Goal: Task Accomplishment & Management: Use online tool/utility

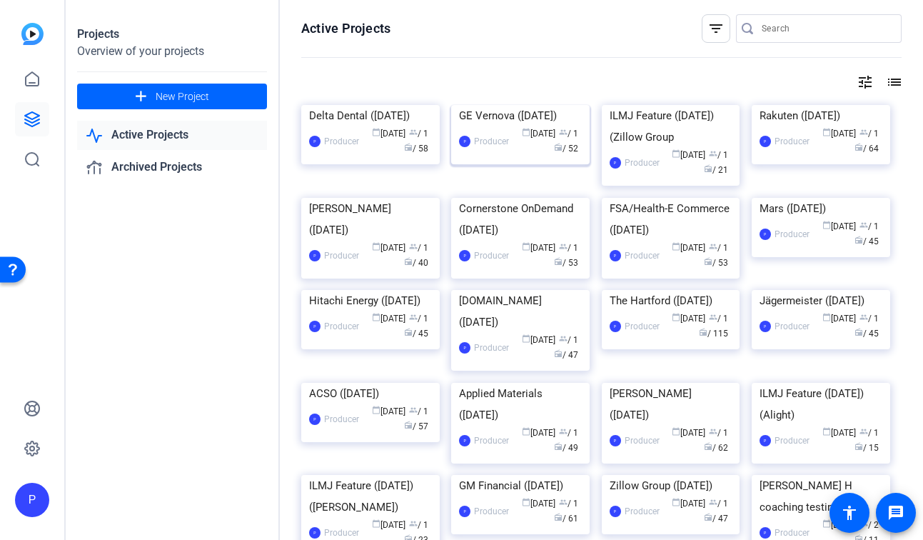
click at [478, 126] on div "GE Vernova ([DATE])" at bounding box center [520, 115] width 123 height 21
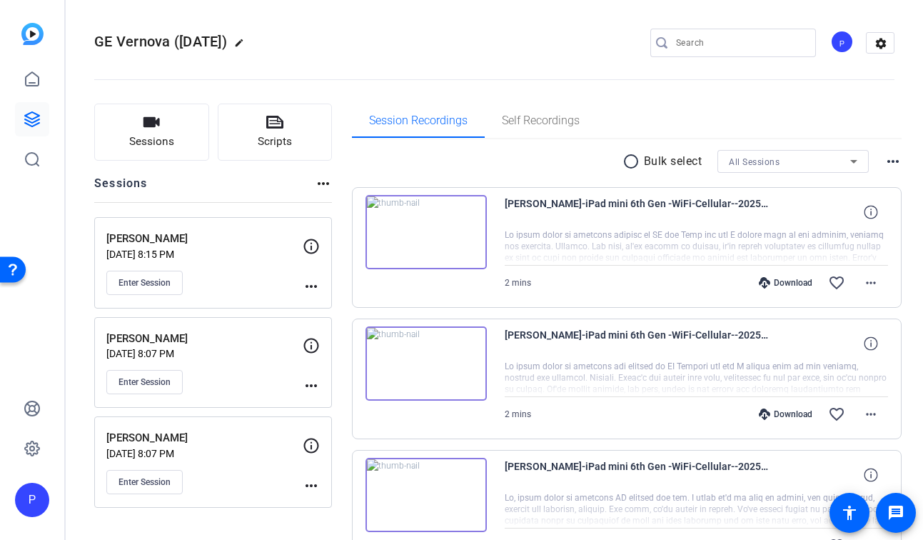
click at [310, 484] on mat-icon "more_horiz" at bounding box center [311, 485] width 17 height 17
click at [339, 502] on span "Edit Session" at bounding box center [346, 506] width 65 height 17
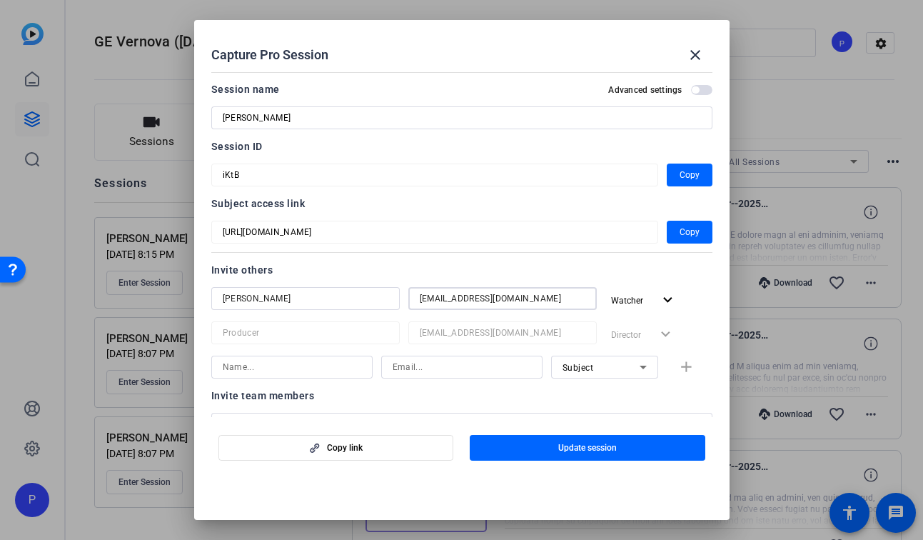
drag, startPoint x: 556, startPoint y: 298, endPoint x: 419, endPoint y: 292, distance: 137.2
click at [420, 293] on input "[EMAIL_ADDRESS][DOMAIN_NAME]" at bounding box center [503, 298] width 166 height 17
click at [669, 298] on mat-icon "expand_more" at bounding box center [668, 300] width 18 height 18
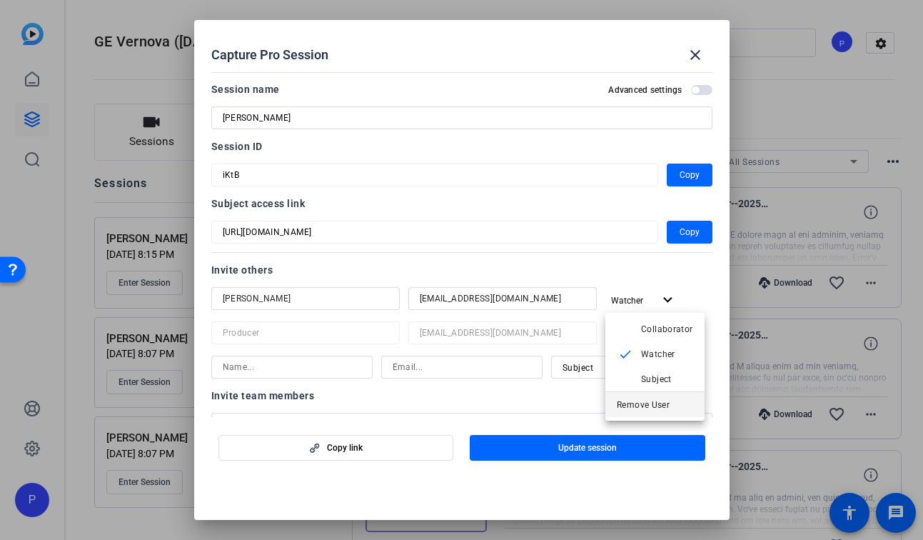
click at [655, 400] on span "Remove User" at bounding box center [643, 405] width 53 height 10
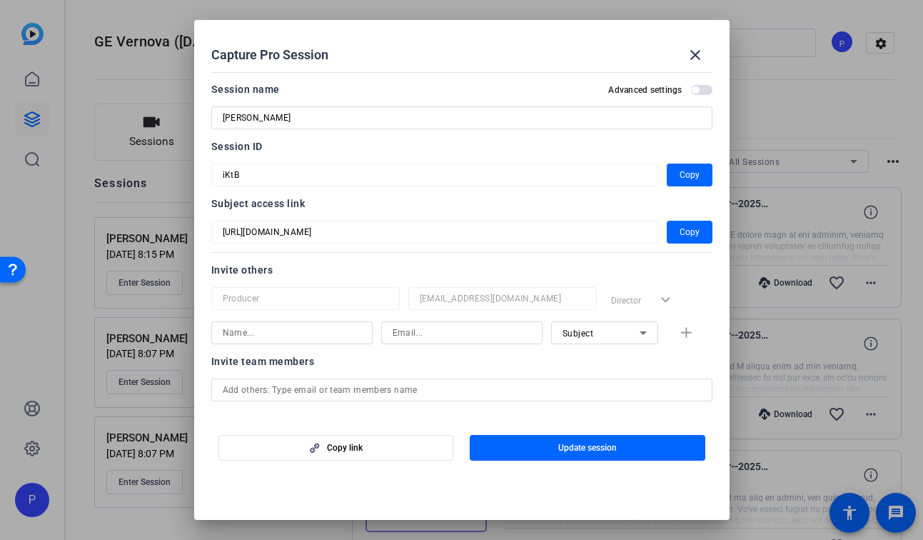
click at [479, 341] on div at bounding box center [462, 332] width 139 height 23
paste input "Natasha.Walker1@gevernova.com"
type input "Natasha.Walker1@gevernova.com"
click at [575, 336] on span "Subject" at bounding box center [578, 333] width 31 height 10
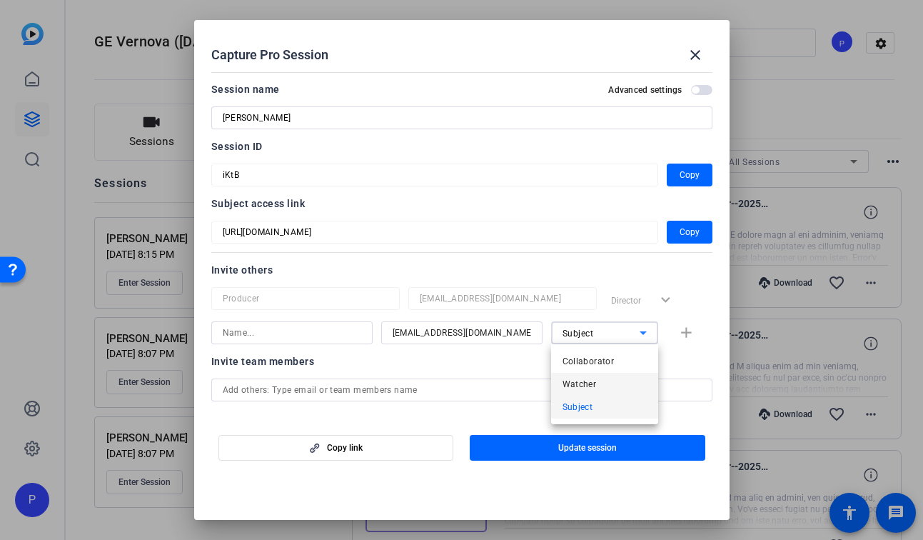
click at [582, 388] on span "Watcher" at bounding box center [580, 384] width 34 height 17
click at [331, 339] on input at bounding box center [292, 332] width 139 height 17
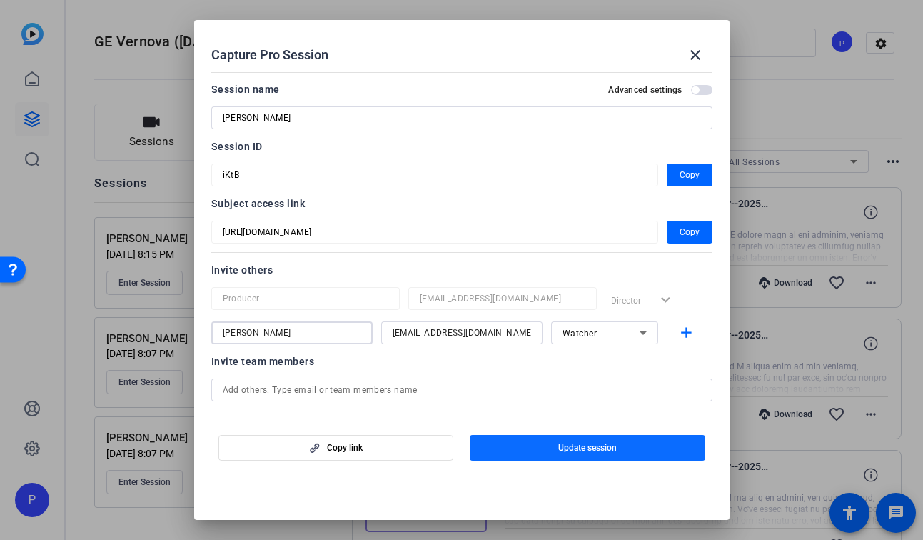
type input "Natasha"
click at [541, 436] on span "button" at bounding box center [588, 448] width 236 height 34
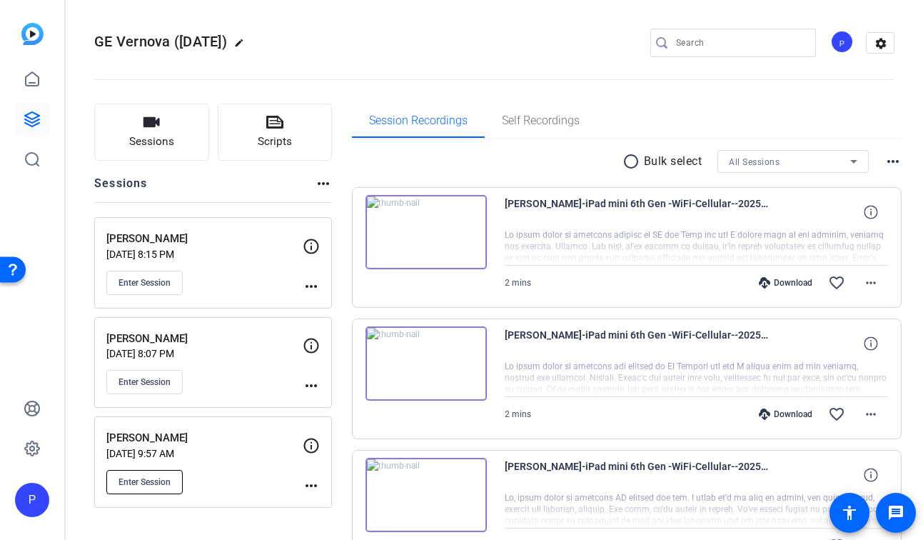
click at [168, 483] on span "Enter Session" at bounding box center [145, 481] width 52 height 11
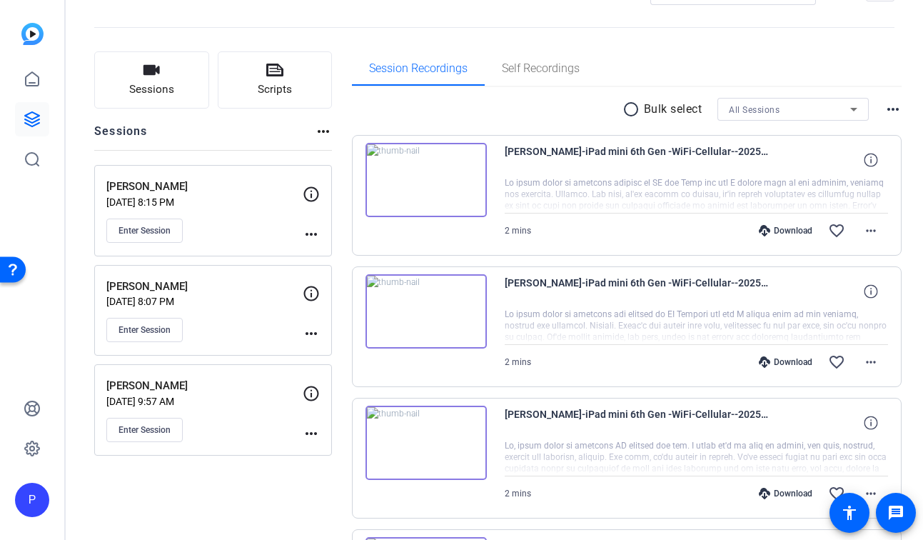
scroll to position [56, 0]
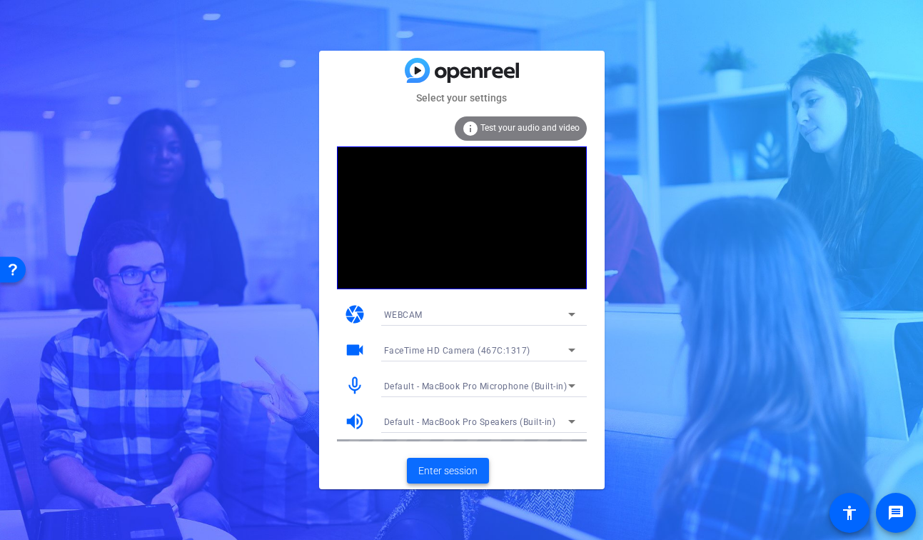
click at [446, 468] on span "Enter session" at bounding box center [447, 470] width 59 height 15
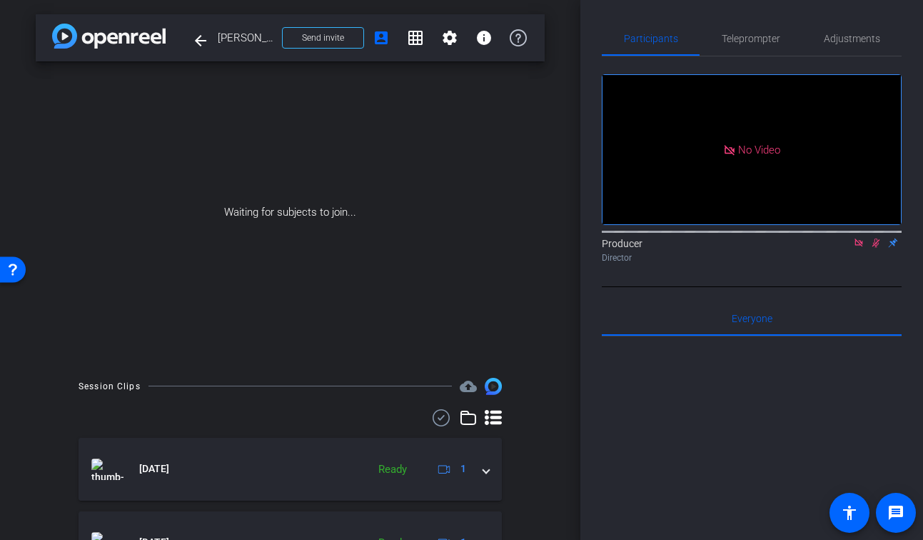
click at [860, 246] on icon at bounding box center [859, 242] width 8 height 8
click at [860, 248] on icon at bounding box center [859, 242] width 8 height 9
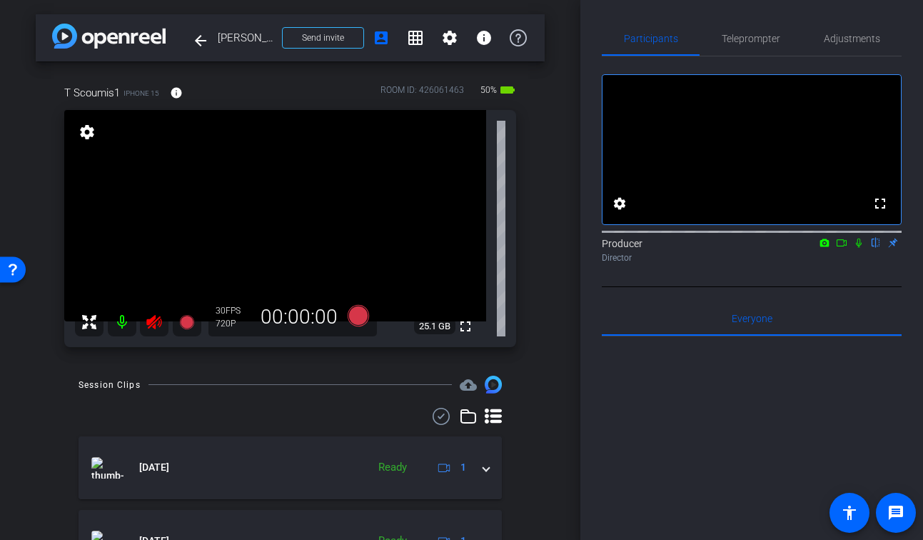
click at [149, 326] on icon at bounding box center [154, 321] width 17 height 17
click at [462, 335] on mat-icon "fullscreen" at bounding box center [465, 326] width 17 height 17
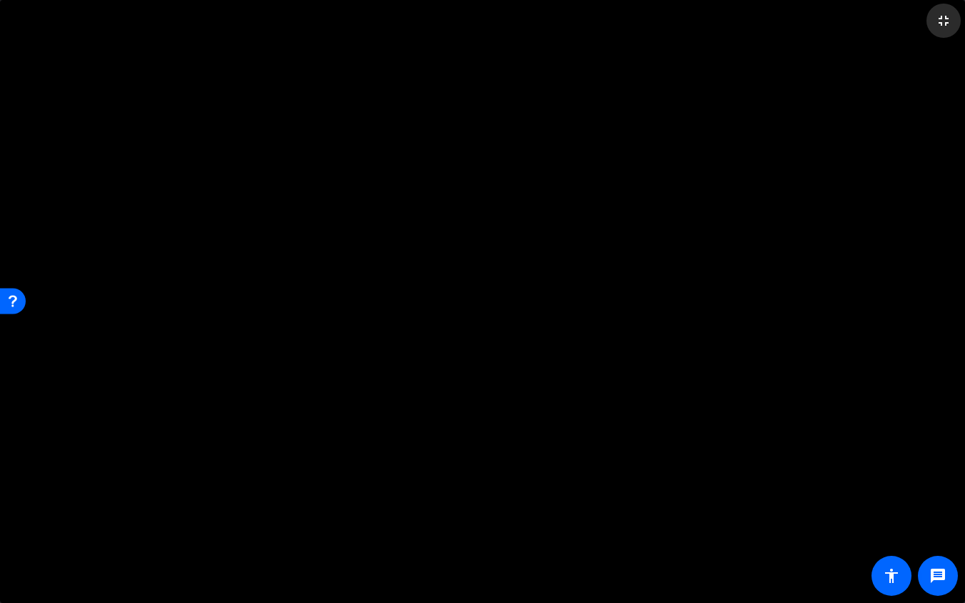
click at [922, 24] on mat-icon "fullscreen_exit" at bounding box center [943, 20] width 17 height 17
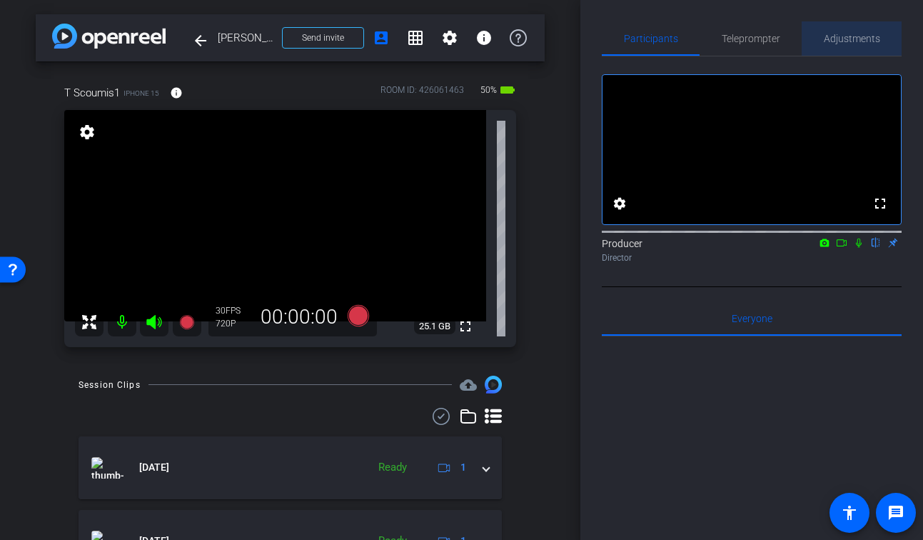
click at [829, 48] on span "Adjustments" at bounding box center [852, 38] width 56 height 34
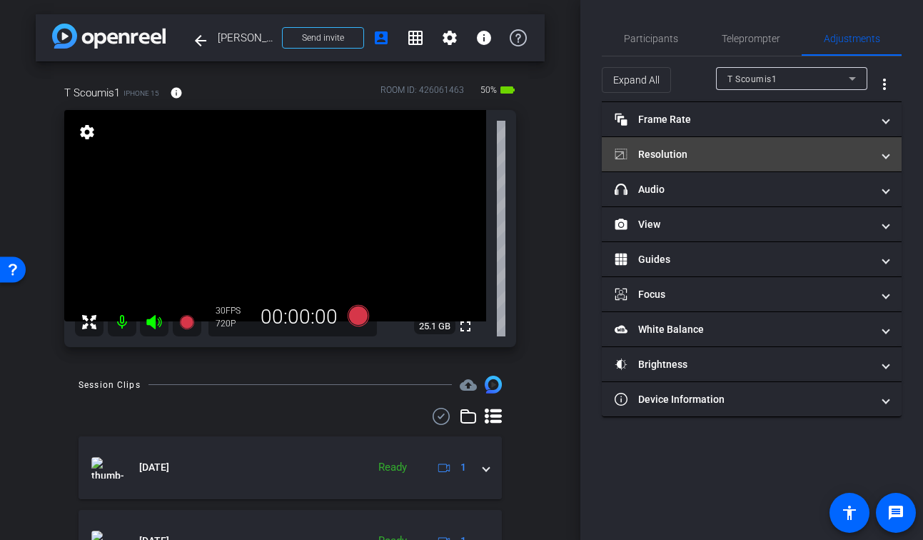
click at [760, 159] on mat-panel-title "Resolution" at bounding box center [743, 154] width 257 height 15
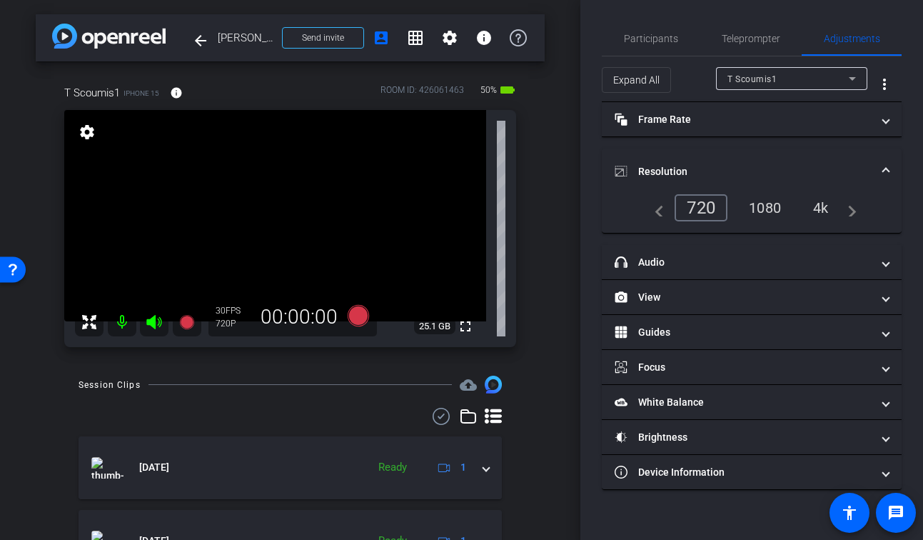
click at [773, 201] on div "1080" at bounding box center [765, 208] width 54 height 24
click at [665, 49] on span "Participants" at bounding box center [651, 38] width 54 height 34
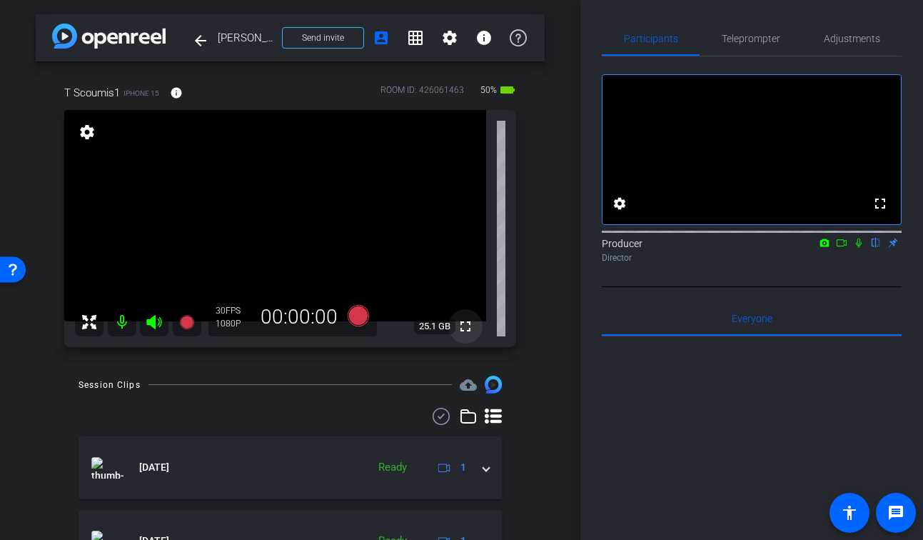
click at [465, 333] on mat-icon "fullscreen" at bounding box center [465, 326] width 17 height 17
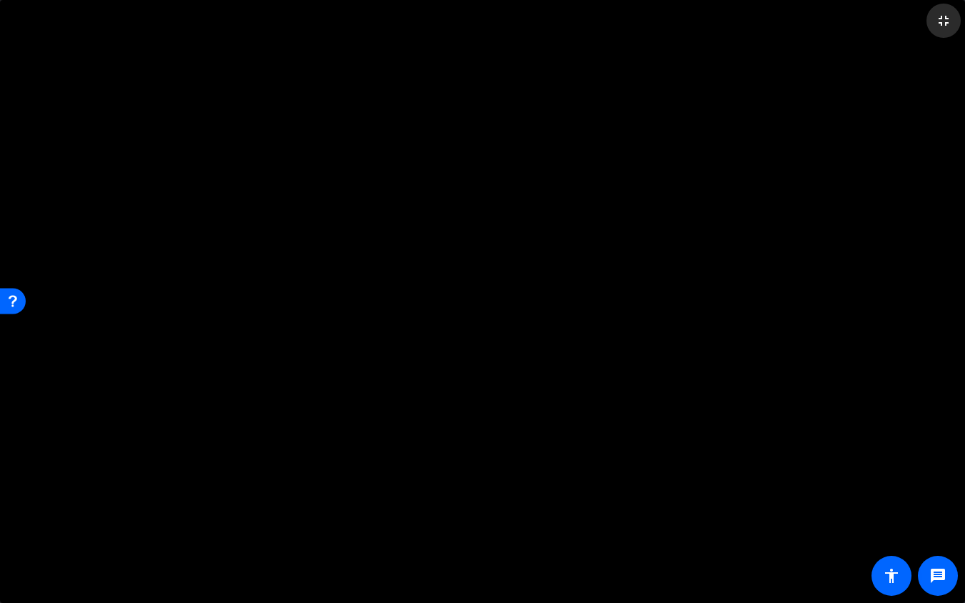
click at [922, 24] on mat-icon "fullscreen_exit" at bounding box center [943, 20] width 17 height 17
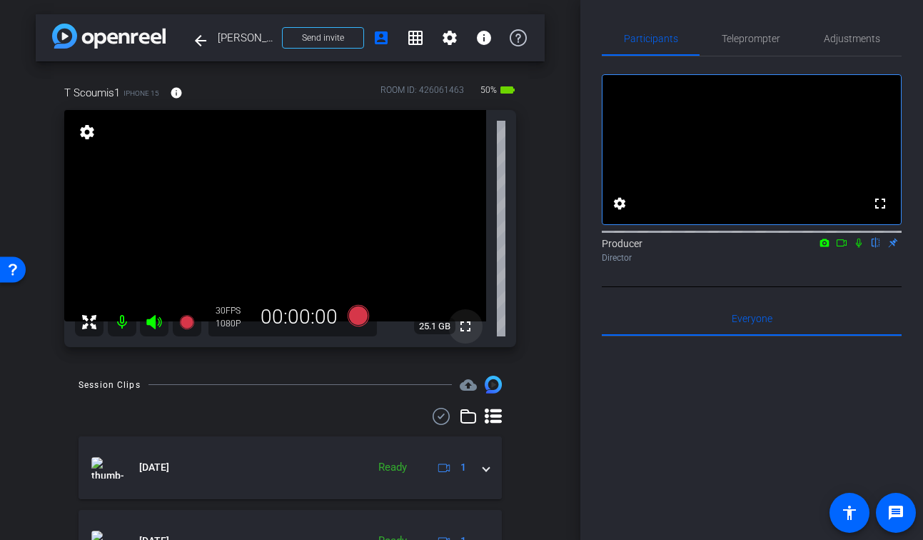
click at [471, 322] on mat-icon "fullscreen" at bounding box center [465, 326] width 17 height 17
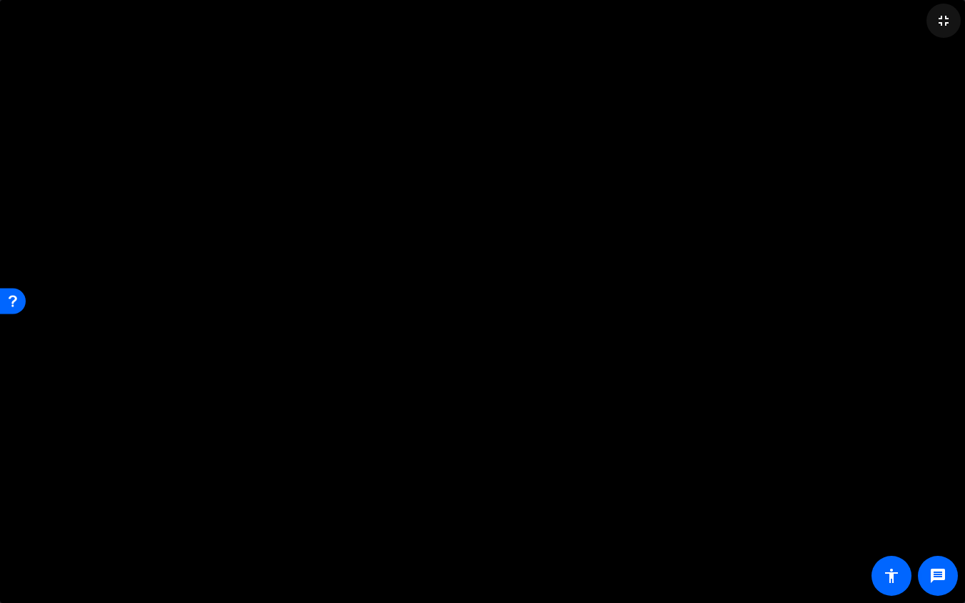
click at [922, 24] on span at bounding box center [944, 21] width 34 height 34
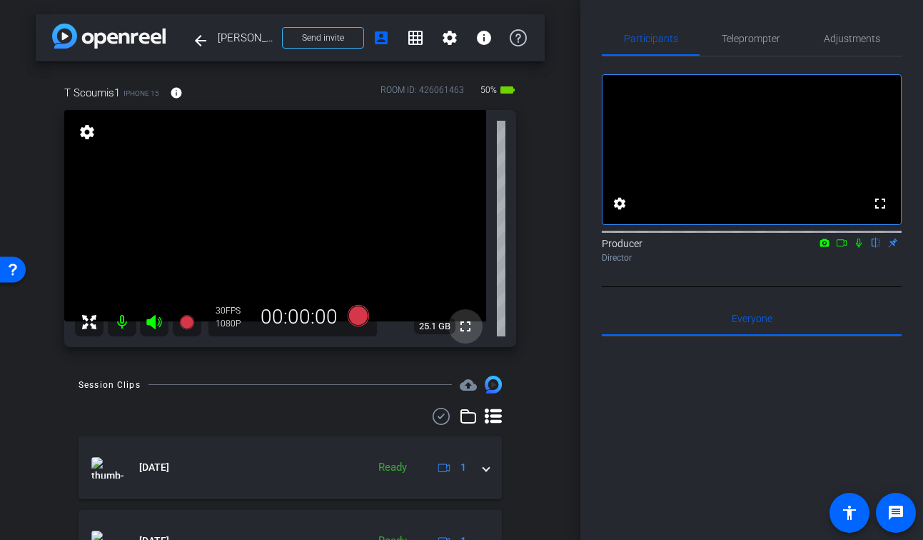
click at [466, 321] on mat-icon "fullscreen" at bounding box center [465, 326] width 17 height 17
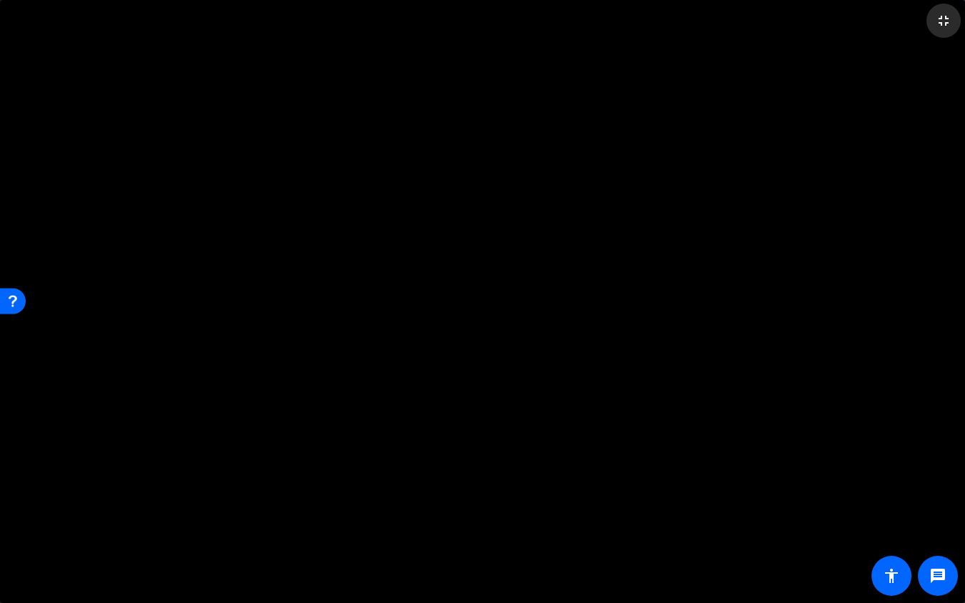
click at [922, 29] on span at bounding box center [944, 21] width 34 height 34
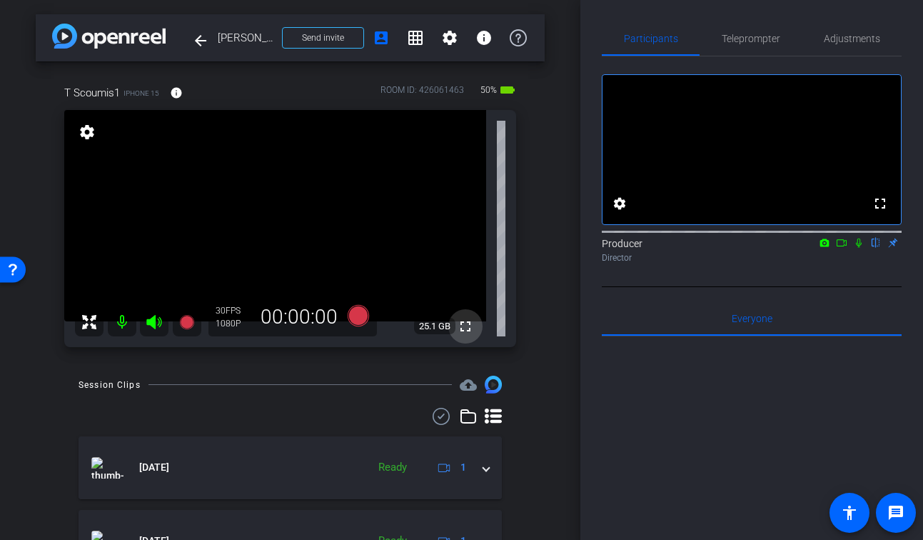
click at [479, 338] on span at bounding box center [465, 326] width 34 height 34
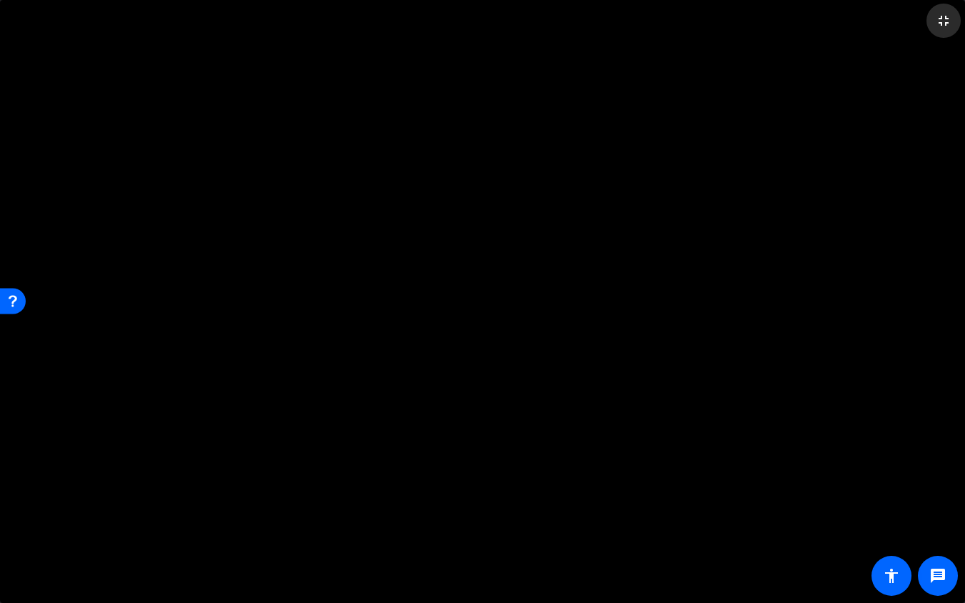
click at [922, 26] on mat-icon "fullscreen_exit" at bounding box center [943, 20] width 17 height 17
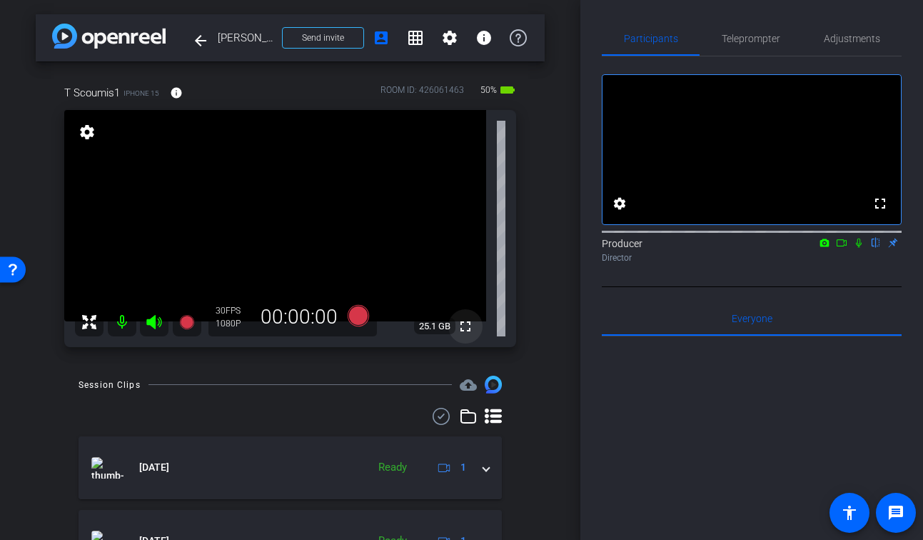
click at [469, 328] on mat-icon "fullscreen" at bounding box center [465, 326] width 17 height 17
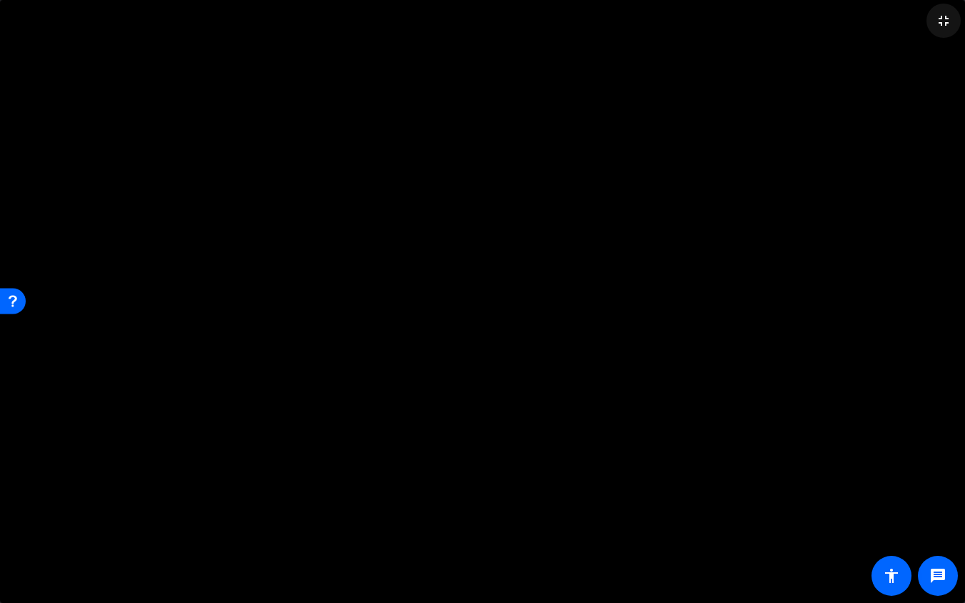
click at [922, 25] on mat-icon "fullscreen_exit" at bounding box center [943, 20] width 17 height 17
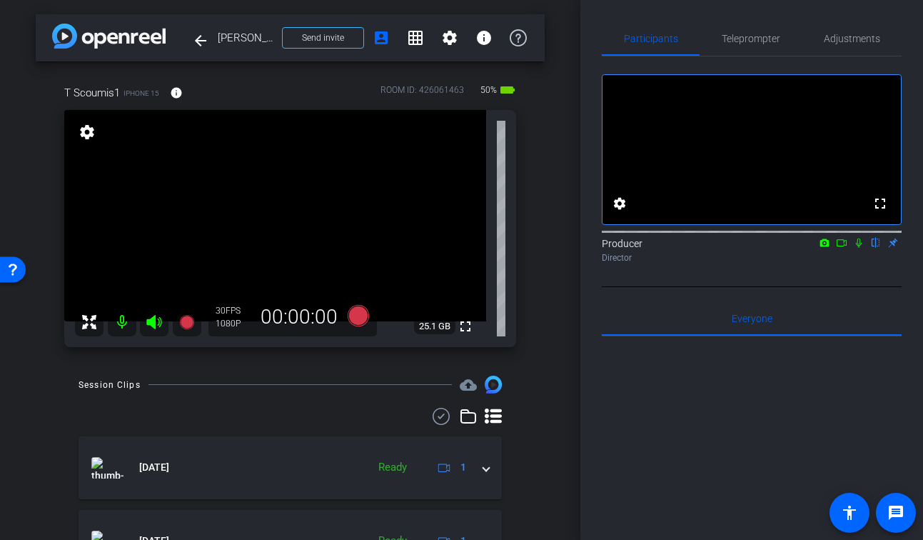
click at [273, 412] on div at bounding box center [290, 416] width 423 height 17
click at [463, 327] on mat-icon "fullscreen" at bounding box center [465, 326] width 17 height 17
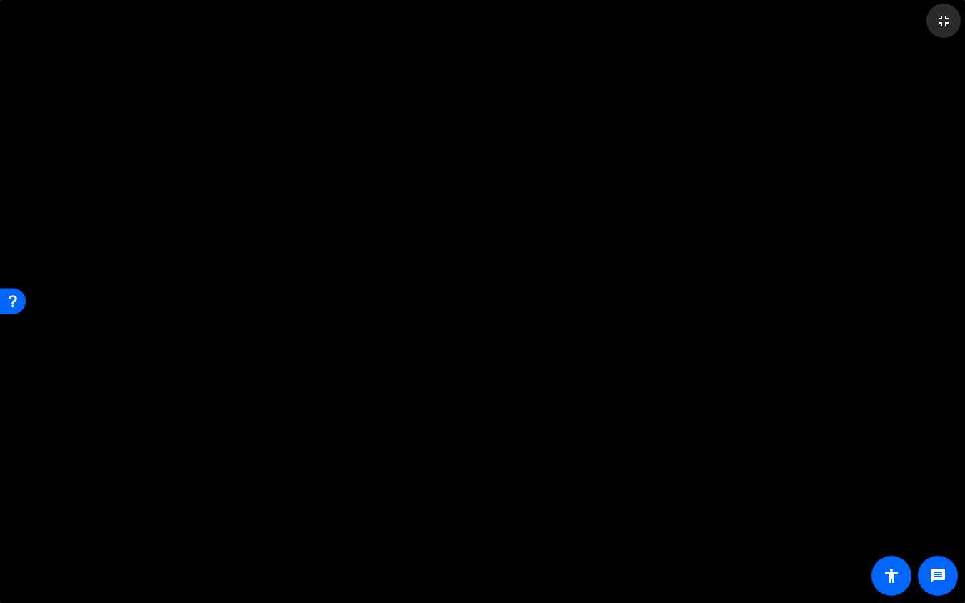
click at [922, 29] on span at bounding box center [944, 21] width 34 height 34
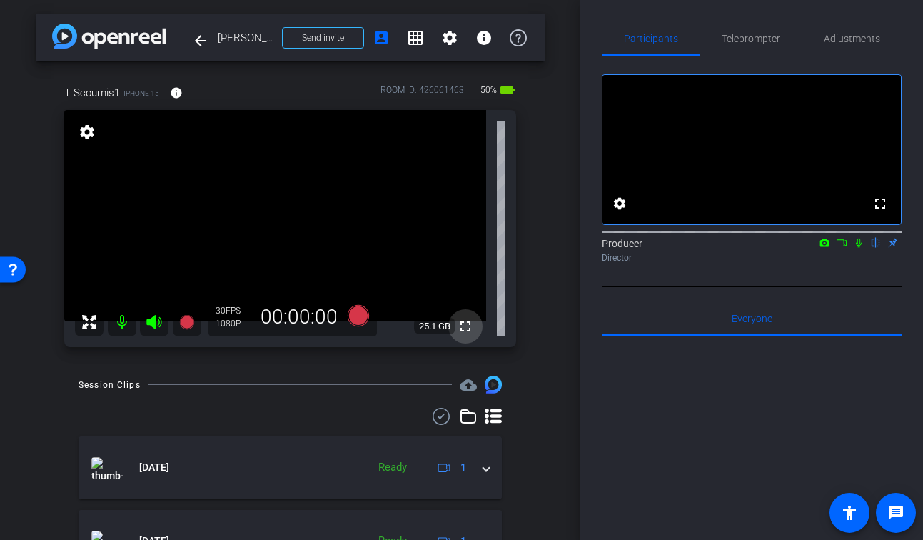
click at [459, 328] on mat-icon "fullscreen" at bounding box center [465, 326] width 17 height 17
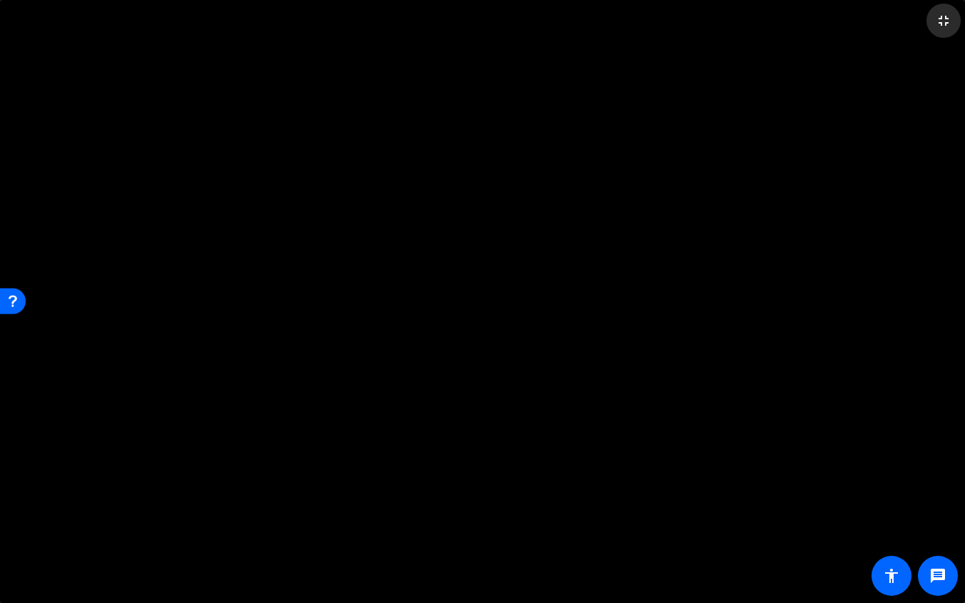
click at [922, 26] on mat-icon "fullscreen_exit" at bounding box center [943, 20] width 17 height 17
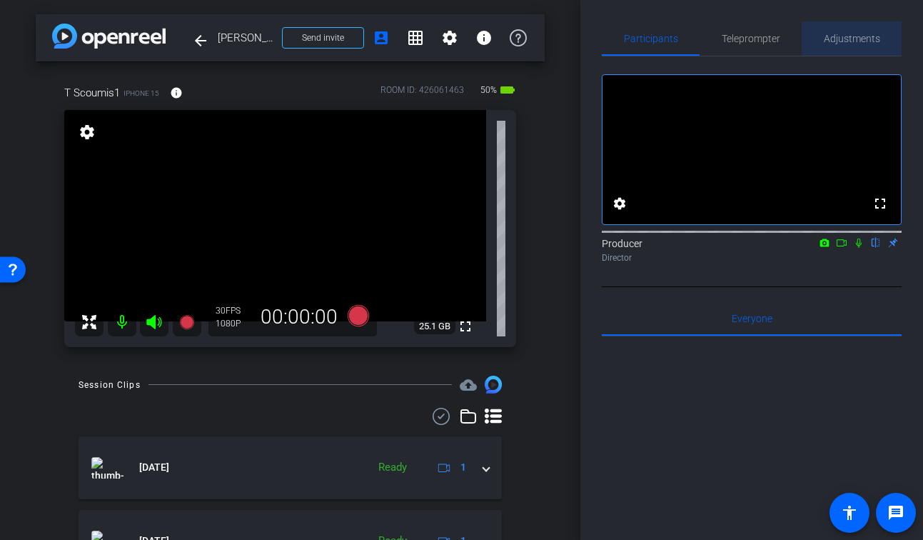
click at [845, 36] on span "Adjustments" at bounding box center [852, 39] width 56 height 10
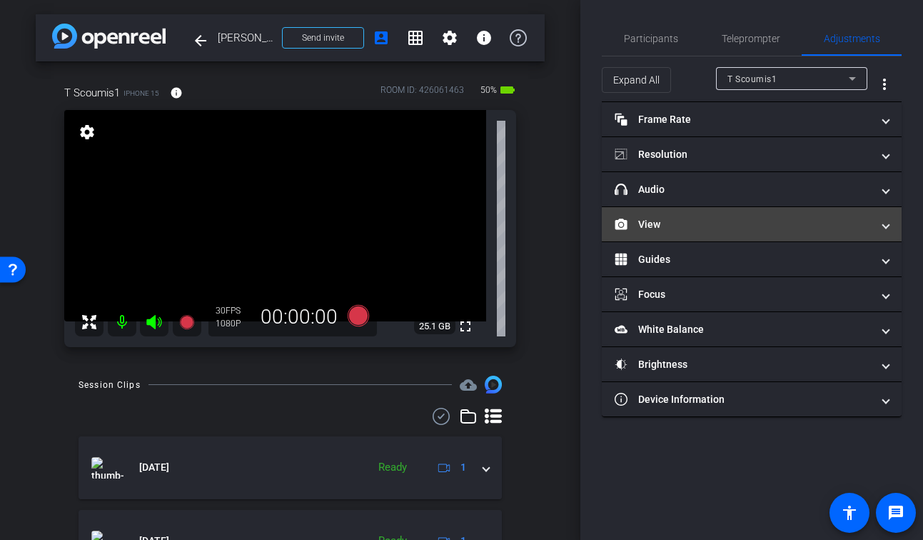
click at [721, 217] on mat-panel-title "View" at bounding box center [743, 224] width 257 height 15
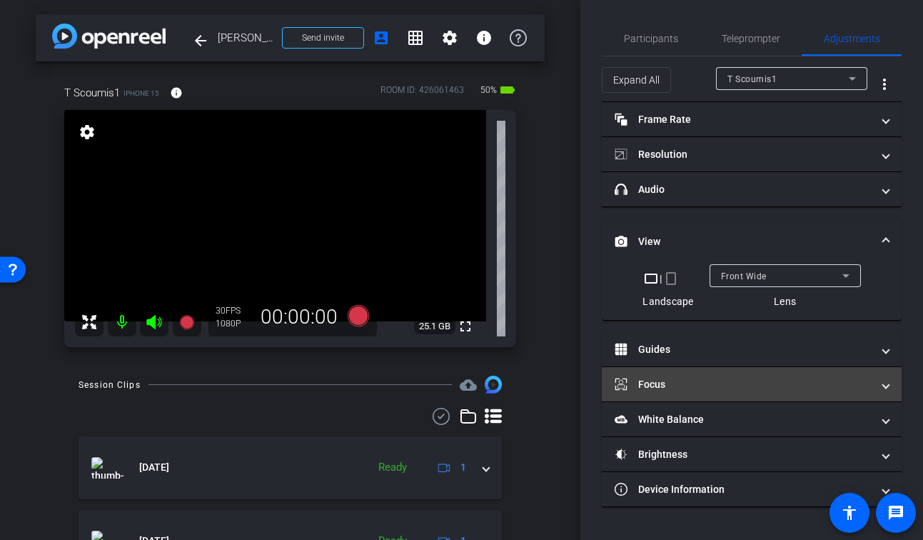
click at [689, 389] on mat-panel-title "Focus" at bounding box center [743, 384] width 257 height 15
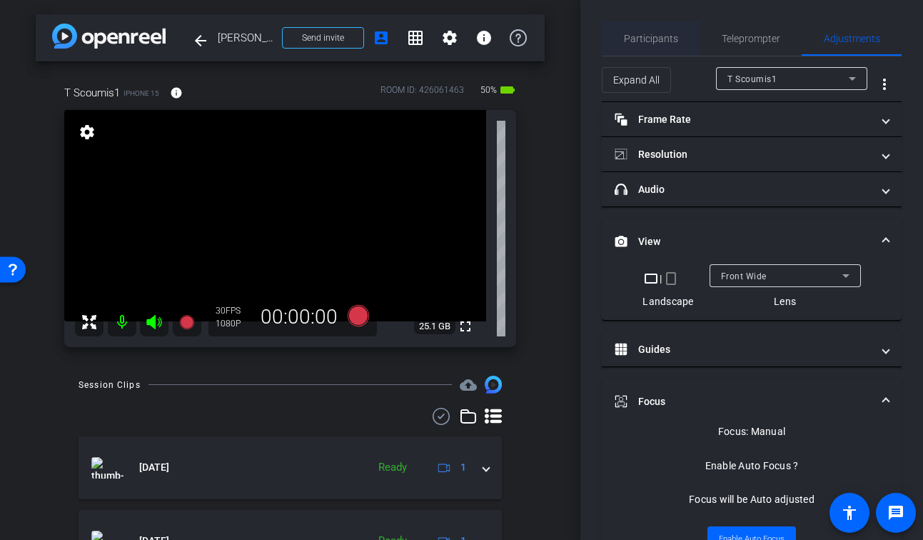
click at [659, 42] on span "Participants" at bounding box center [651, 39] width 54 height 10
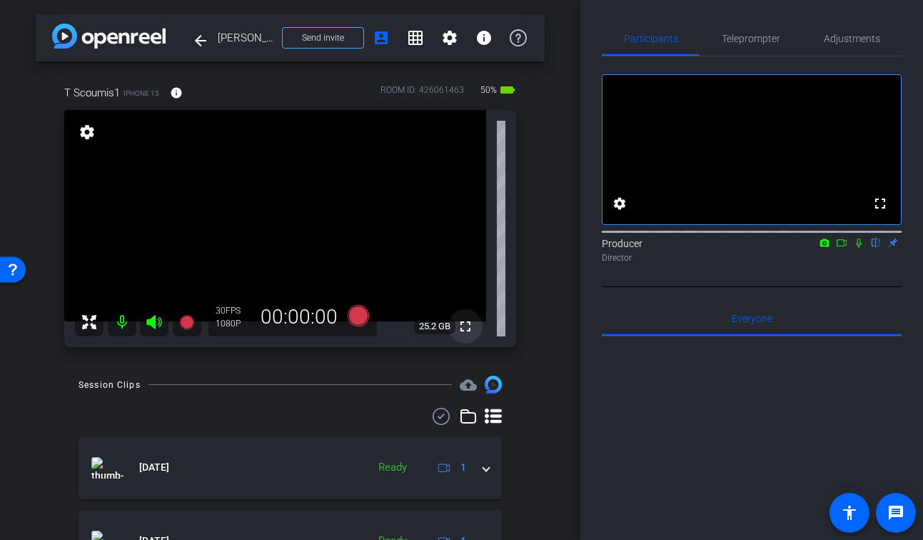
click at [461, 326] on mat-icon "fullscreen" at bounding box center [465, 326] width 17 height 17
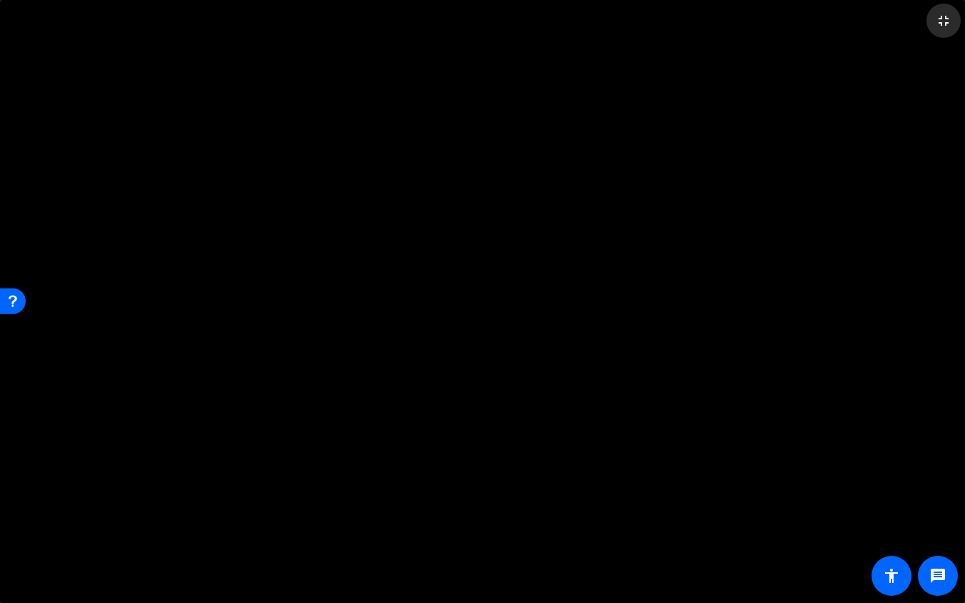
click at [922, 25] on mat-icon "fullscreen_exit" at bounding box center [943, 20] width 17 height 17
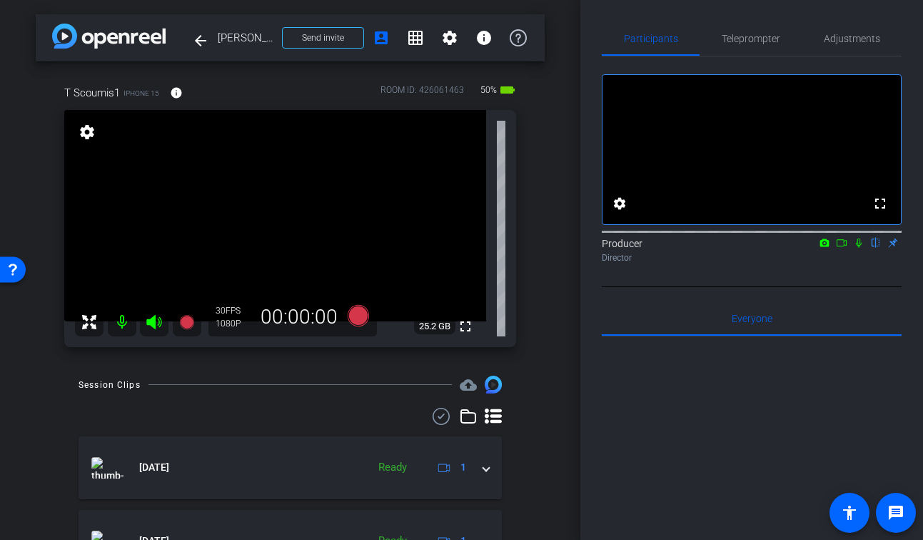
click at [543, 328] on div "T Scoumis1 iPhone 15 info ROOM ID: 426061463 50% battery_std fullscreen setting…" at bounding box center [290, 211] width 509 height 300
click at [187, 324] on icon at bounding box center [186, 322] width 14 height 14
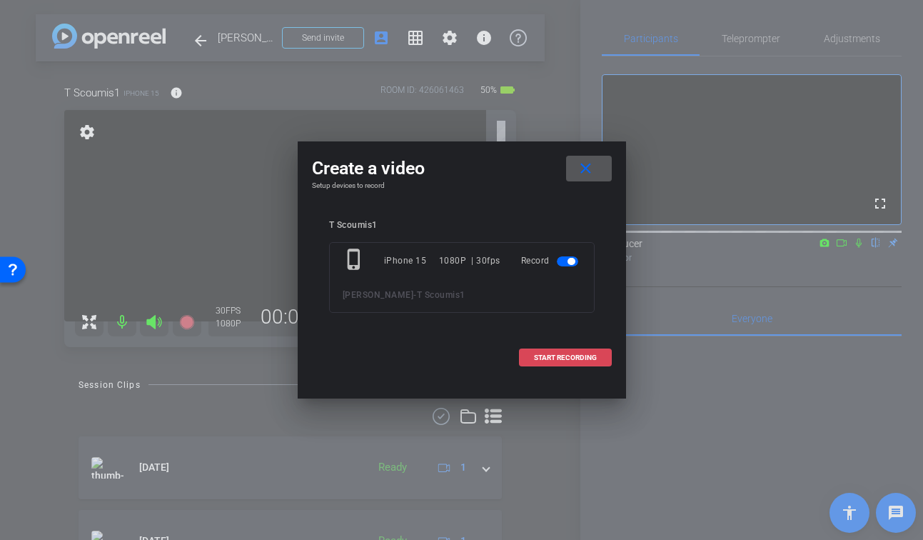
click at [563, 355] on span "START RECORDING" at bounding box center [565, 357] width 63 height 7
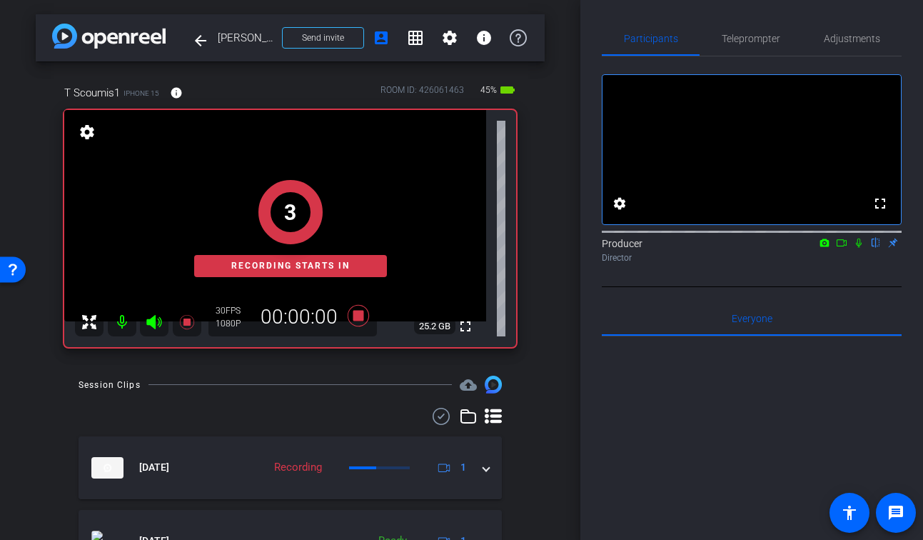
click at [856, 249] on mat-icon at bounding box center [858, 242] width 17 height 13
click at [838, 248] on icon at bounding box center [841, 243] width 11 height 10
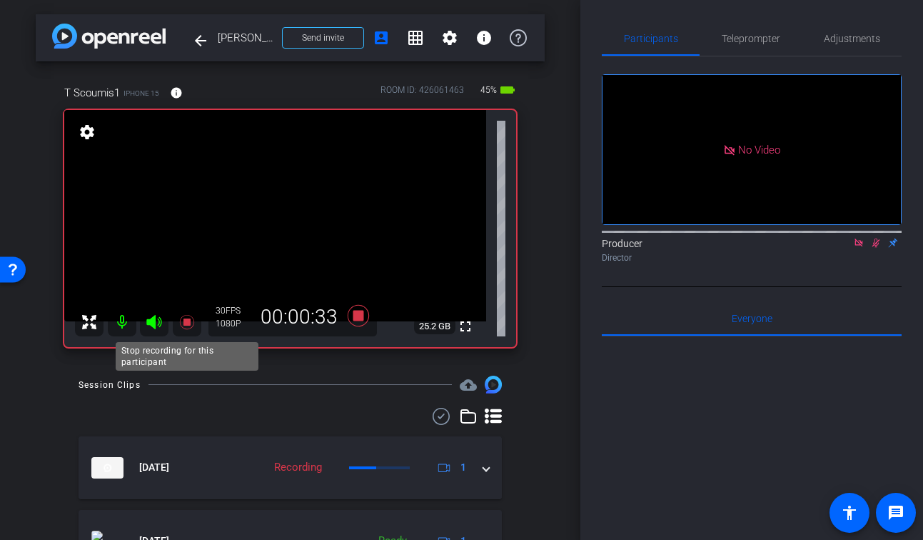
click at [181, 321] on icon at bounding box center [186, 321] width 17 height 17
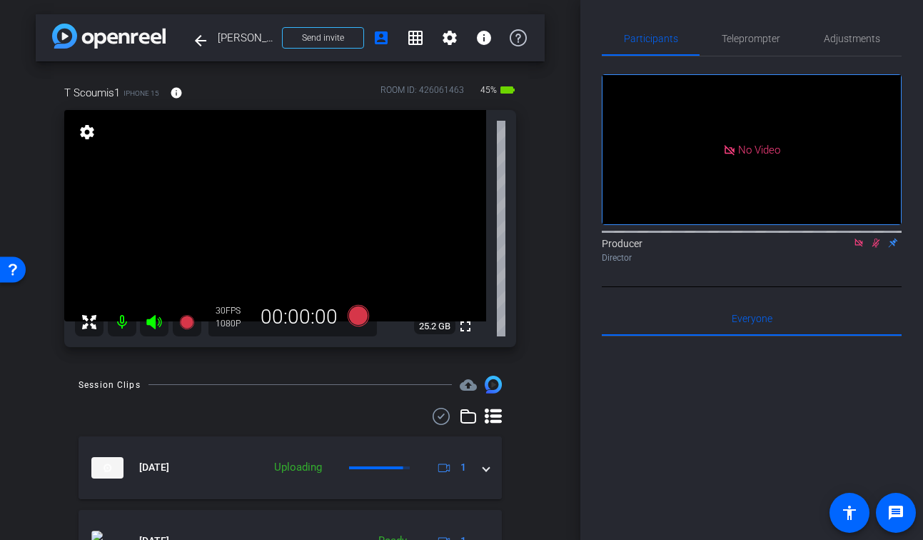
click at [875, 248] on icon at bounding box center [875, 243] width 11 height 10
click at [862, 248] on icon at bounding box center [858, 243] width 11 height 10
click at [187, 319] on icon at bounding box center [186, 322] width 14 height 14
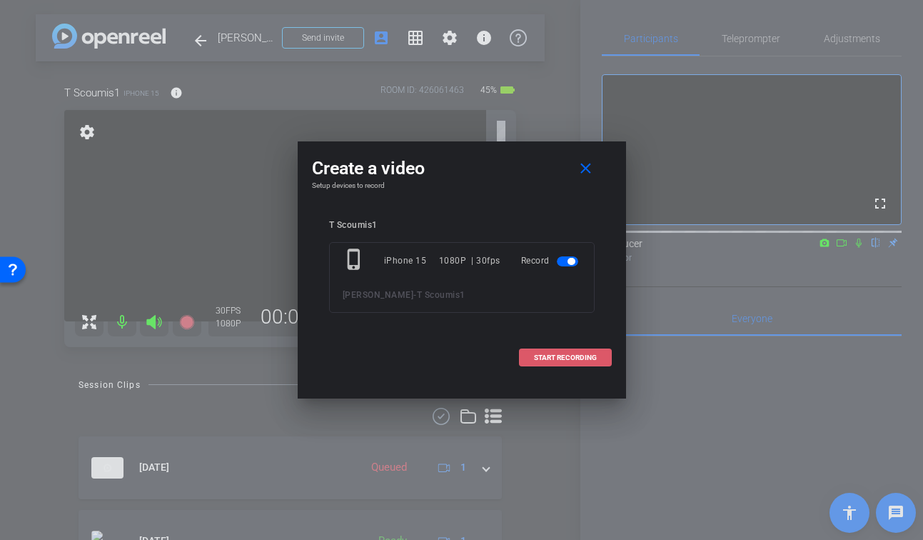
click at [581, 360] on span "START RECORDING" at bounding box center [565, 357] width 63 height 7
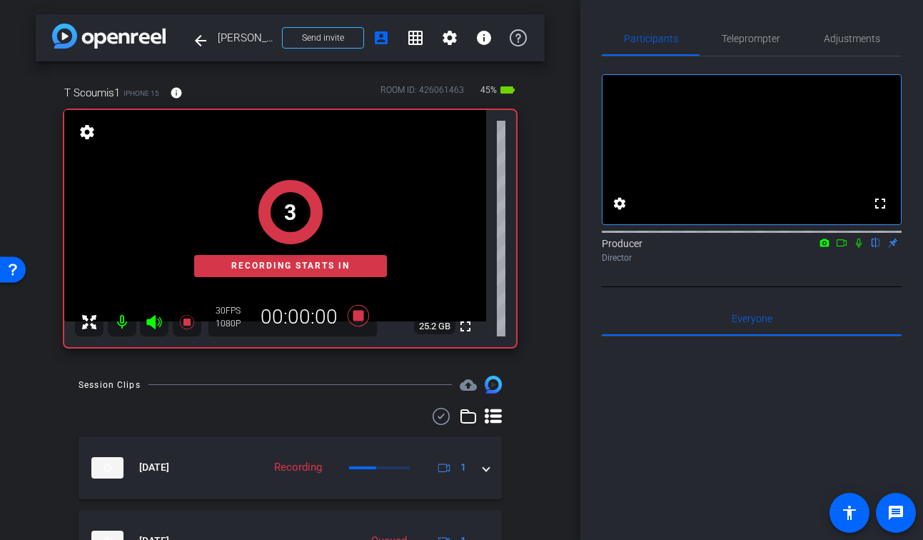
click at [856, 248] on icon at bounding box center [858, 243] width 11 height 10
click at [840, 248] on icon at bounding box center [841, 243] width 11 height 10
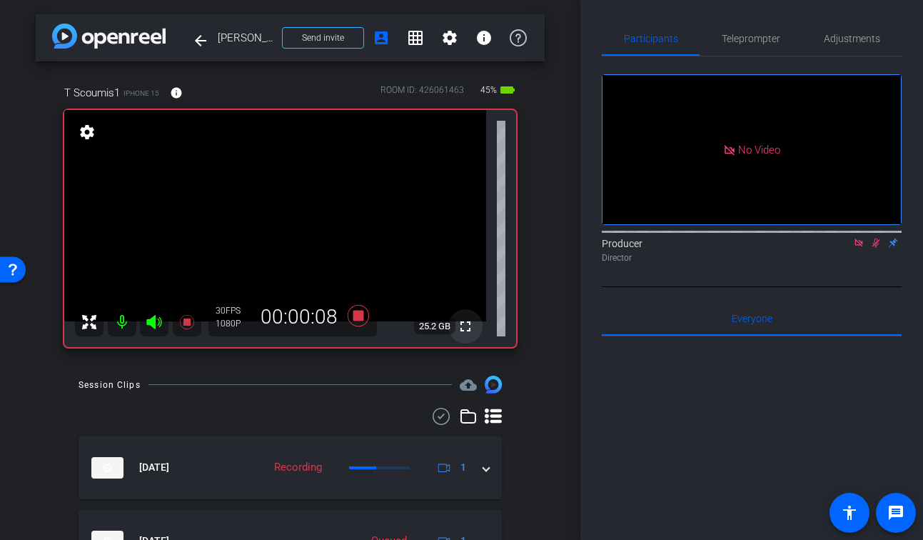
click at [468, 332] on mat-icon "fullscreen" at bounding box center [465, 326] width 17 height 17
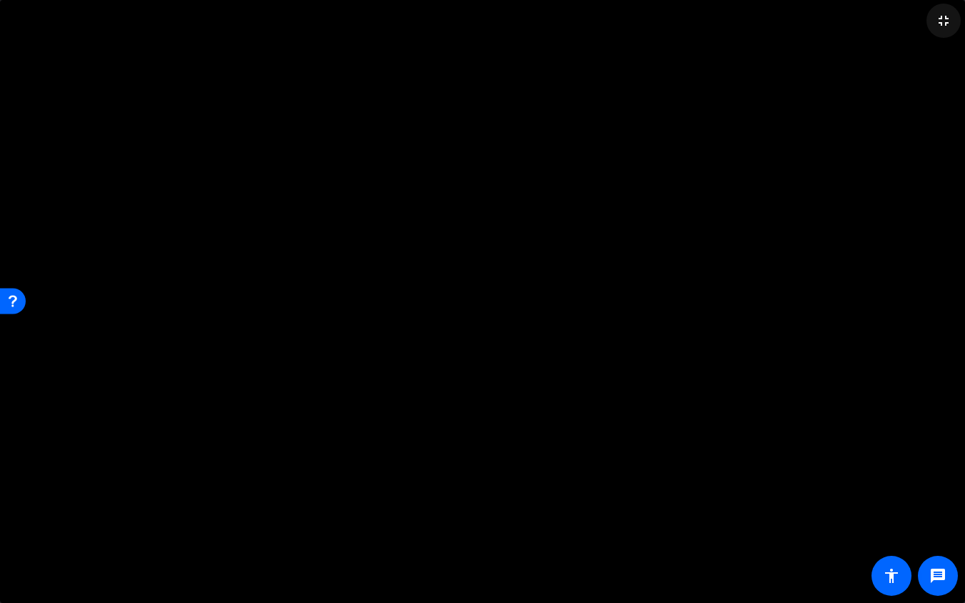
click at [922, 28] on mat-icon "fullscreen_exit" at bounding box center [943, 20] width 17 height 17
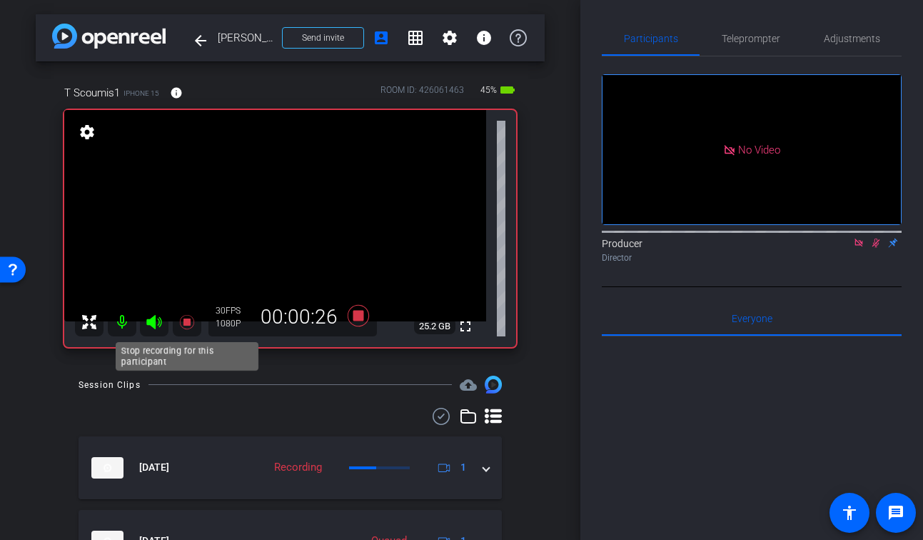
click at [186, 320] on icon at bounding box center [186, 322] width 14 height 14
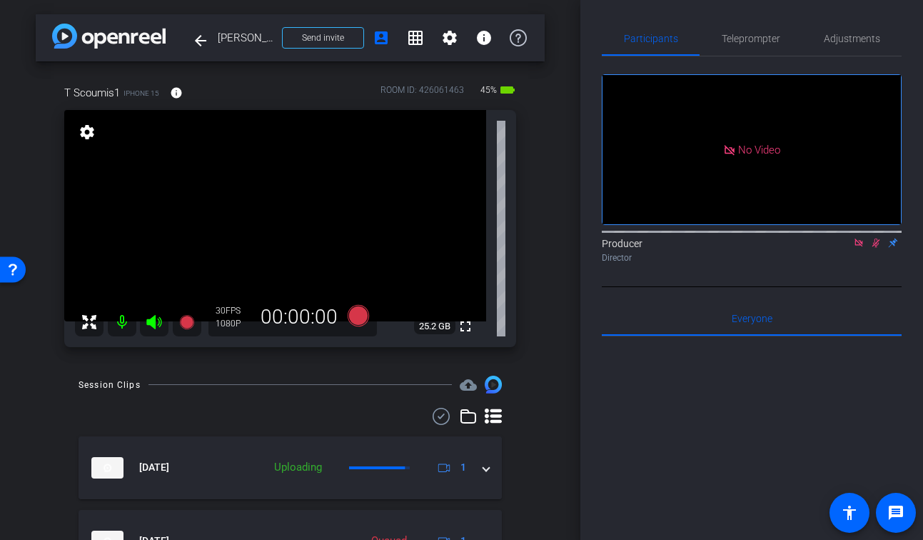
click at [875, 248] on icon at bounding box center [875, 243] width 11 height 10
click at [858, 248] on icon at bounding box center [858, 243] width 11 height 10
click at [854, 41] on span "Adjustments" at bounding box center [852, 39] width 56 height 10
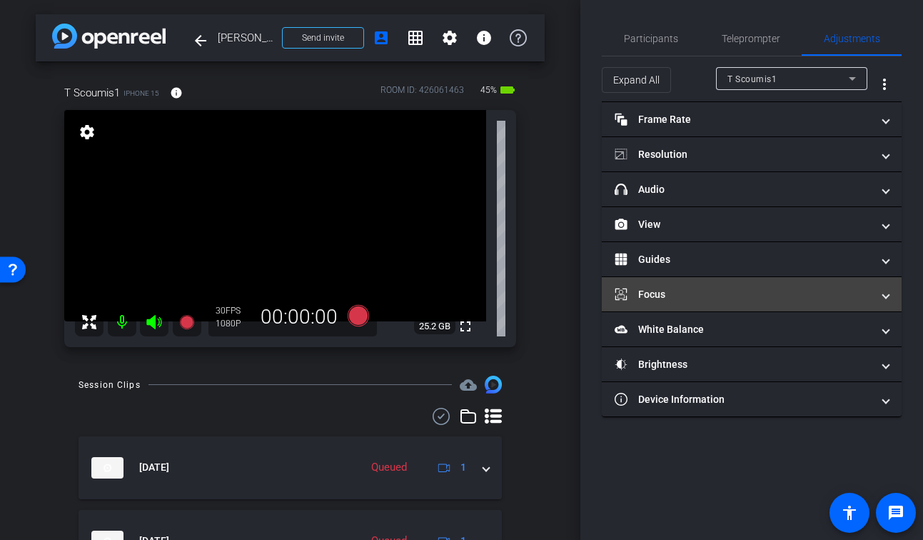
click at [716, 282] on mat-expansion-panel-header "Focus" at bounding box center [752, 294] width 300 height 34
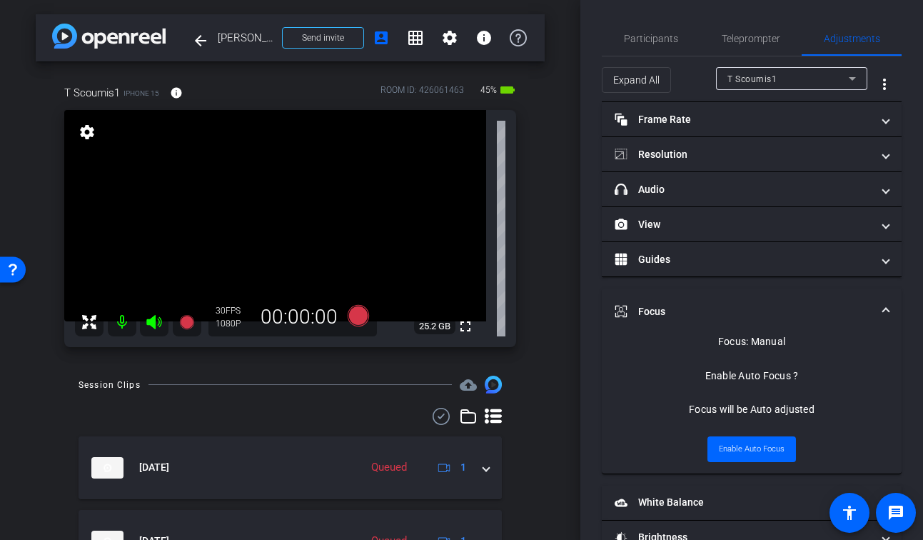
scroll to position [36, 0]
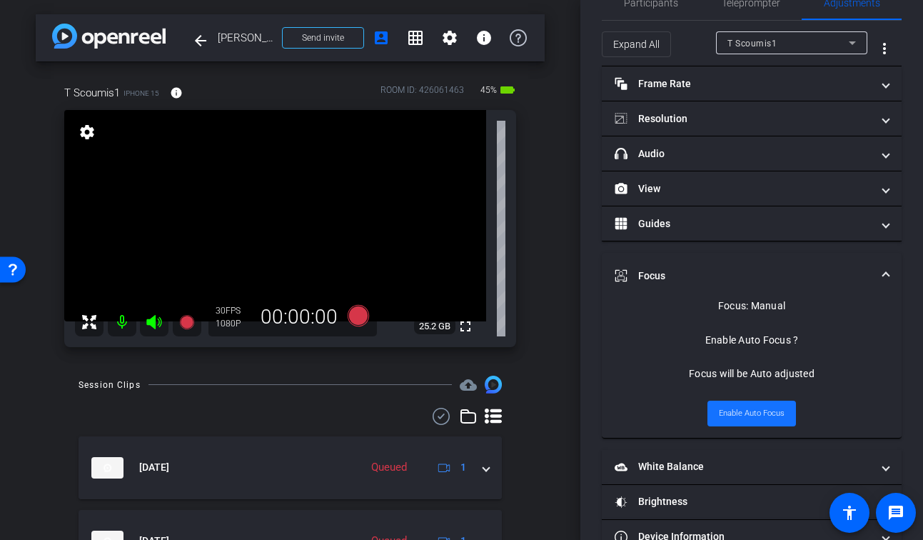
click at [754, 408] on span "Enable Auto Focus" at bounding box center [752, 413] width 66 height 21
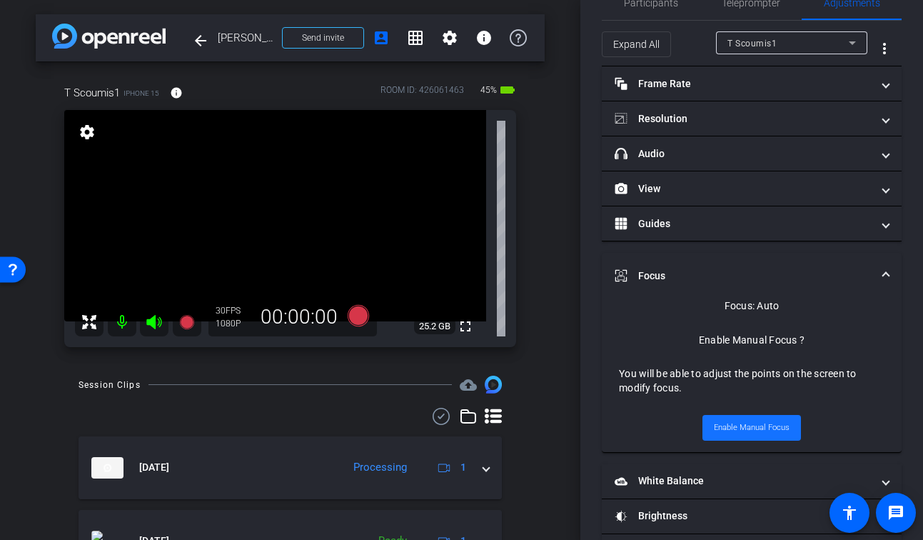
scroll to position [0, 0]
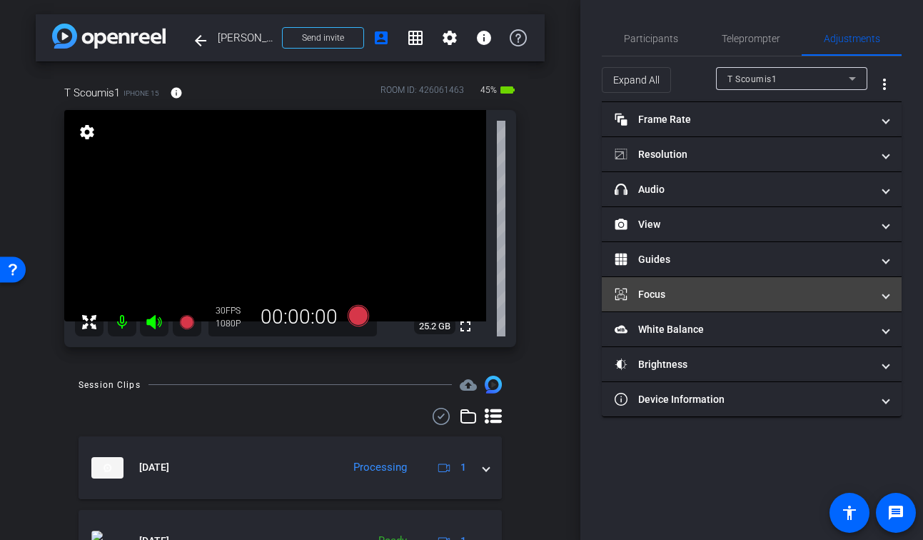
click at [734, 283] on mat-expansion-panel-header "Focus" at bounding box center [752, 294] width 300 height 34
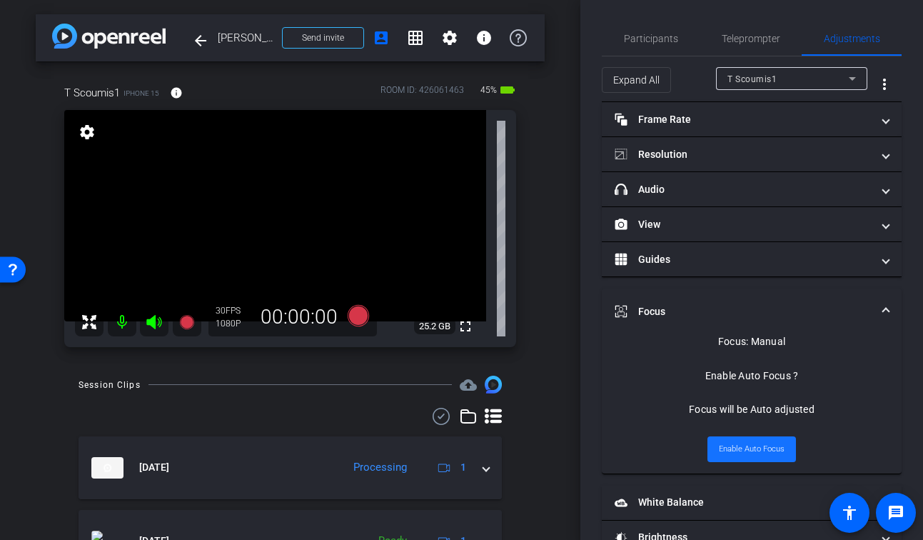
click at [761, 445] on span "Enable Auto Focus" at bounding box center [752, 448] width 66 height 21
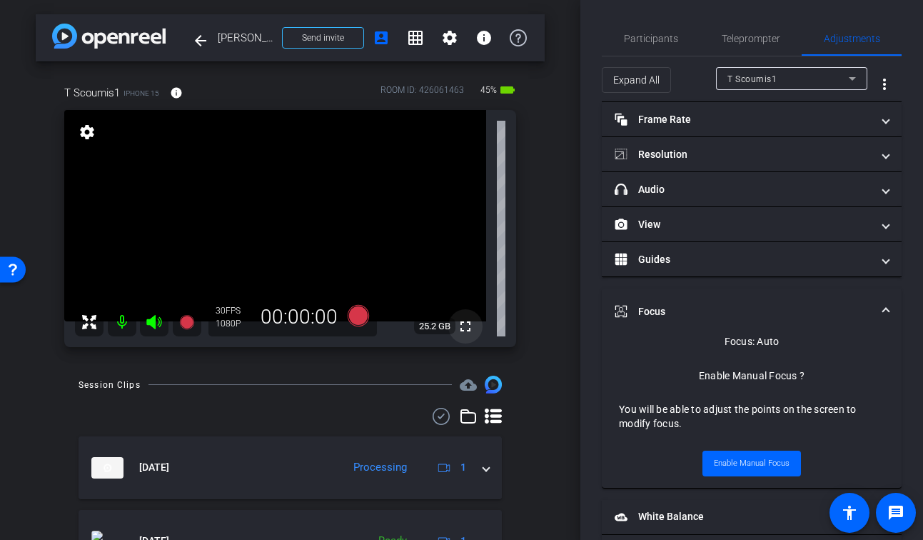
click at [465, 333] on mat-icon "fullscreen" at bounding box center [465, 326] width 17 height 17
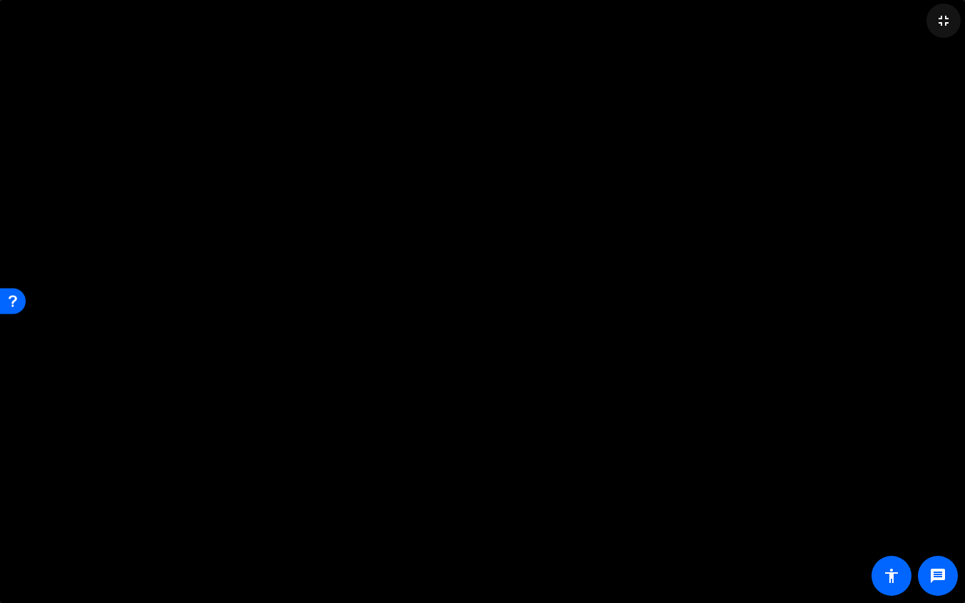
click at [922, 23] on mat-icon "fullscreen_exit" at bounding box center [943, 20] width 17 height 17
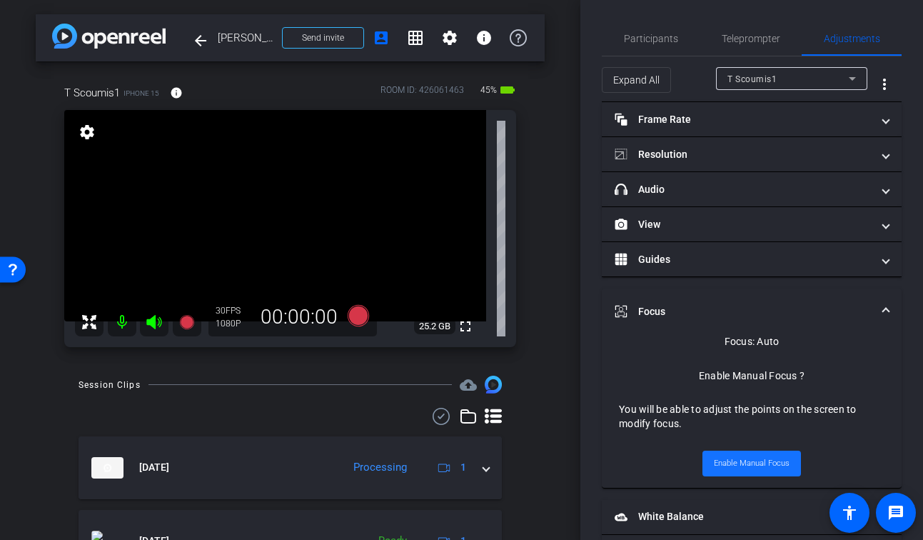
click at [759, 456] on span "Enable Manual Focus" at bounding box center [752, 463] width 76 height 21
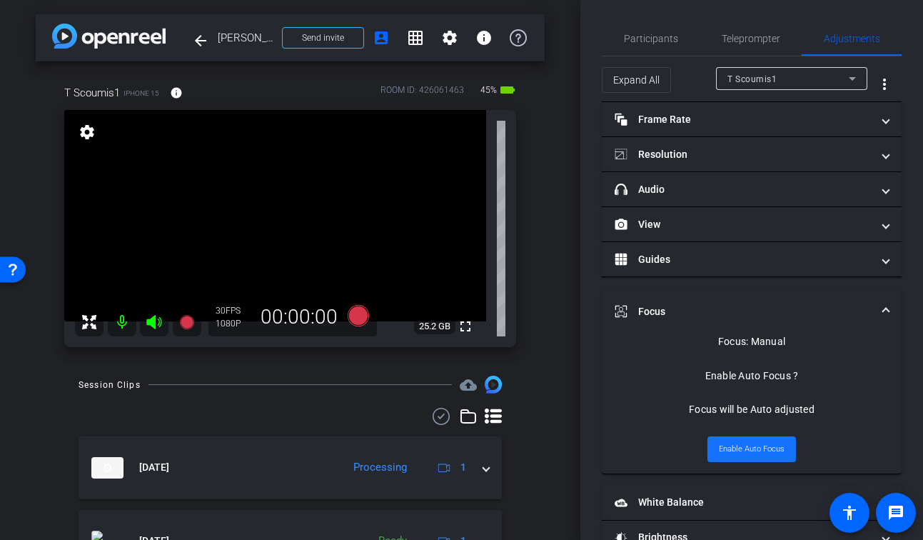
click at [759, 453] on span "Enable Auto Focus" at bounding box center [752, 448] width 66 height 21
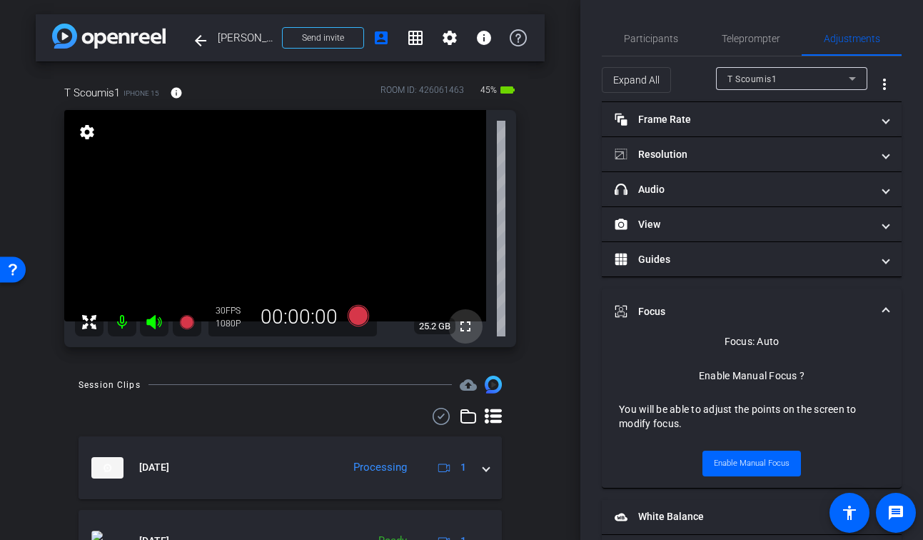
click at [472, 329] on mat-icon "fullscreen" at bounding box center [465, 326] width 17 height 17
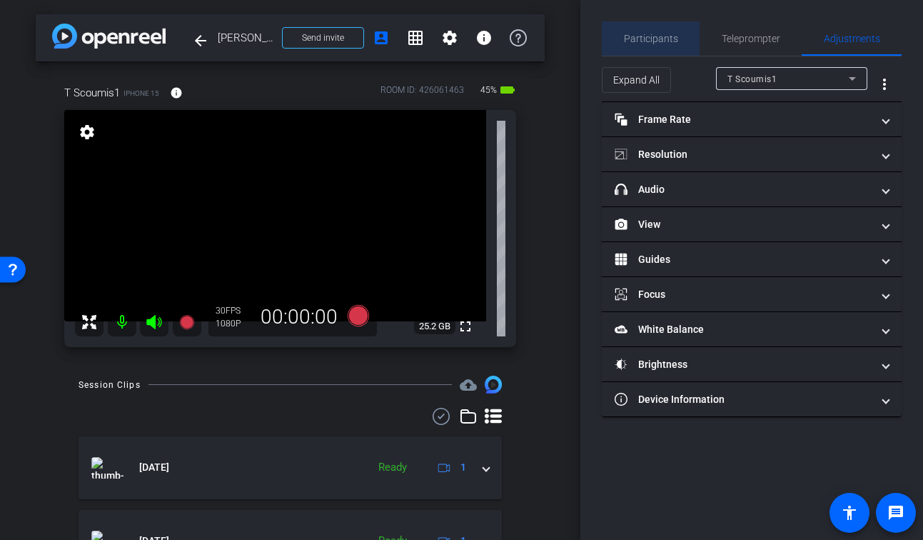
click at [649, 30] on span "Participants" at bounding box center [651, 38] width 54 height 34
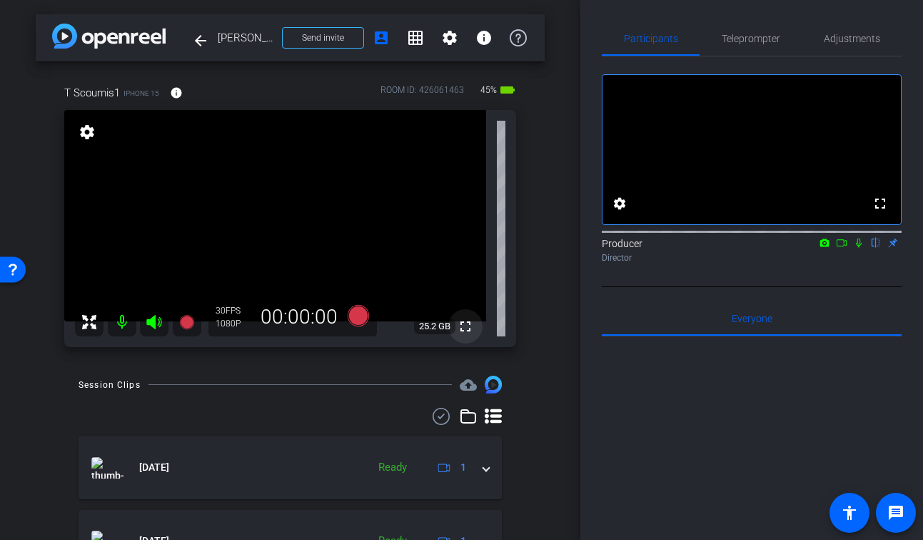
click at [462, 329] on mat-icon "fullscreen" at bounding box center [465, 326] width 17 height 17
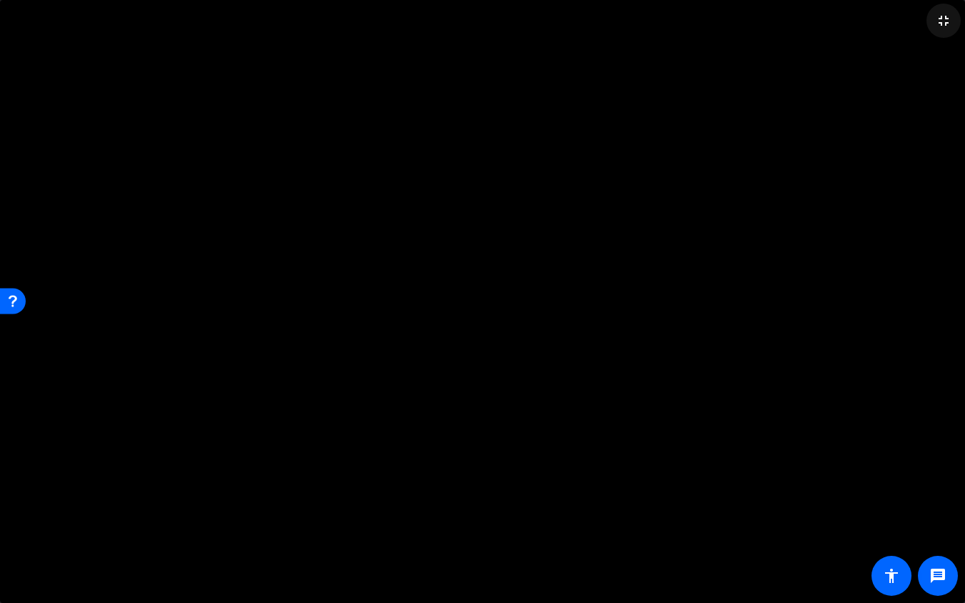
click at [922, 24] on mat-icon "fullscreen_exit" at bounding box center [943, 20] width 17 height 17
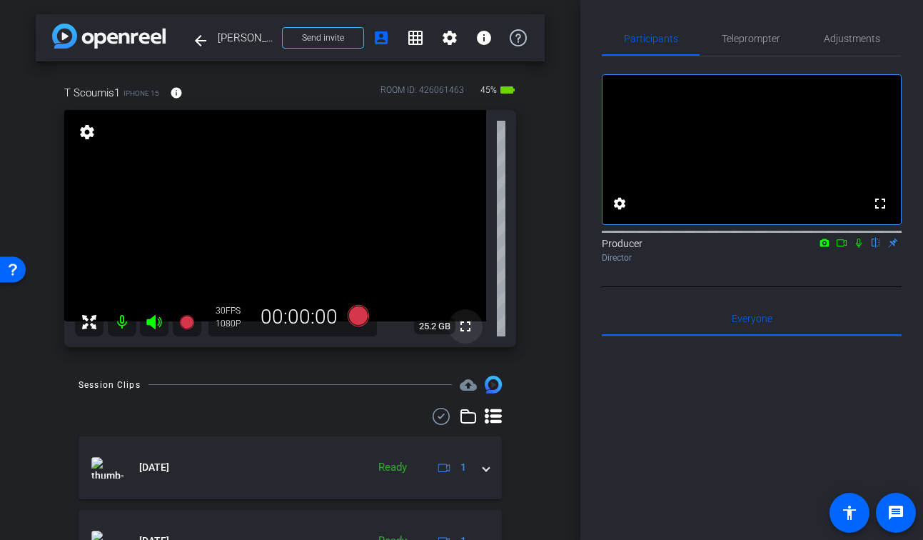
click at [461, 327] on mat-icon "fullscreen" at bounding box center [465, 326] width 17 height 17
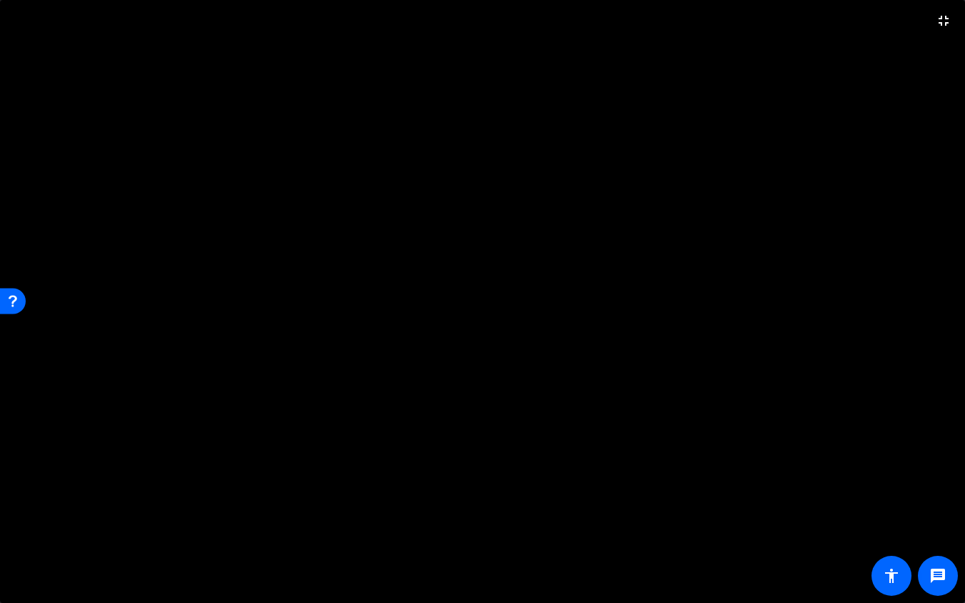
click at [678, 259] on video at bounding box center [482, 301] width 965 height 603
click at [503, 238] on video at bounding box center [482, 301] width 965 height 603
click at [922, 29] on mat-icon "fullscreen_exit" at bounding box center [943, 20] width 17 height 17
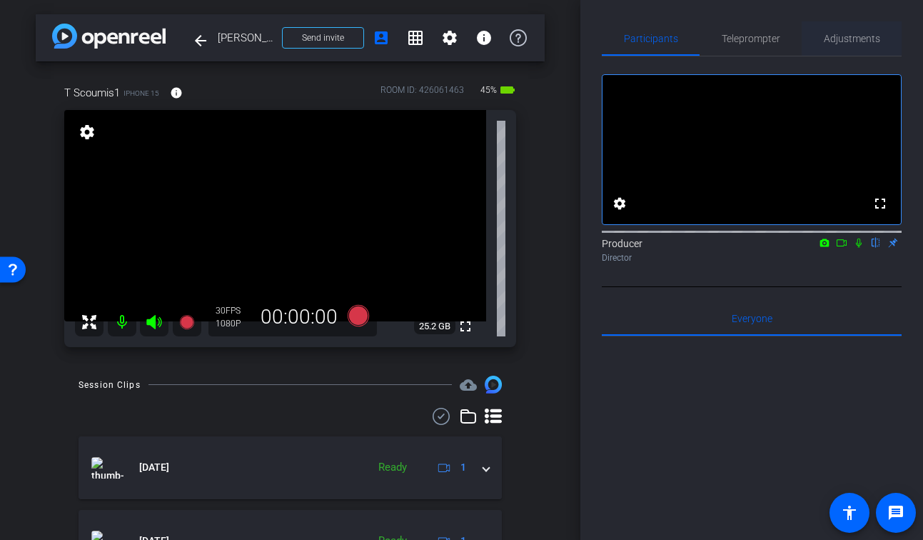
click at [877, 34] on span "Adjustments" at bounding box center [852, 39] width 56 height 10
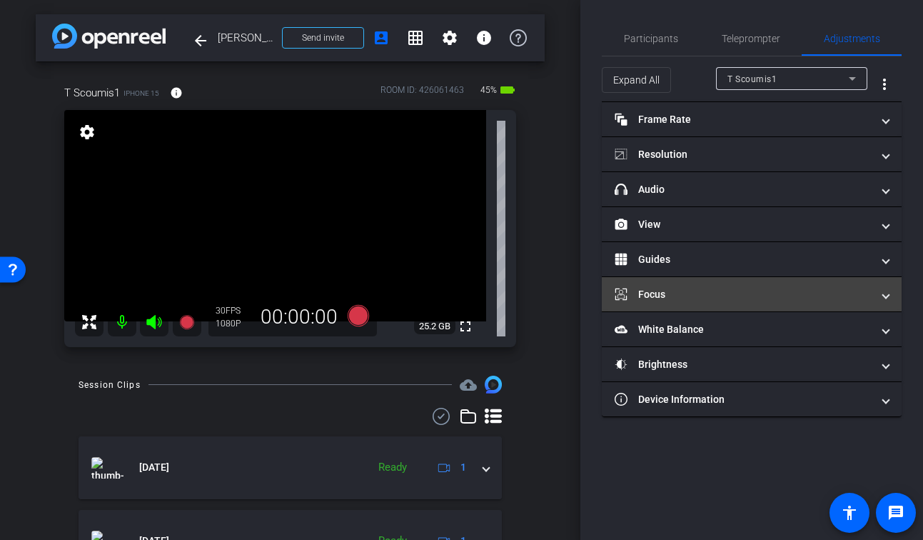
click at [688, 306] on mat-expansion-panel-header "Focus" at bounding box center [752, 294] width 300 height 34
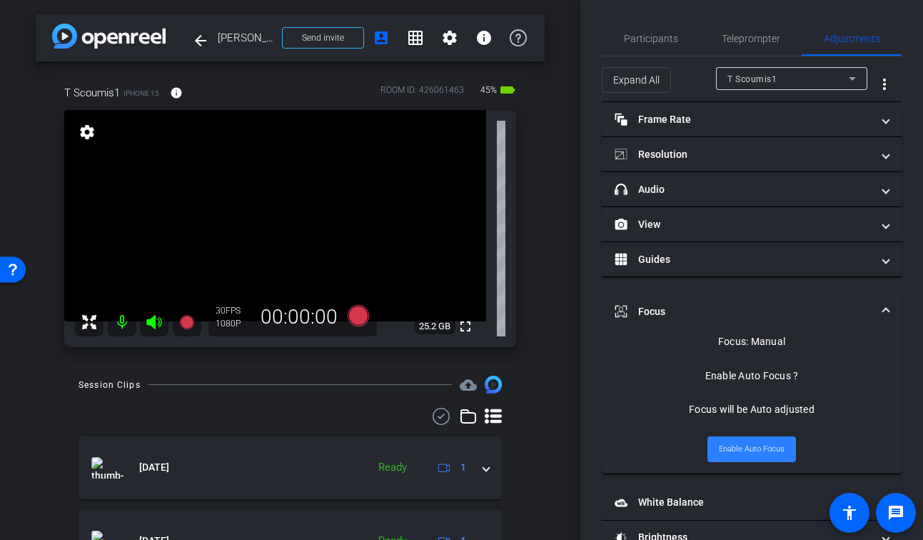
click at [738, 448] on span "Enable Auto Focus" at bounding box center [752, 448] width 66 height 21
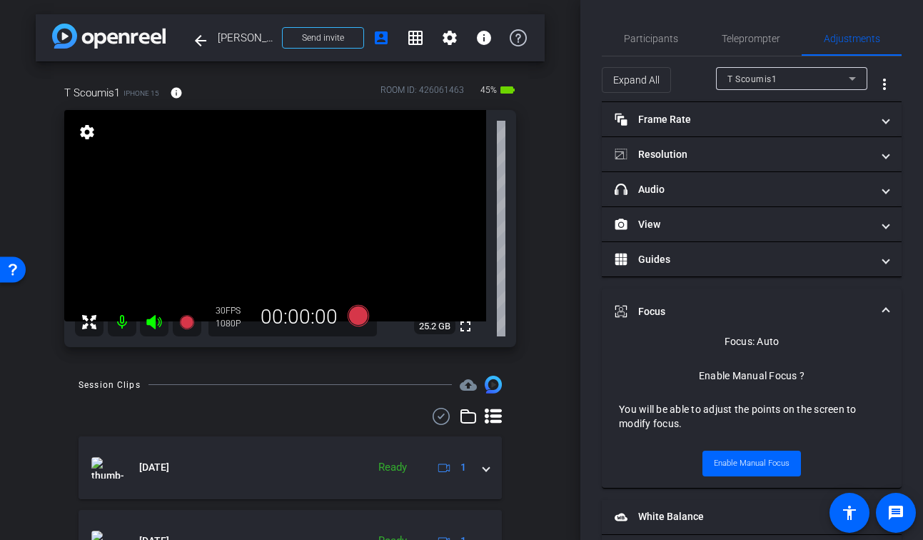
click at [441, 248] on video at bounding box center [275, 215] width 422 height 211
click at [437, 264] on video at bounding box center [275, 215] width 422 height 211
click at [463, 318] on mat-icon "fullscreen" at bounding box center [465, 326] width 17 height 17
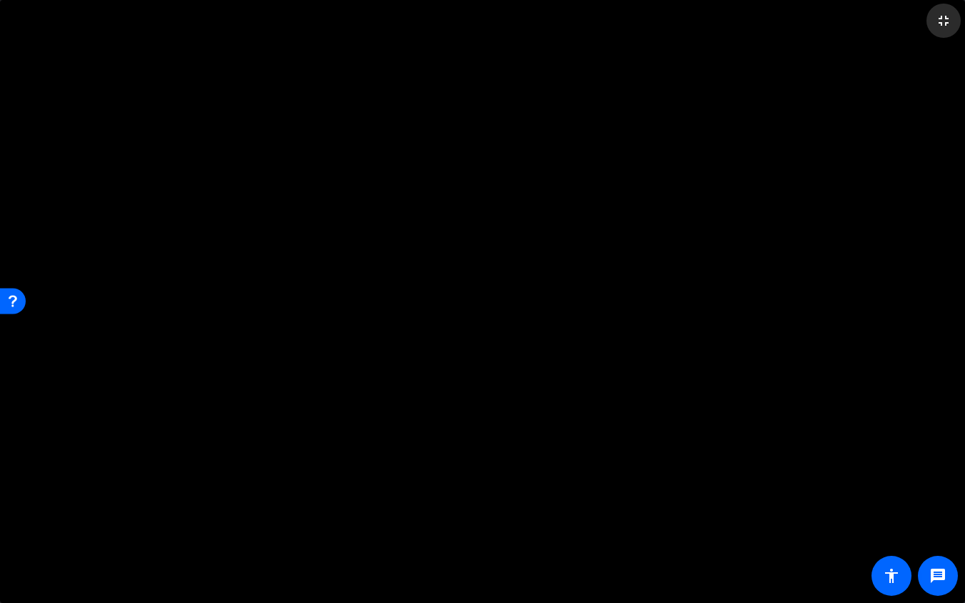
click at [922, 28] on mat-icon "fullscreen_exit" at bounding box center [943, 20] width 17 height 17
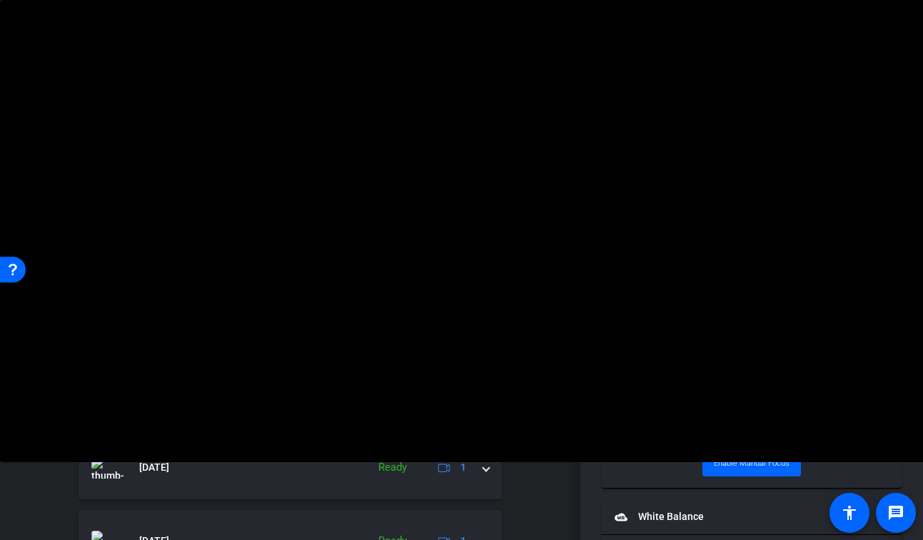
click at [375, 266] on video at bounding box center [461, 231] width 923 height 462
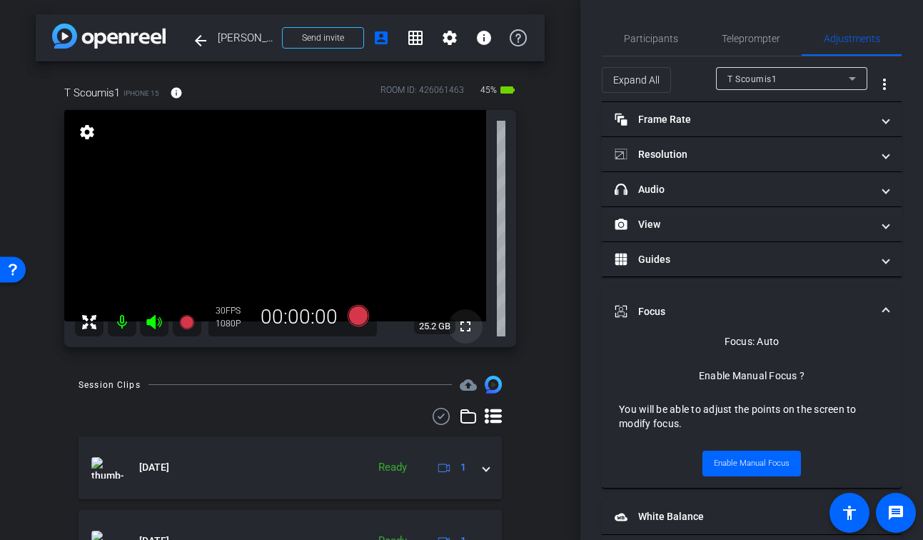
click at [473, 321] on mat-icon "fullscreen" at bounding box center [465, 326] width 17 height 17
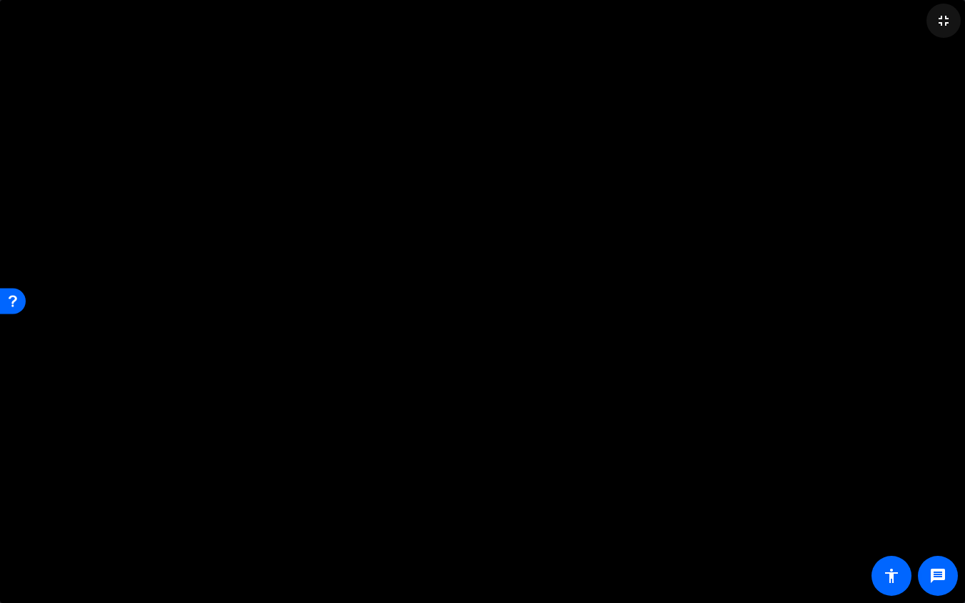
click at [922, 21] on mat-icon "fullscreen_exit" at bounding box center [943, 20] width 17 height 17
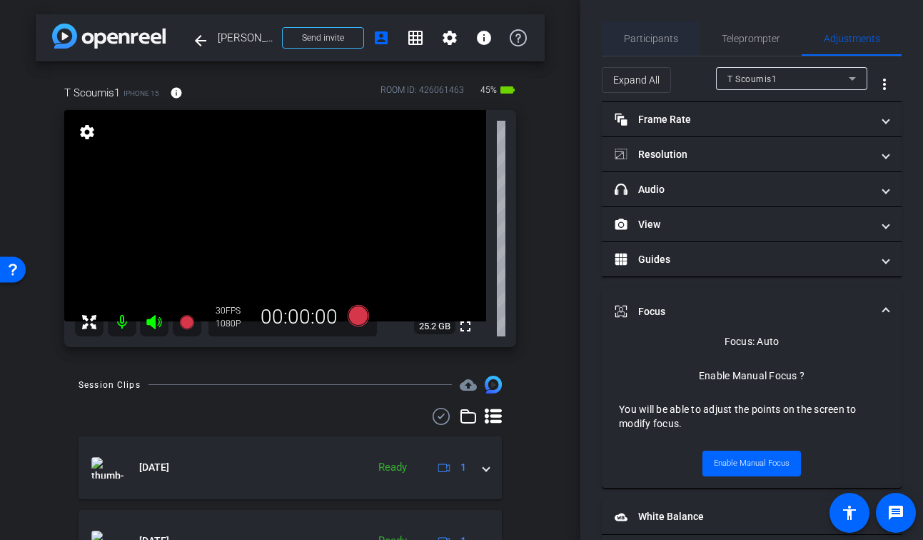
click at [637, 49] on span "Participants" at bounding box center [651, 38] width 54 height 34
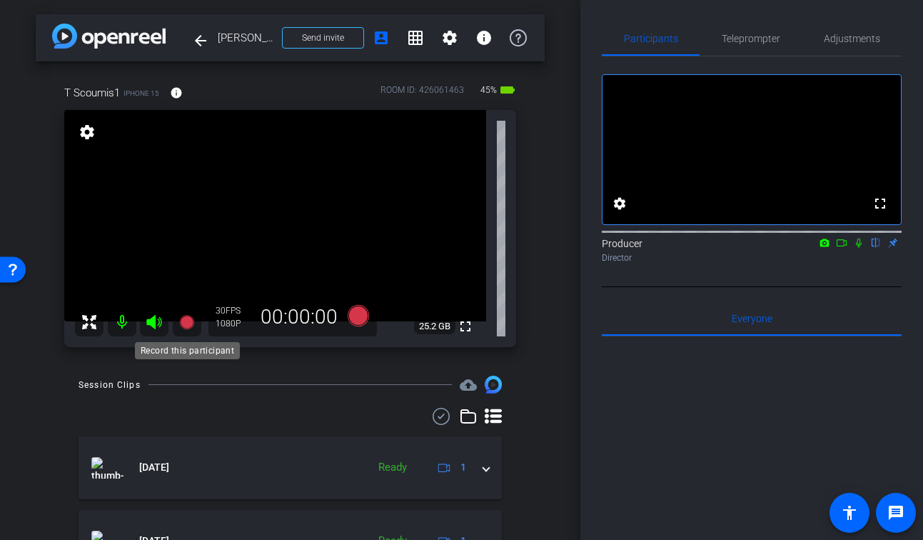
click at [178, 329] on icon at bounding box center [186, 321] width 17 height 17
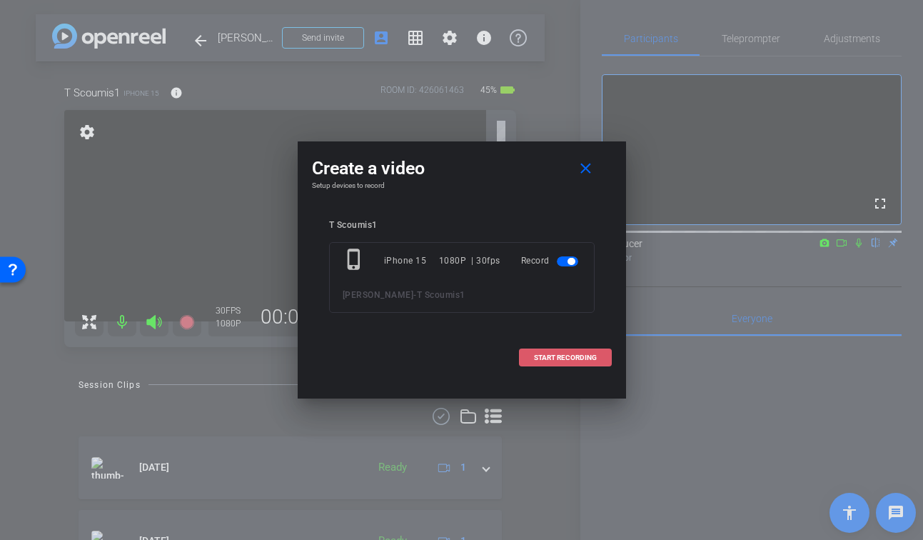
click at [581, 361] on span "START RECORDING" at bounding box center [565, 357] width 63 height 7
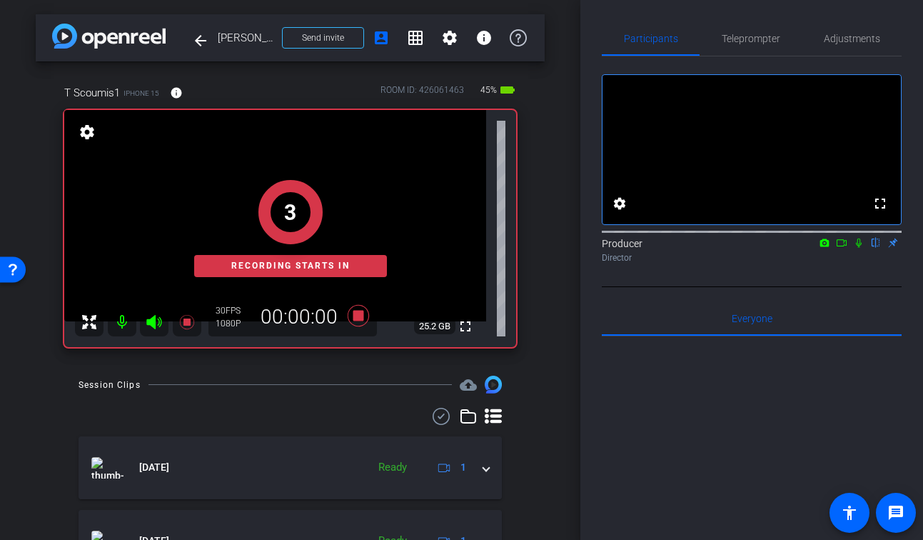
click at [856, 248] on icon at bounding box center [858, 243] width 11 height 10
click at [844, 246] on icon at bounding box center [842, 242] width 10 height 7
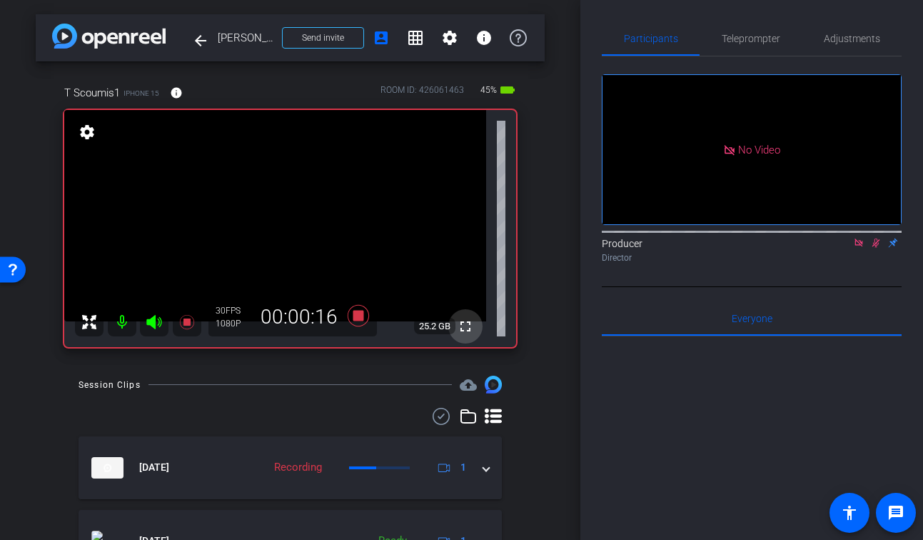
click at [462, 332] on mat-icon "fullscreen" at bounding box center [465, 326] width 17 height 17
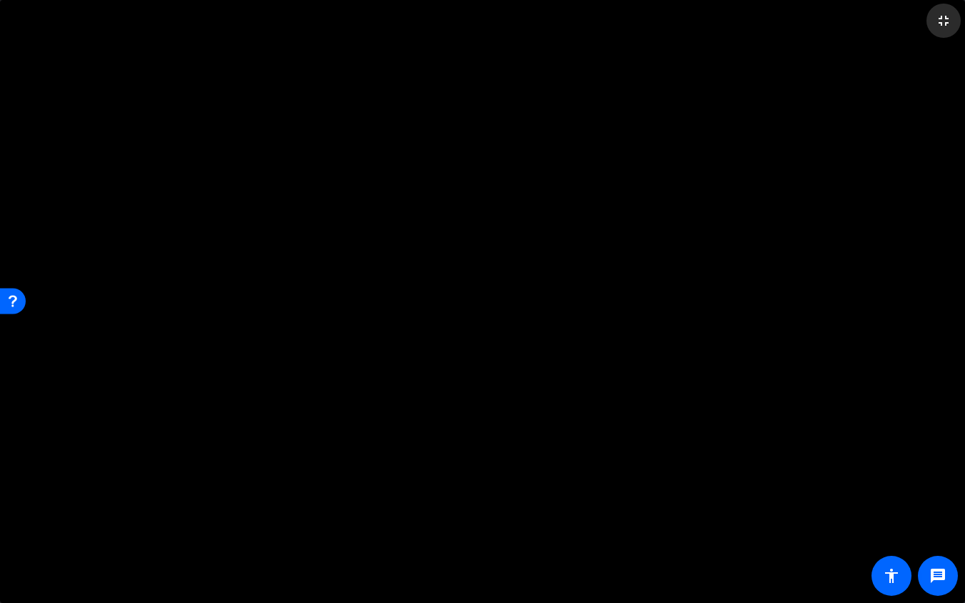
click at [922, 25] on mat-icon "fullscreen_exit" at bounding box center [943, 20] width 17 height 17
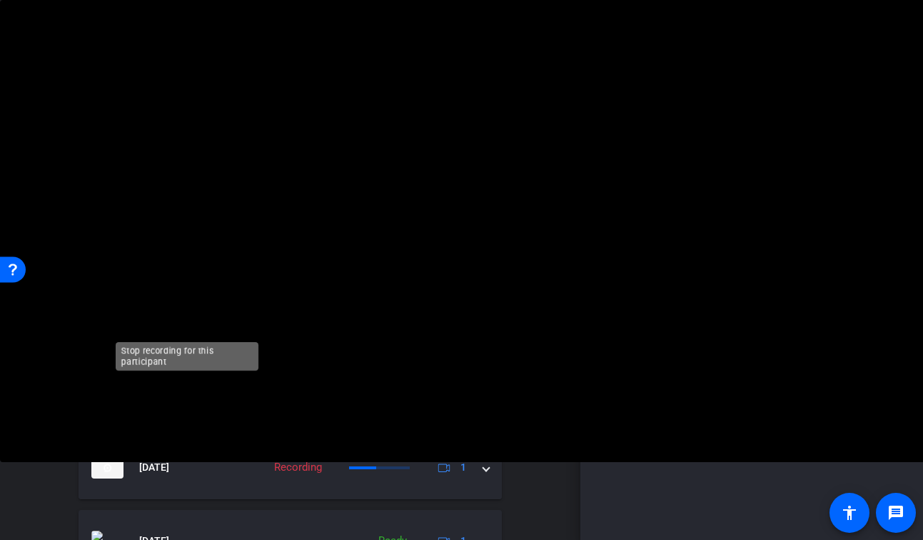
click at [185, 312] on mat-icon at bounding box center [187, 322] width 29 height 29
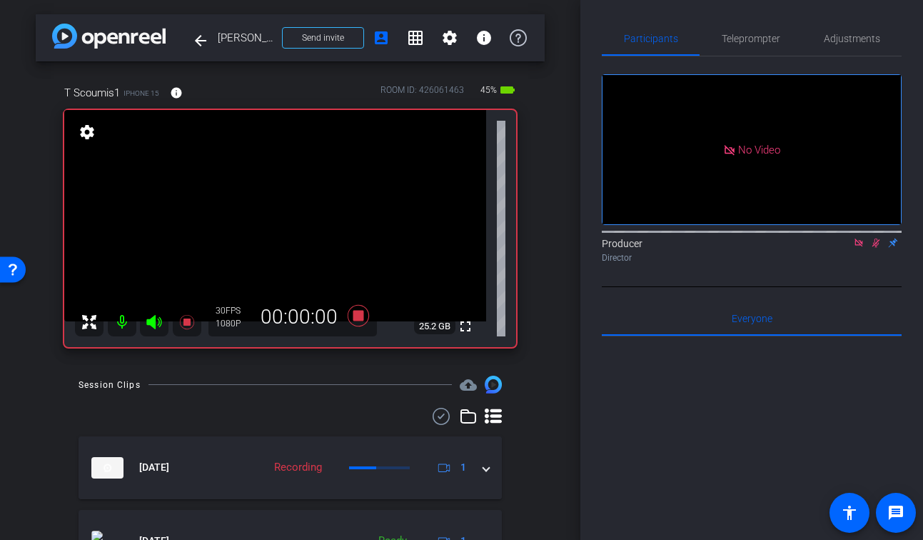
click at [878, 248] on icon at bounding box center [875, 243] width 11 height 10
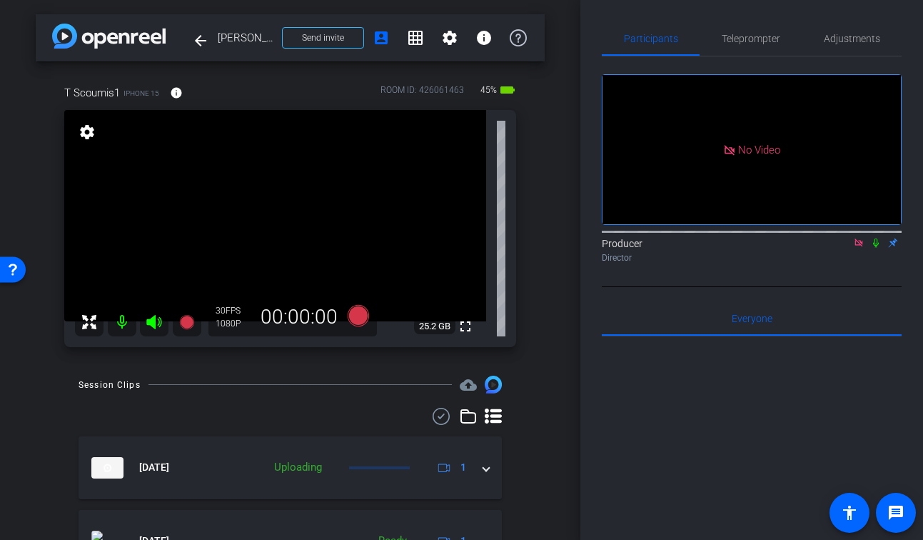
click at [863, 248] on icon at bounding box center [858, 243] width 11 height 10
click at [750, 46] on span "Teleprompter" at bounding box center [751, 38] width 59 height 34
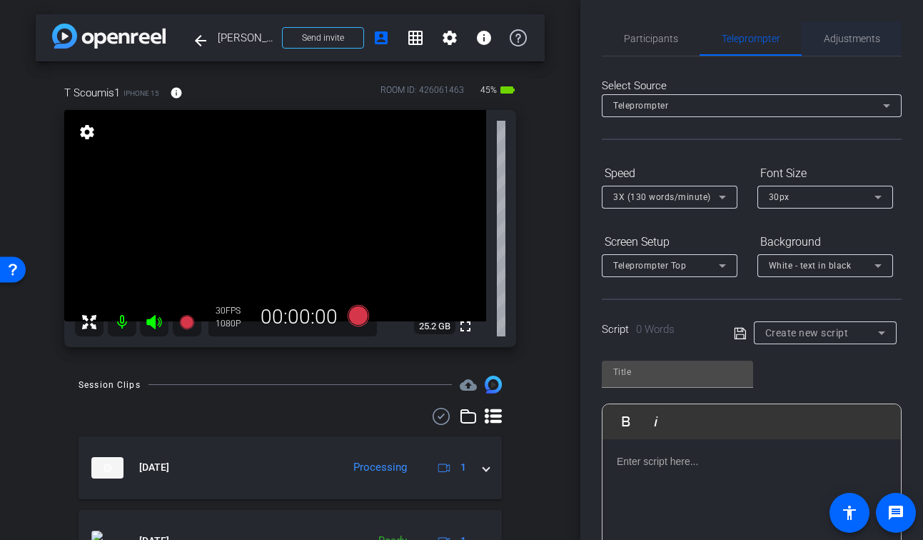
click at [836, 48] on span "Adjustments" at bounding box center [852, 38] width 56 height 34
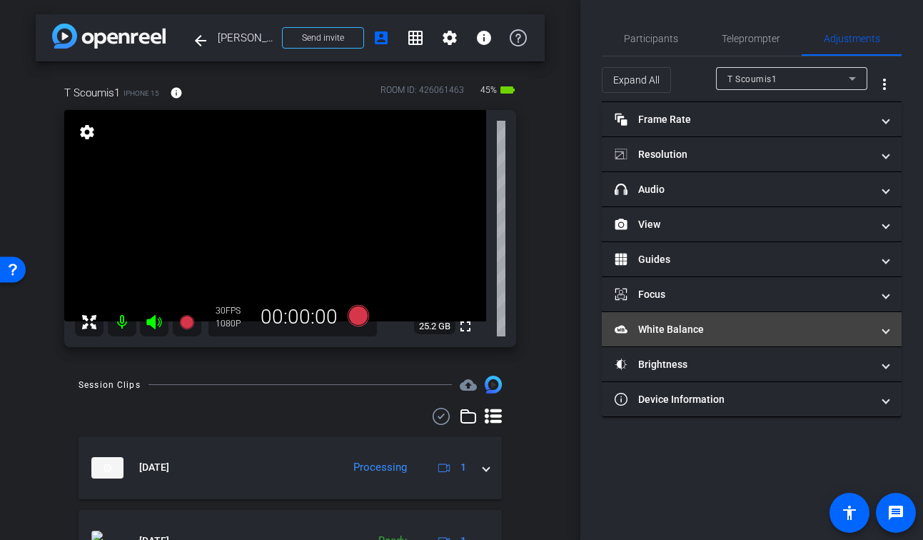
click at [698, 338] on mat-expansion-panel-header "White Balance White Balance" at bounding box center [752, 329] width 300 height 34
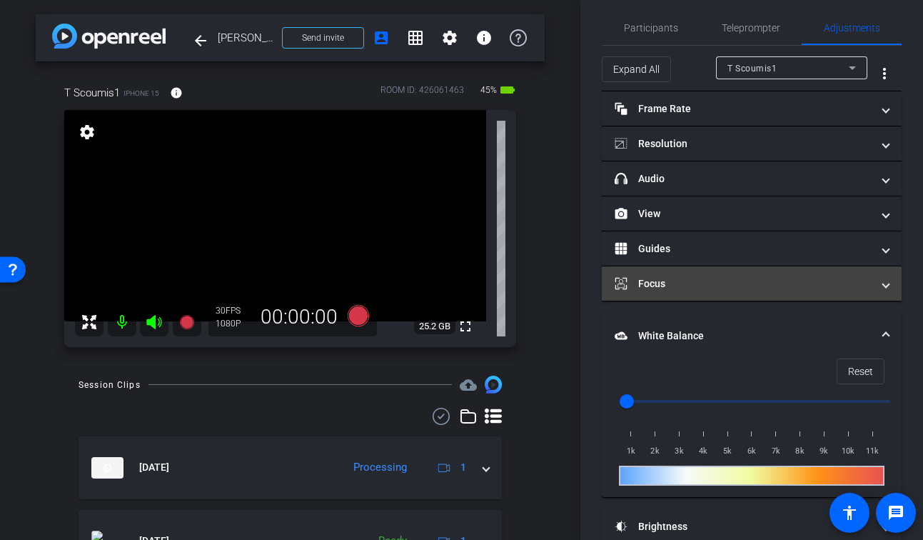
scroll to position [11, 0]
click at [709, 286] on mat-panel-title "Focus" at bounding box center [743, 283] width 257 height 15
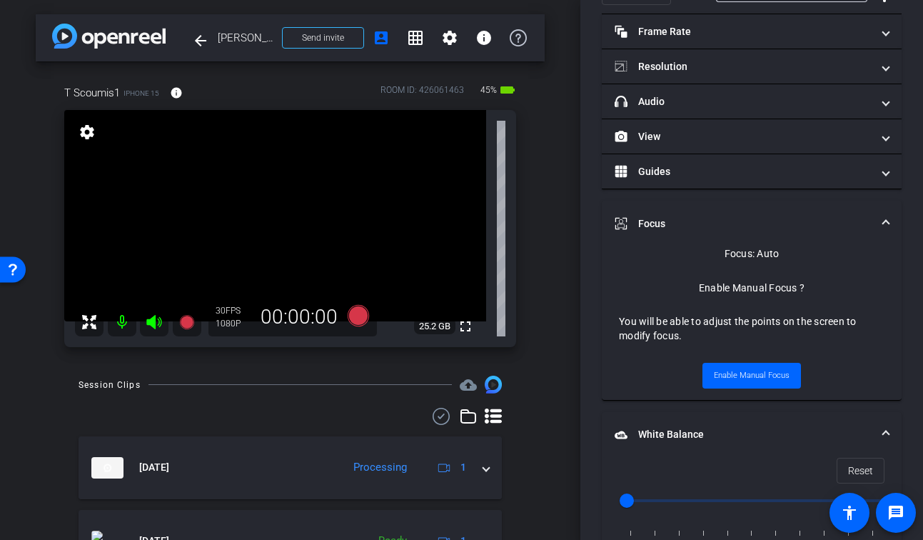
scroll to position [94, 0]
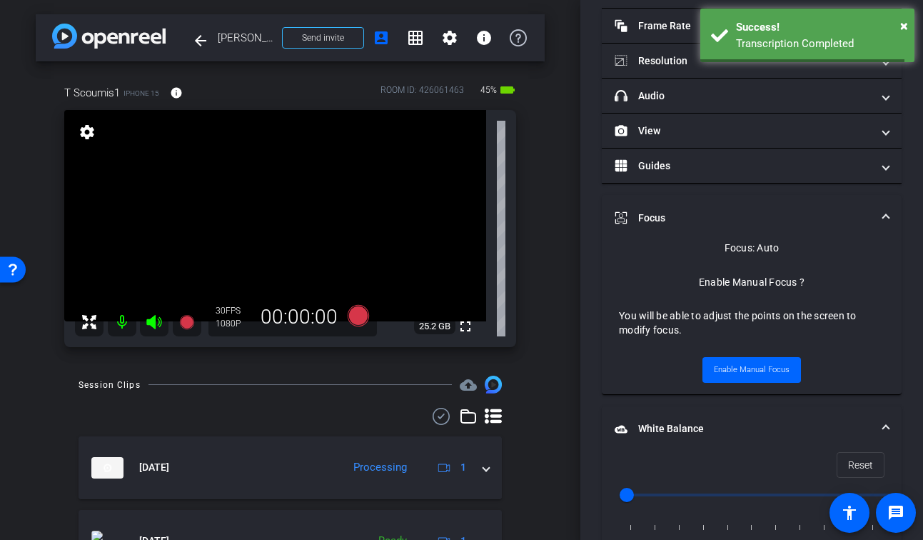
click at [681, 188] on mat-accordion "Frame Rate Frame Rate navigate_before 24 25 30 navigate_next Resolution navigat…" at bounding box center [752, 341] width 300 height 664
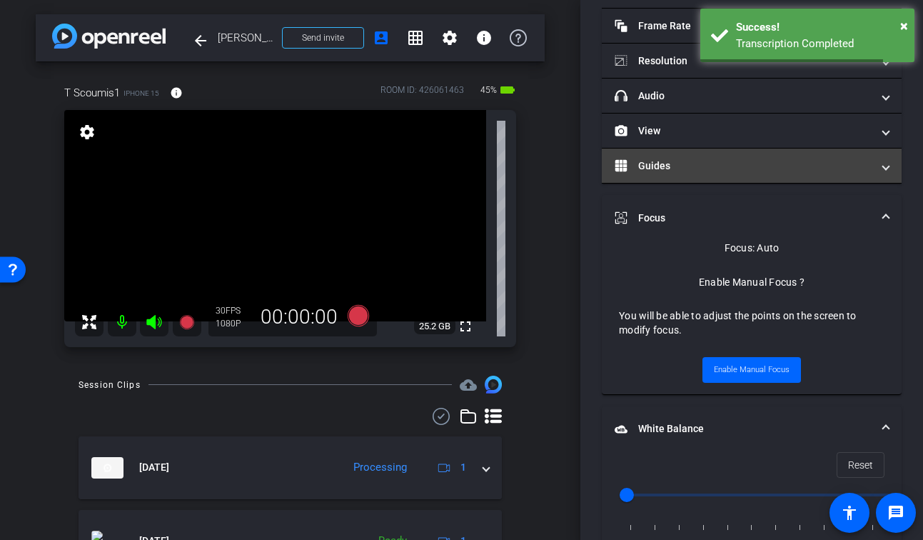
click at [680, 169] on mat-panel-title "Guides" at bounding box center [743, 166] width 257 height 15
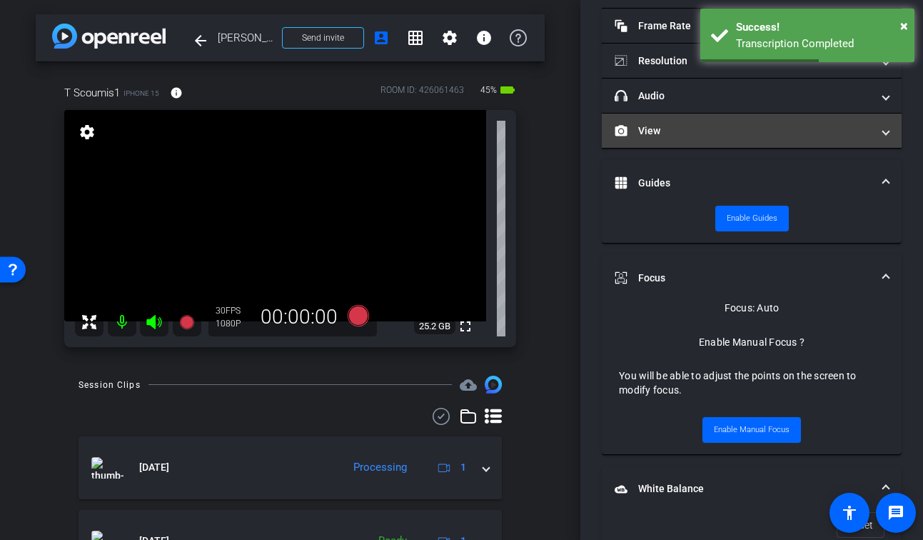
click at [691, 134] on mat-panel-title "View" at bounding box center [743, 131] width 257 height 15
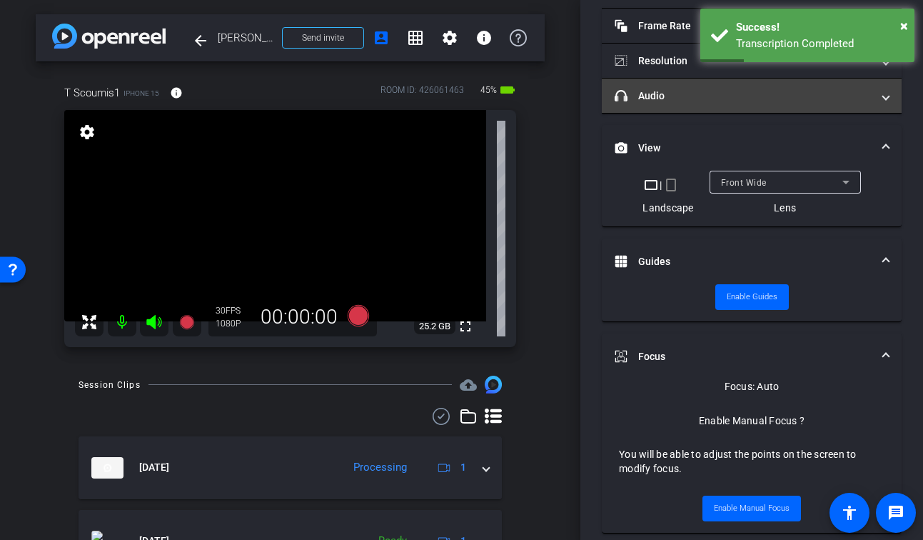
click at [682, 96] on mat-panel-title "headphone icon Audio" at bounding box center [743, 96] width 257 height 15
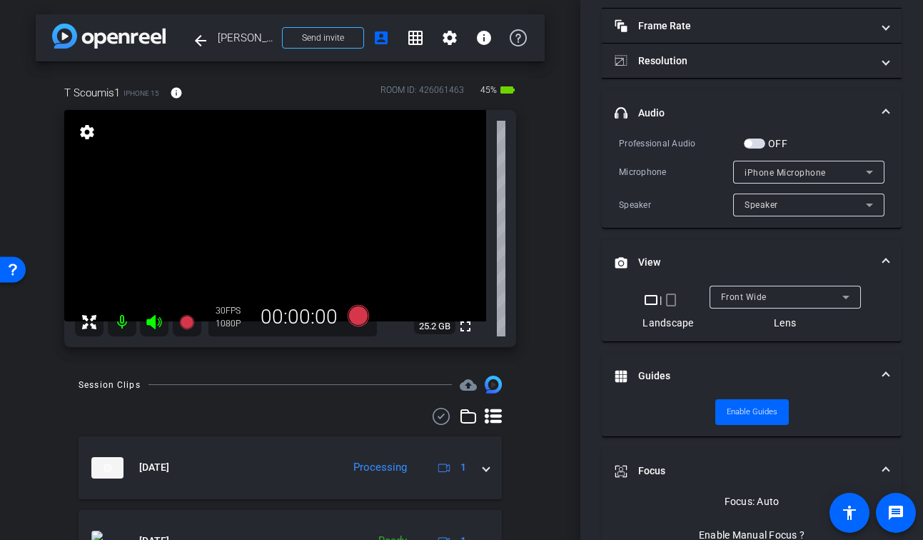
click at [562, 278] on div "arrow_back [PERSON_NAME] Back to project Send invite account_box grid_on settin…" at bounding box center [290, 270] width 580 height 540
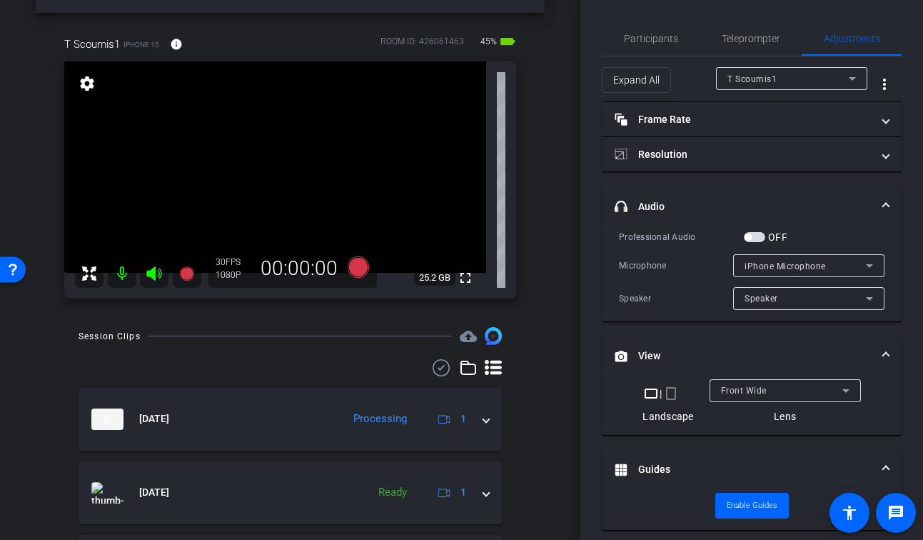
scroll to position [0, 0]
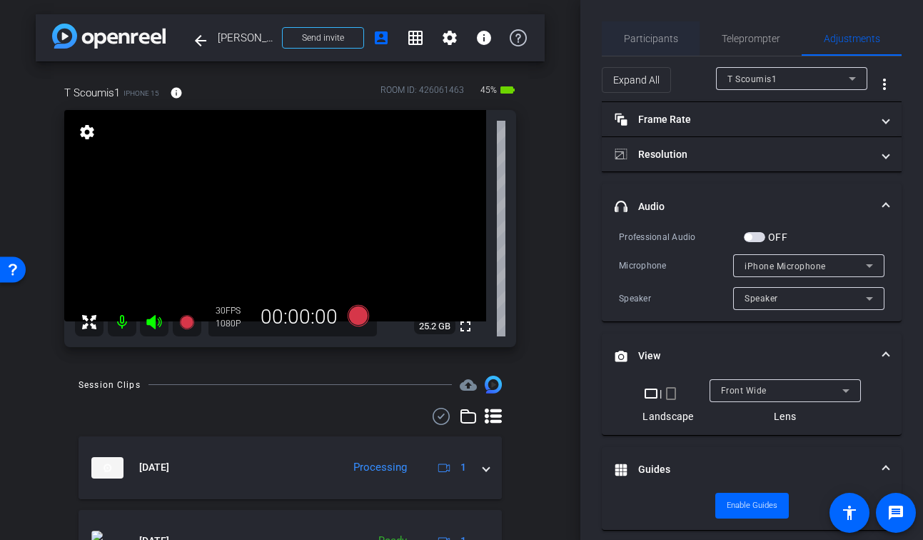
click at [650, 36] on span "Participants" at bounding box center [651, 39] width 54 height 10
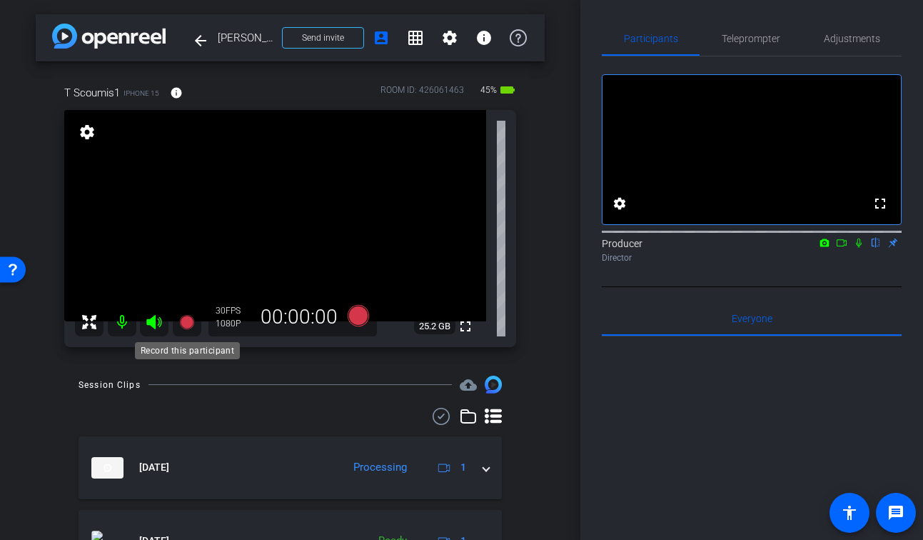
click at [181, 319] on icon at bounding box center [186, 322] width 14 height 14
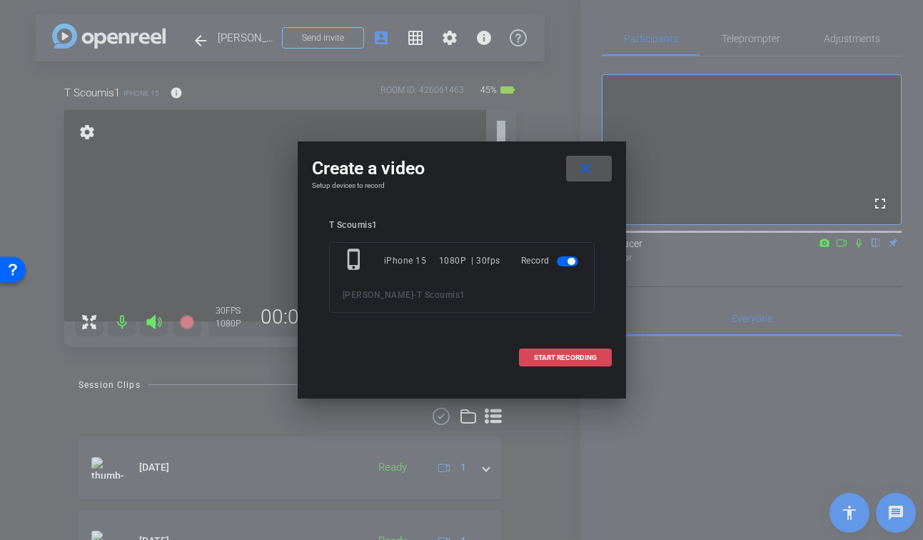
click at [558, 358] on span "START RECORDING" at bounding box center [565, 357] width 63 height 7
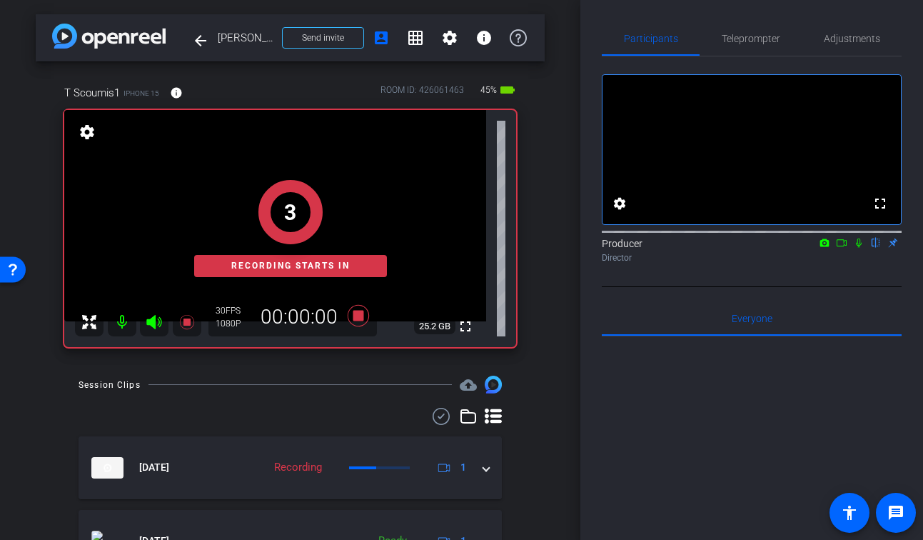
click at [860, 248] on icon at bounding box center [858, 243] width 11 height 10
click at [843, 248] on icon at bounding box center [841, 243] width 11 height 10
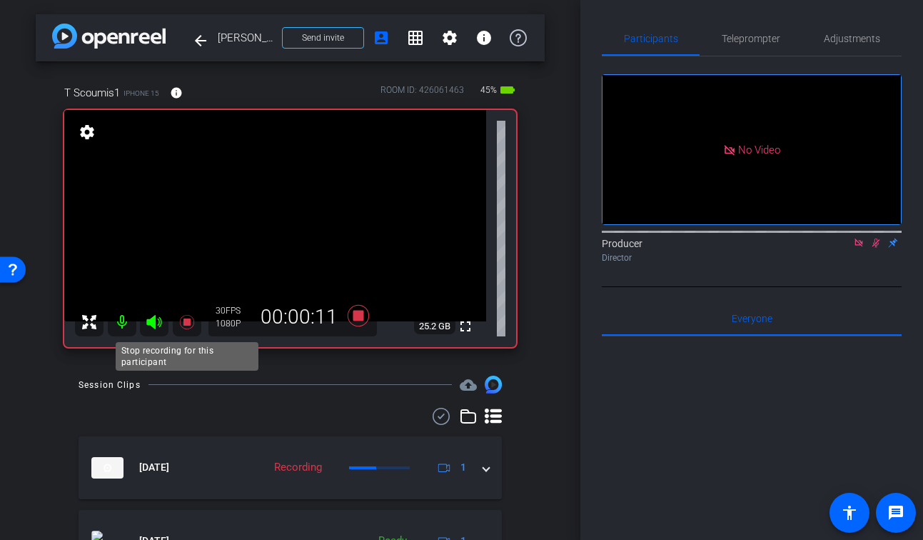
click at [193, 311] on mat-icon at bounding box center [187, 322] width 29 height 29
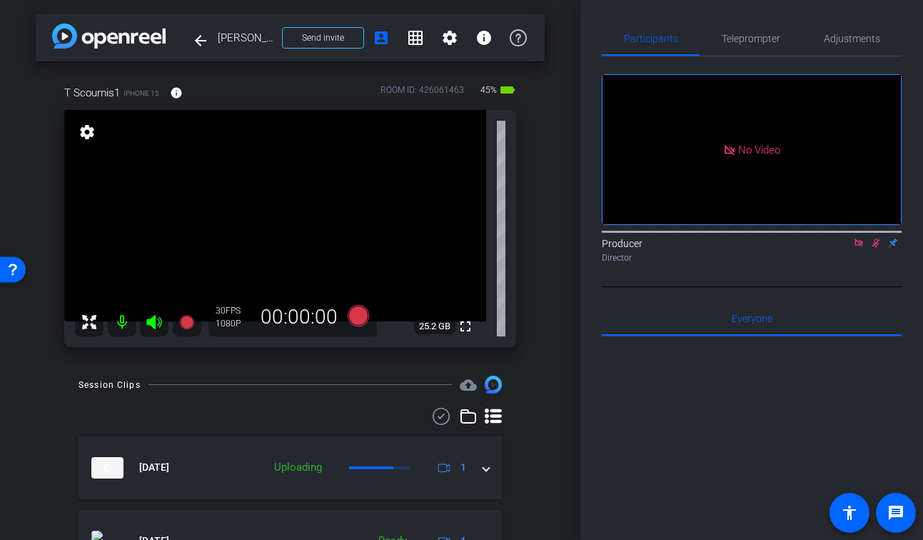
click at [880, 249] on mat-icon at bounding box center [876, 242] width 17 height 13
click at [860, 248] on icon at bounding box center [858, 243] width 11 height 10
click at [186, 321] on icon at bounding box center [186, 322] width 14 height 14
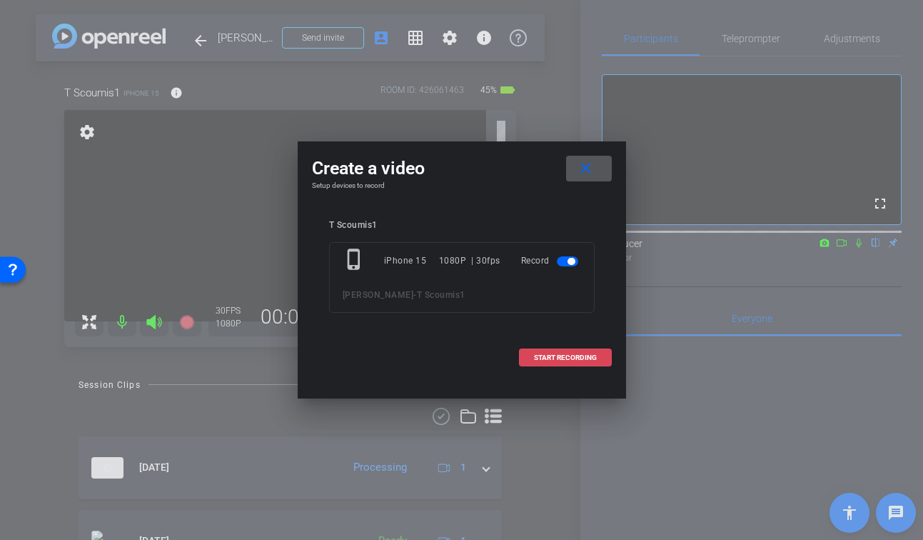
click at [592, 356] on span "START RECORDING" at bounding box center [565, 357] width 63 height 7
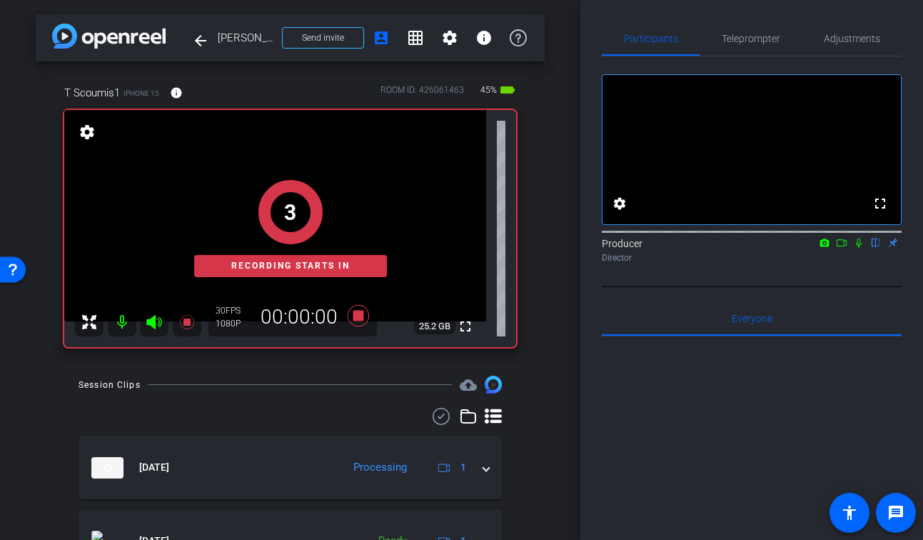
click at [854, 248] on icon at bounding box center [858, 243] width 11 height 10
click at [847, 248] on icon at bounding box center [841, 243] width 11 height 10
click at [915, 265] on div "Participants Teleprompter Adjustments No Video Producer Director Everyone 0 Mar…" at bounding box center [751, 270] width 343 height 540
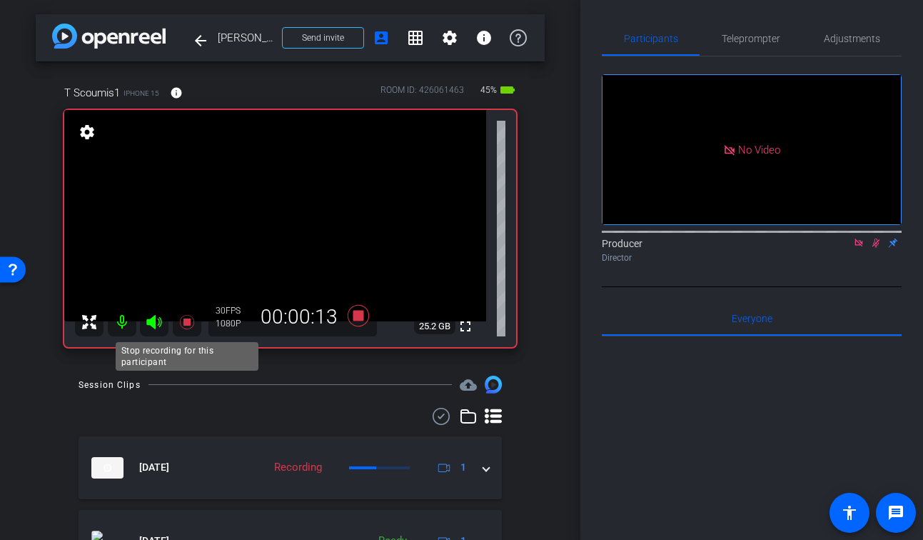
click at [187, 318] on icon at bounding box center [186, 321] width 17 height 17
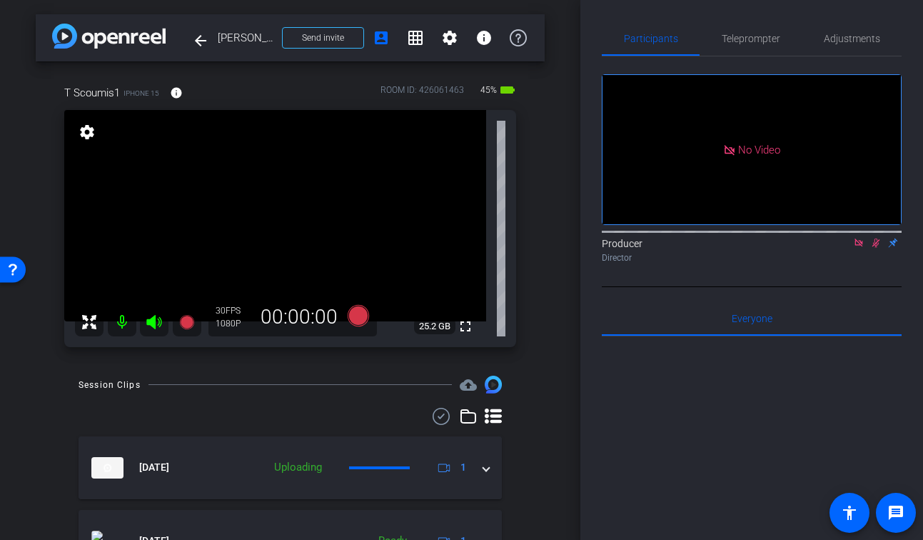
click at [878, 248] on icon at bounding box center [875, 243] width 11 height 10
click at [858, 248] on icon at bounding box center [858, 243] width 11 height 10
click at [186, 326] on icon at bounding box center [186, 322] width 14 height 14
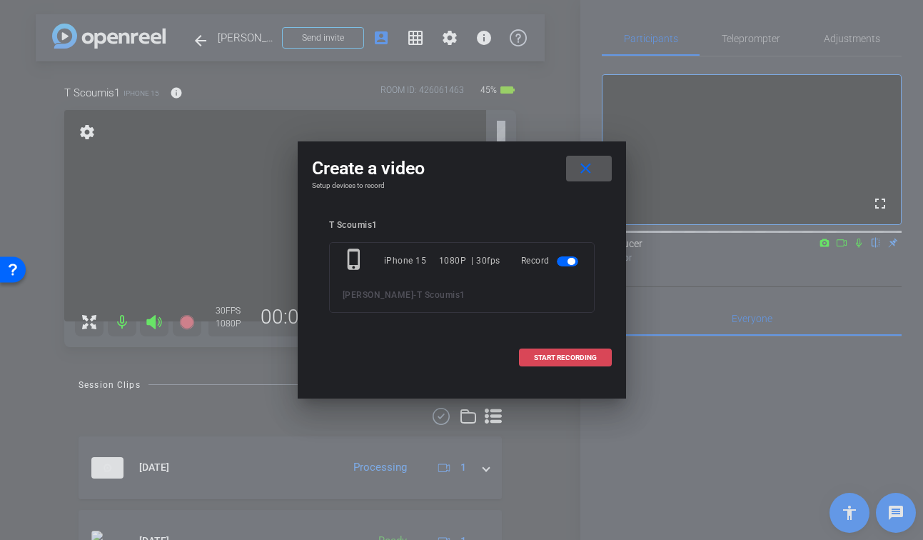
click at [537, 358] on span "START RECORDING" at bounding box center [565, 357] width 63 height 7
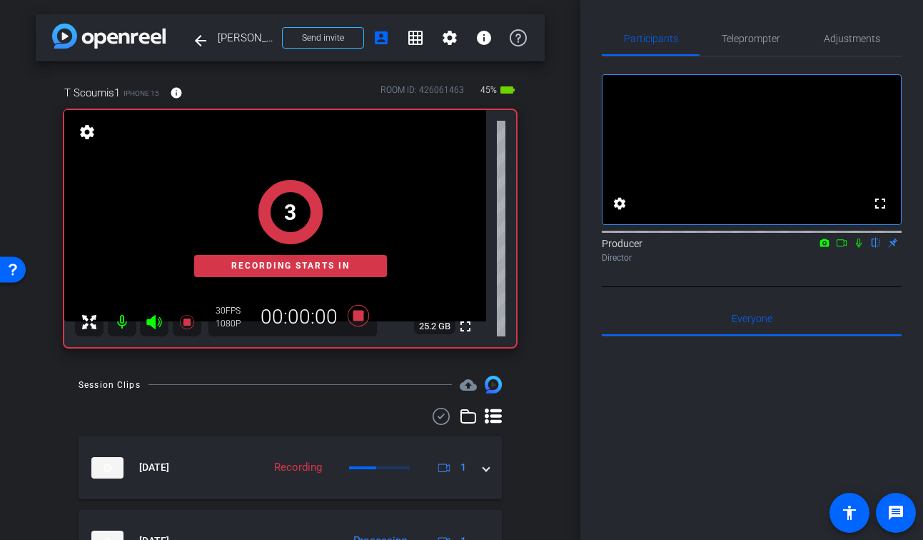
click at [858, 248] on icon at bounding box center [859, 242] width 6 height 9
click at [848, 249] on mat-icon at bounding box center [841, 242] width 17 height 13
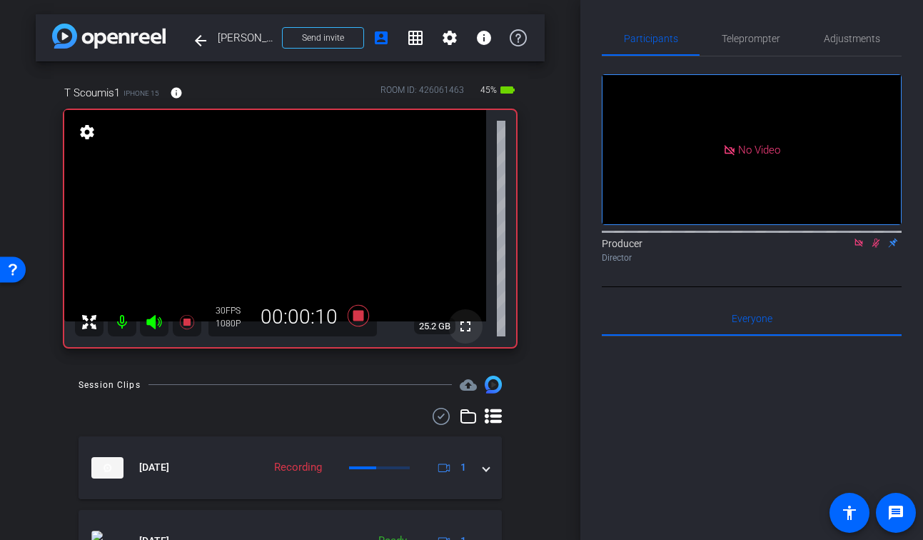
click at [472, 323] on mat-icon "fullscreen" at bounding box center [465, 326] width 17 height 17
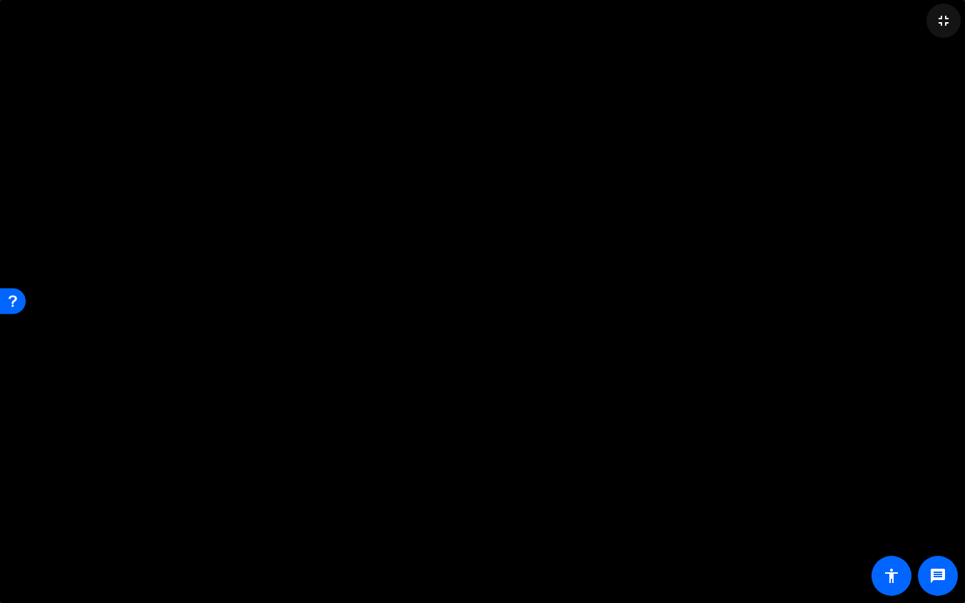
click at [922, 23] on mat-icon "fullscreen_exit" at bounding box center [943, 20] width 17 height 17
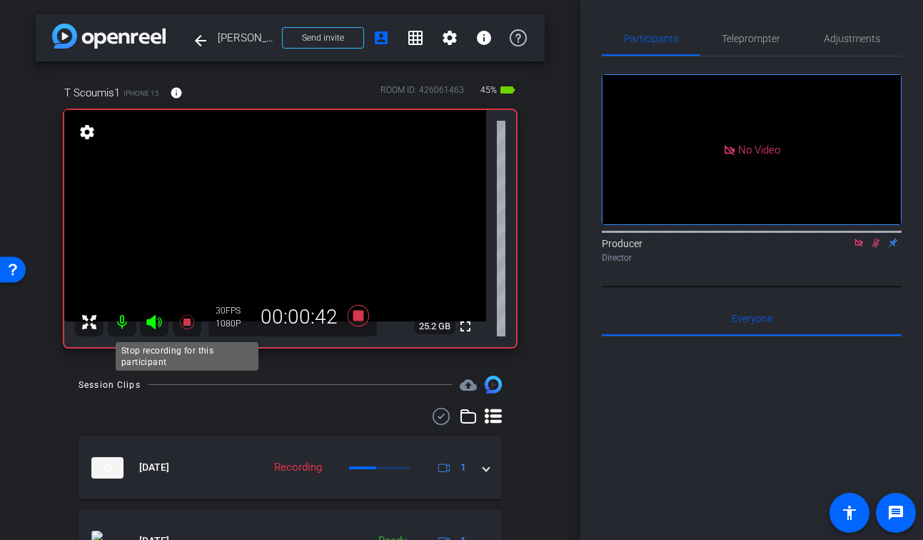
click at [193, 326] on icon at bounding box center [186, 321] width 17 height 17
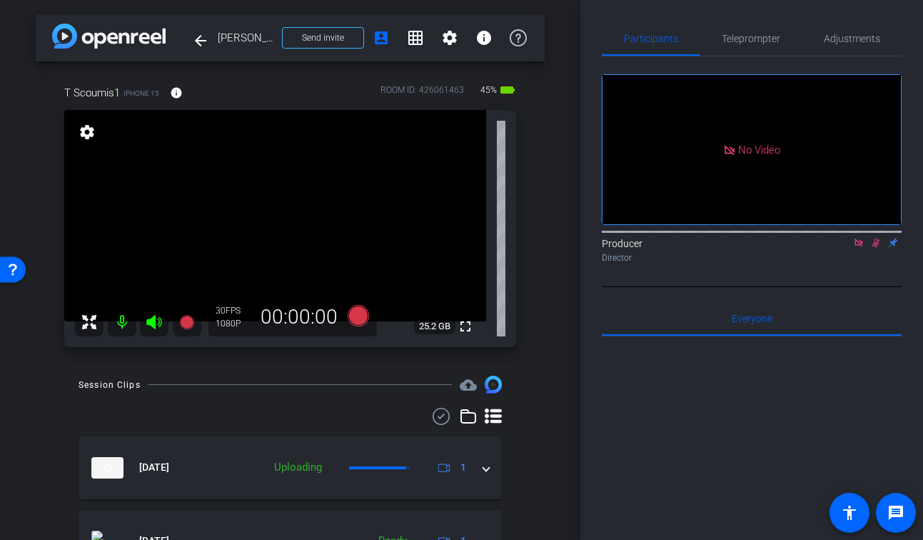
click at [875, 248] on icon at bounding box center [875, 243] width 11 height 10
click at [858, 248] on icon at bounding box center [858, 243] width 11 height 10
click at [473, 329] on mat-icon "fullscreen" at bounding box center [465, 326] width 17 height 17
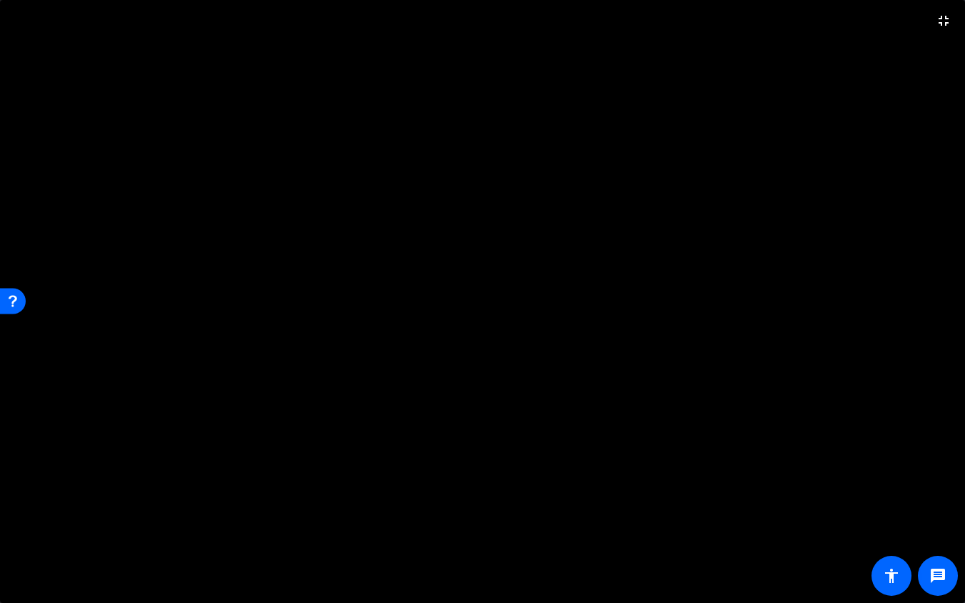
click at [473, 392] on video at bounding box center [482, 301] width 965 height 603
click at [922, 32] on span at bounding box center [944, 21] width 34 height 34
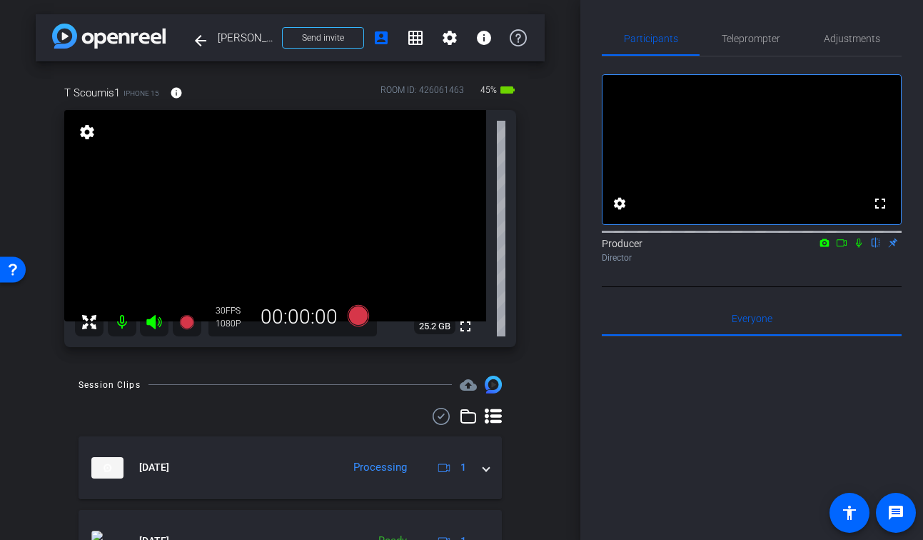
click at [183, 320] on icon at bounding box center [186, 322] width 14 height 14
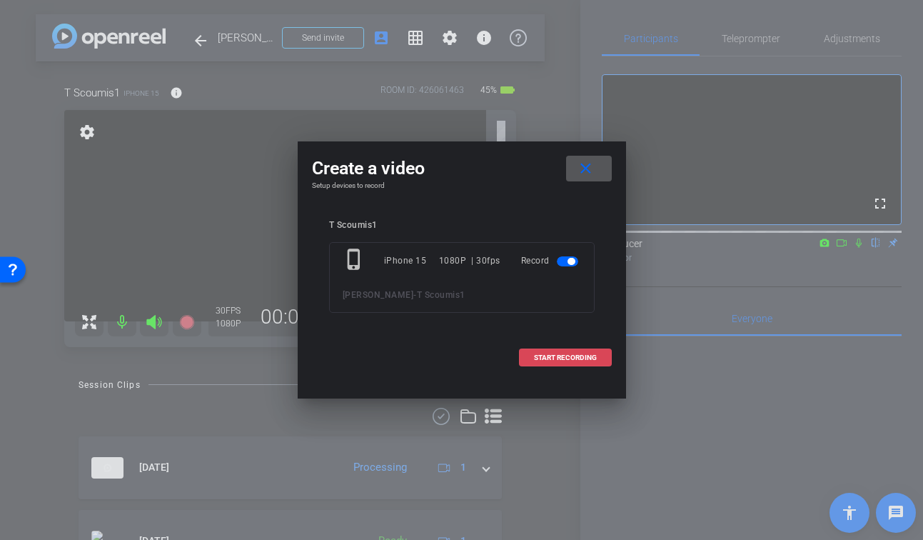
click at [605, 351] on span at bounding box center [565, 358] width 91 height 34
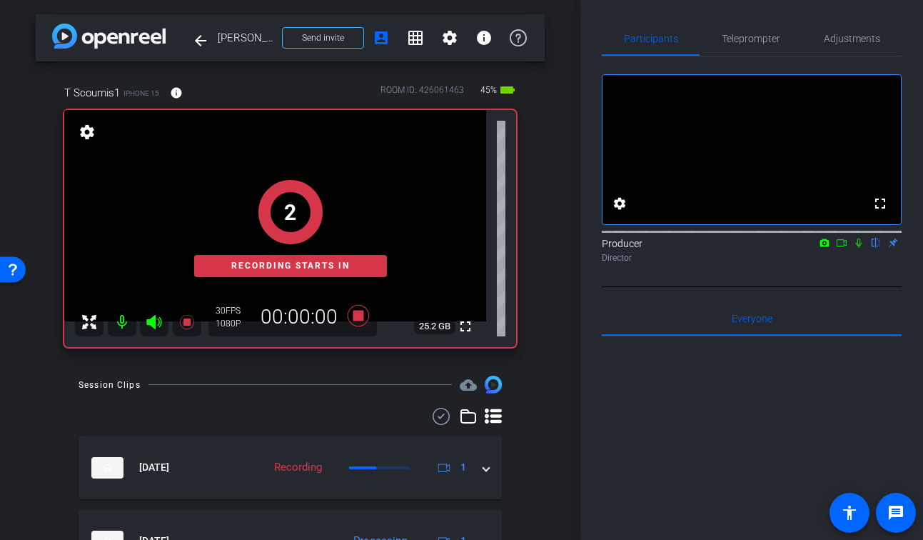
click at [859, 248] on icon at bounding box center [859, 242] width 6 height 9
click at [845, 248] on icon at bounding box center [841, 243] width 11 height 10
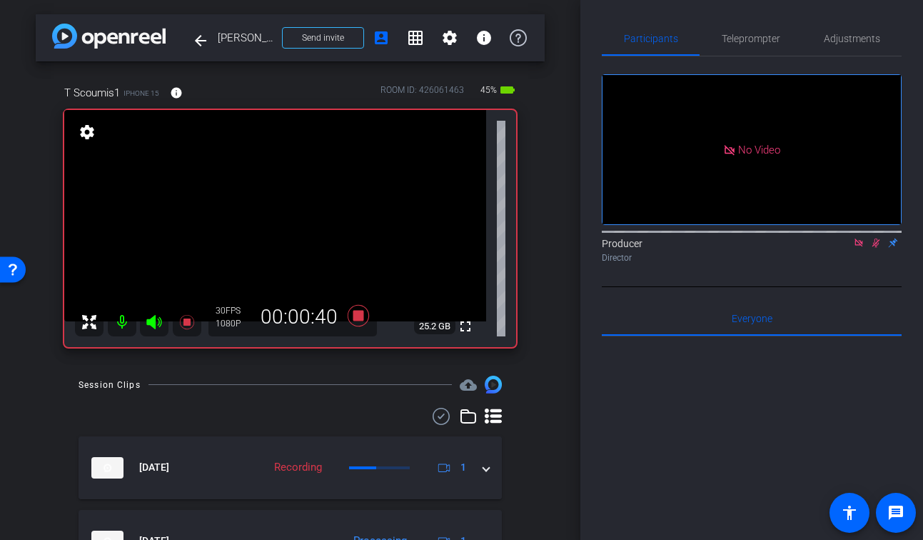
click at [322, 381] on div "Session Clips cloud_upload" at bounding box center [290, 384] width 423 height 17
click at [186, 325] on icon at bounding box center [186, 322] width 14 height 14
click at [877, 248] on icon at bounding box center [877, 242] width 8 height 9
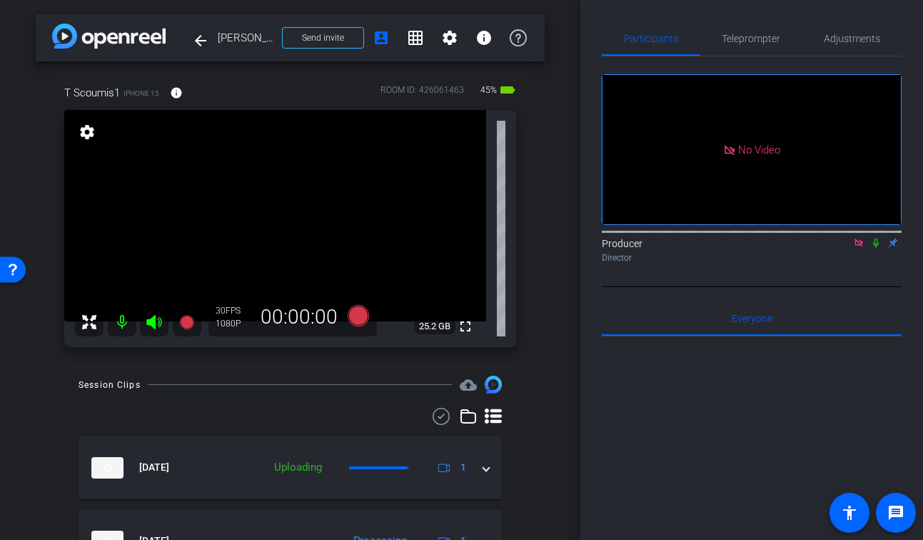
click at [858, 248] on icon at bounding box center [858, 243] width 11 height 10
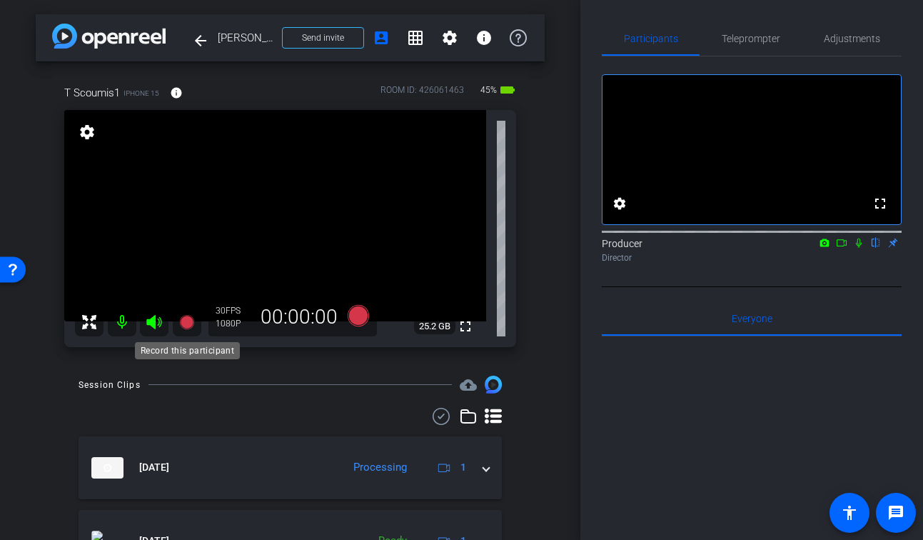
click at [186, 326] on icon at bounding box center [186, 322] width 14 height 14
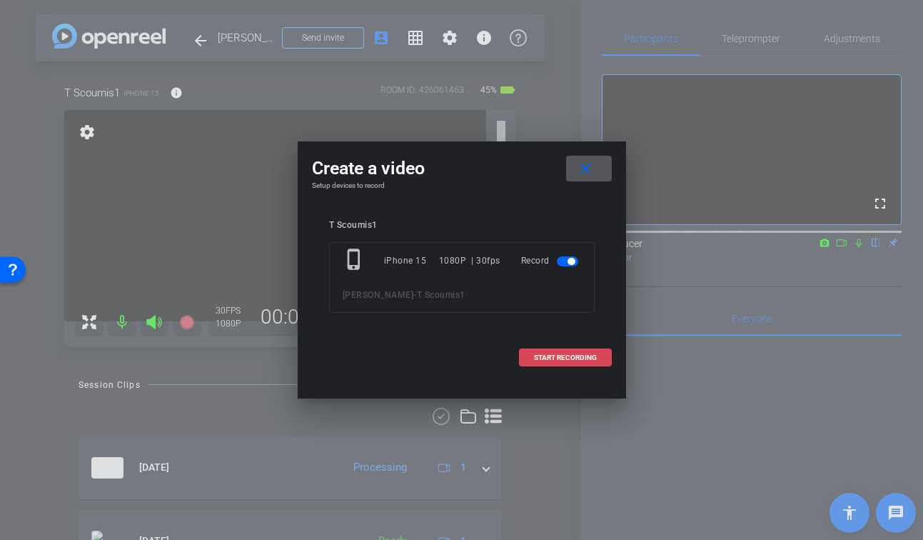
click at [578, 363] on span at bounding box center [565, 358] width 91 height 34
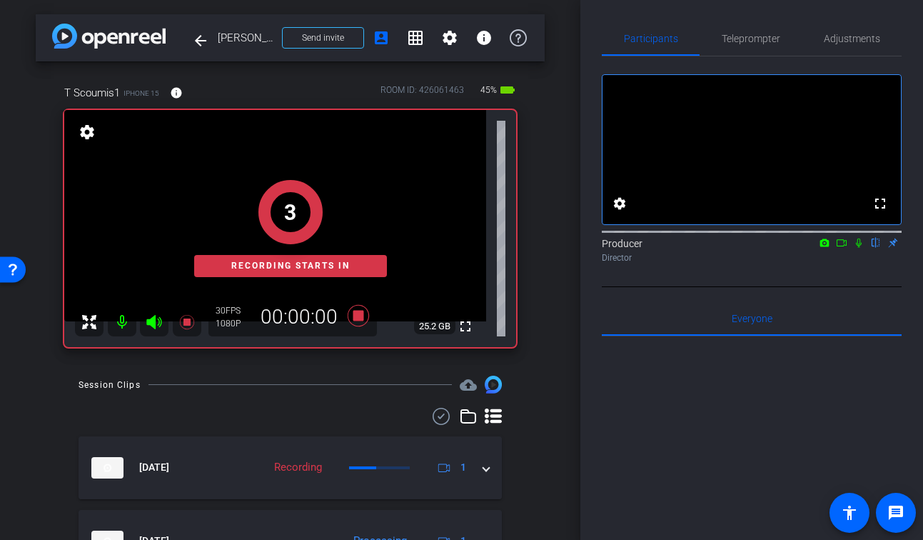
click at [857, 248] on icon at bounding box center [858, 243] width 11 height 10
click at [845, 248] on icon at bounding box center [841, 243] width 11 height 10
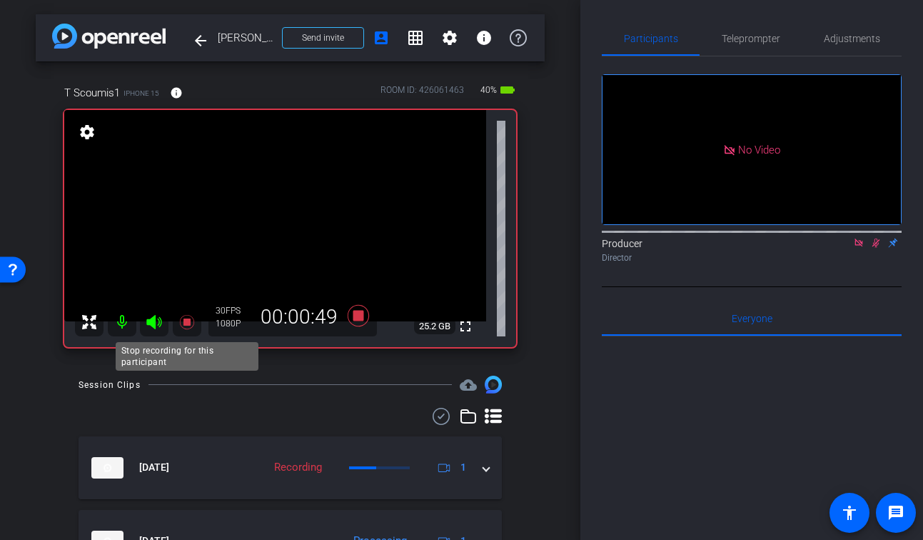
click at [175, 326] on mat-icon at bounding box center [187, 322] width 29 height 29
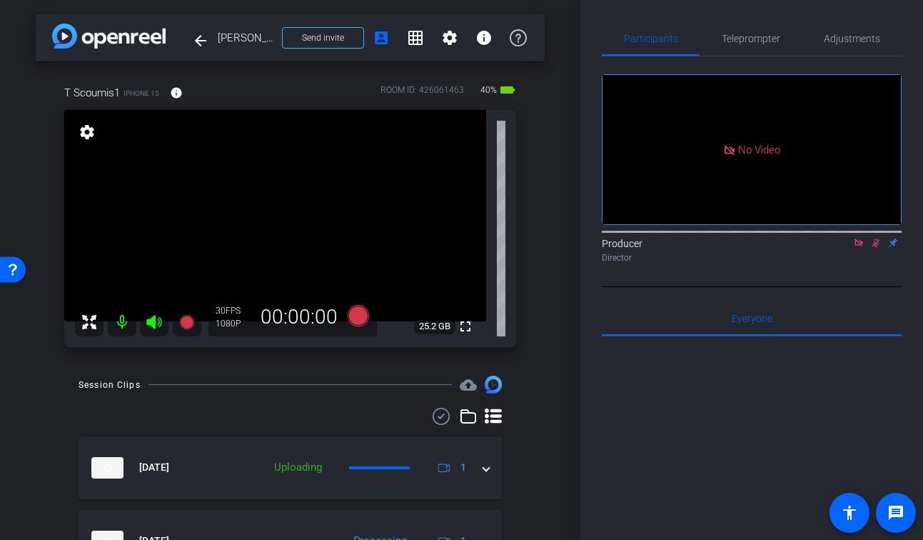
click at [872, 248] on icon at bounding box center [875, 243] width 11 height 10
click at [857, 248] on icon at bounding box center [858, 243] width 11 height 10
click at [189, 329] on icon at bounding box center [186, 321] width 17 height 17
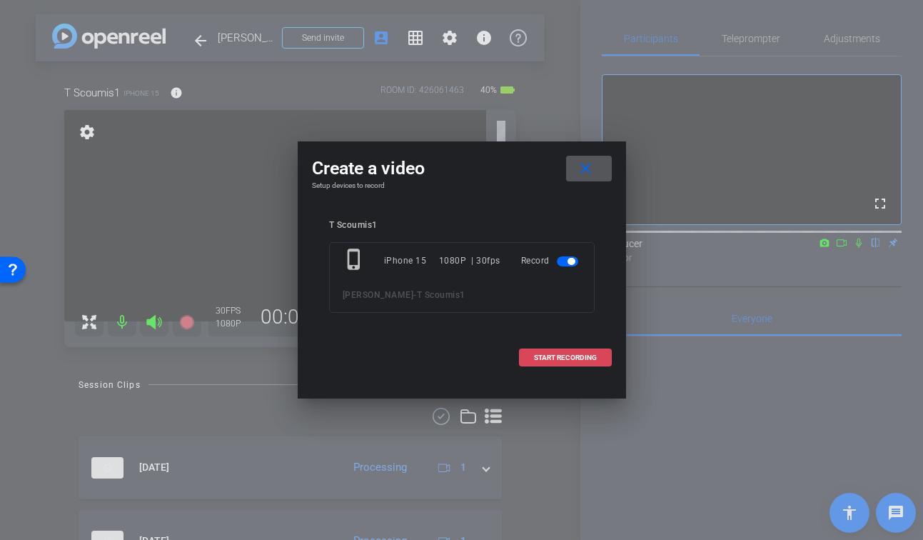
click at [571, 357] on span "START RECORDING" at bounding box center [565, 357] width 63 height 7
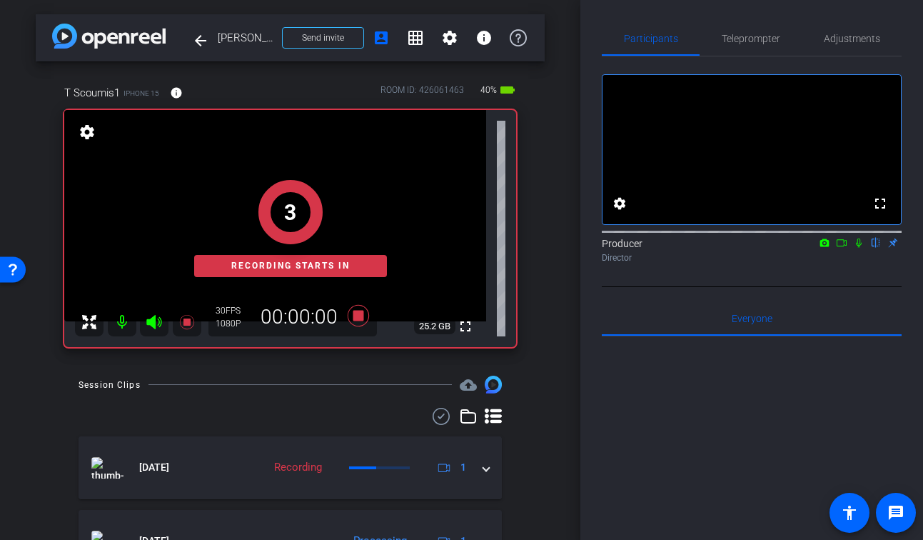
click at [858, 248] on icon at bounding box center [858, 243] width 11 height 10
click at [843, 248] on icon at bounding box center [841, 243] width 11 height 10
click at [458, 325] on div "1 Recording starts in" at bounding box center [290, 228] width 452 height 237
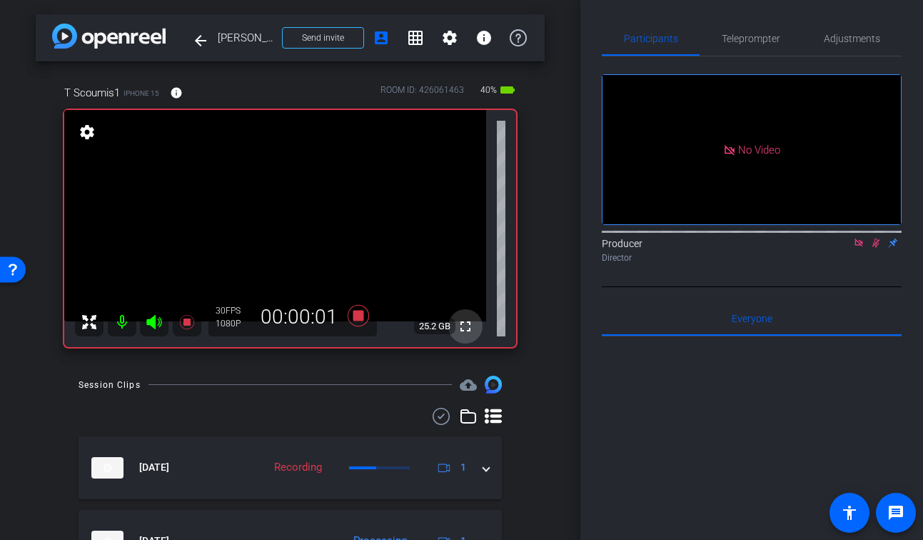
click at [466, 326] on mat-icon "fullscreen" at bounding box center [465, 326] width 17 height 17
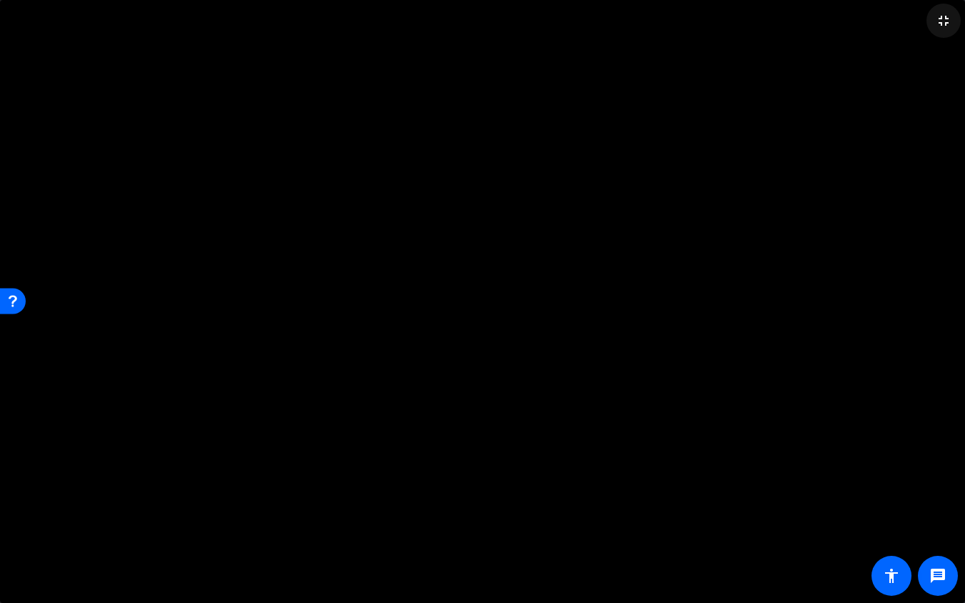
click at [922, 24] on mat-icon "fullscreen_exit" at bounding box center [943, 20] width 17 height 17
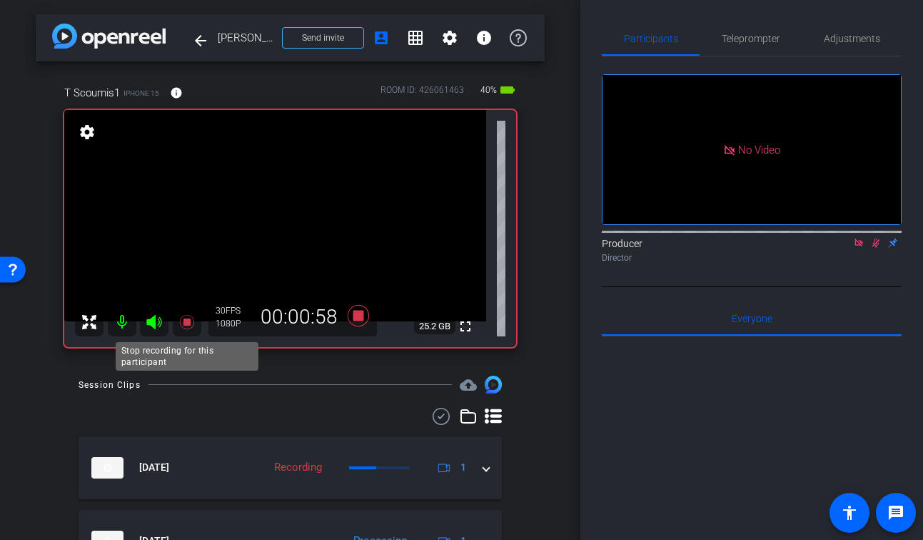
click at [191, 320] on icon at bounding box center [186, 321] width 17 height 17
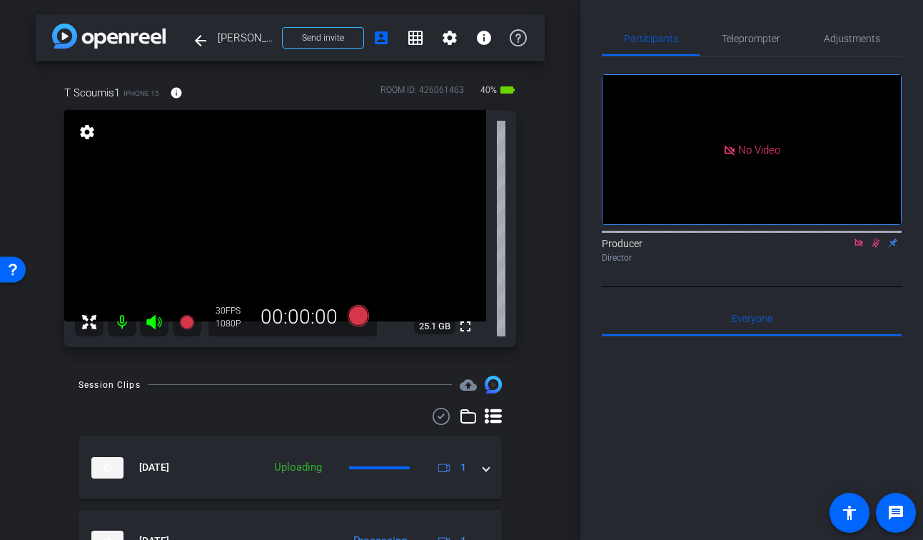
click at [877, 248] on icon at bounding box center [877, 242] width 8 height 9
click at [858, 246] on icon at bounding box center [859, 242] width 8 height 8
click at [188, 321] on icon at bounding box center [186, 322] width 14 height 14
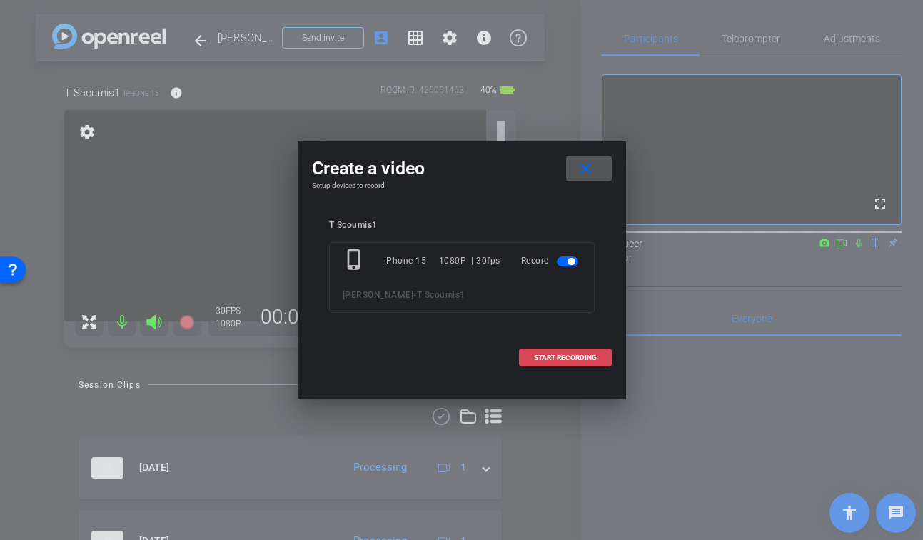
click at [574, 358] on span "START RECORDING" at bounding box center [565, 357] width 63 height 7
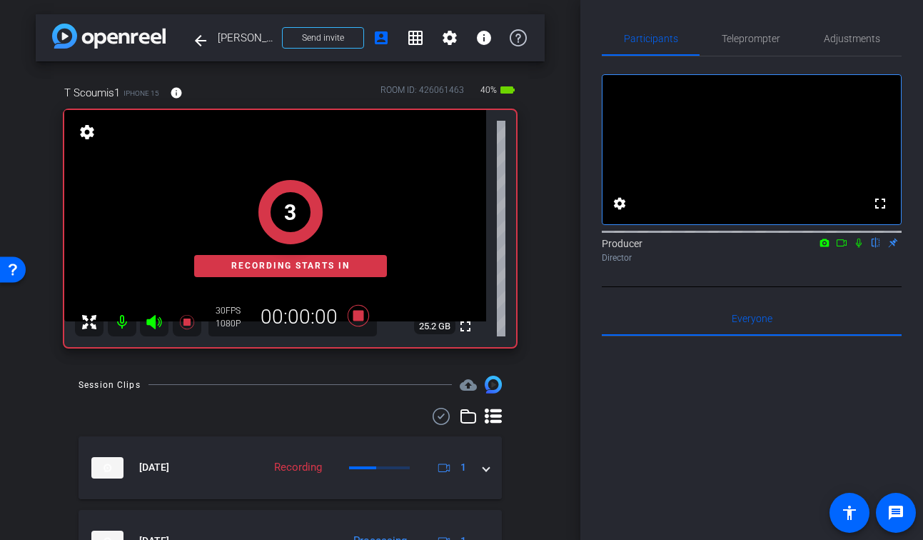
click at [856, 248] on icon at bounding box center [858, 243] width 11 height 10
click at [843, 248] on icon at bounding box center [841, 243] width 11 height 10
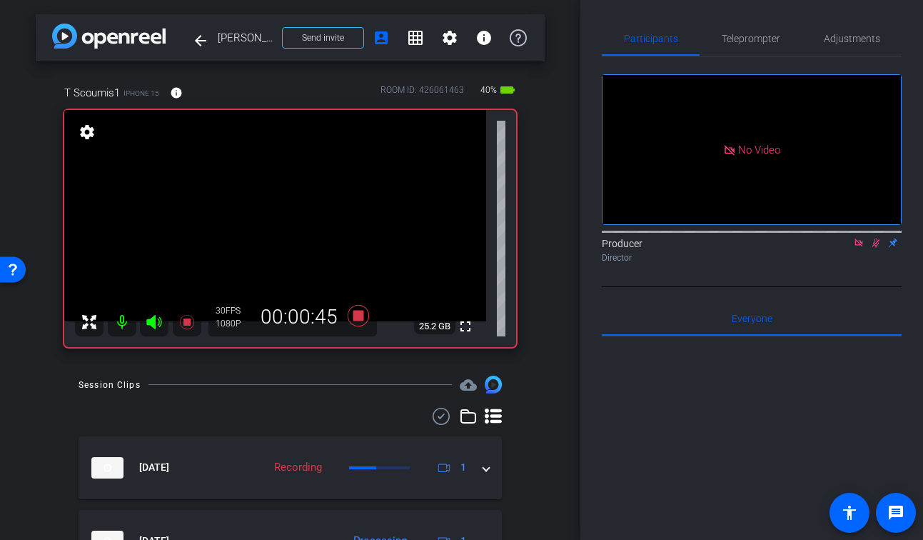
click at [266, 410] on div at bounding box center [290, 416] width 423 height 17
click at [188, 327] on icon at bounding box center [186, 321] width 17 height 17
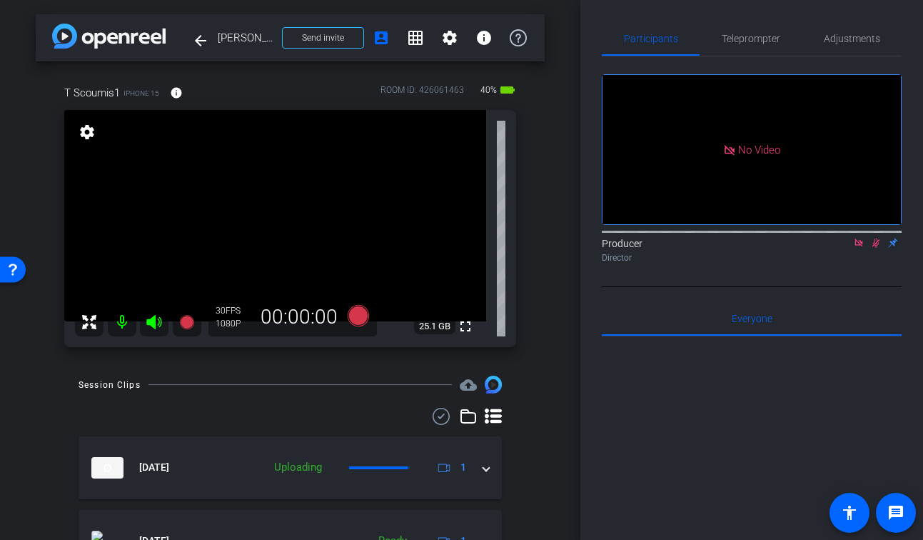
click at [876, 248] on icon at bounding box center [875, 243] width 11 height 10
click at [864, 248] on icon at bounding box center [858, 243] width 11 height 10
click at [183, 325] on icon at bounding box center [186, 322] width 14 height 14
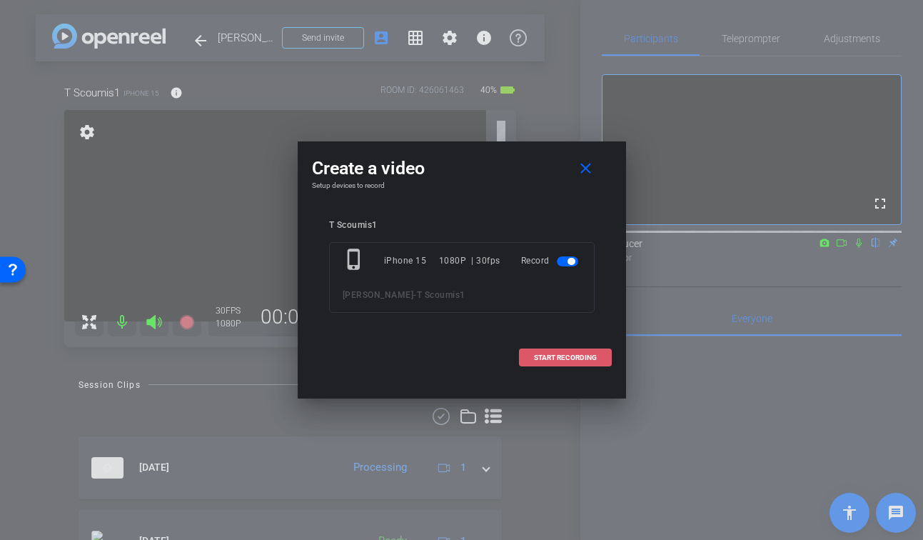
click at [569, 355] on span "START RECORDING" at bounding box center [565, 357] width 63 height 7
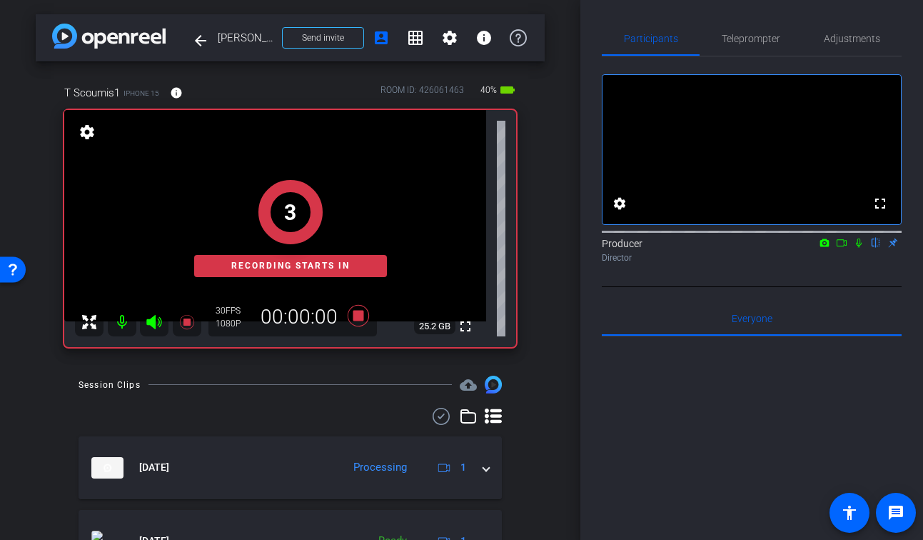
click at [863, 248] on icon at bounding box center [858, 243] width 11 height 10
click at [845, 248] on icon at bounding box center [841, 243] width 11 height 10
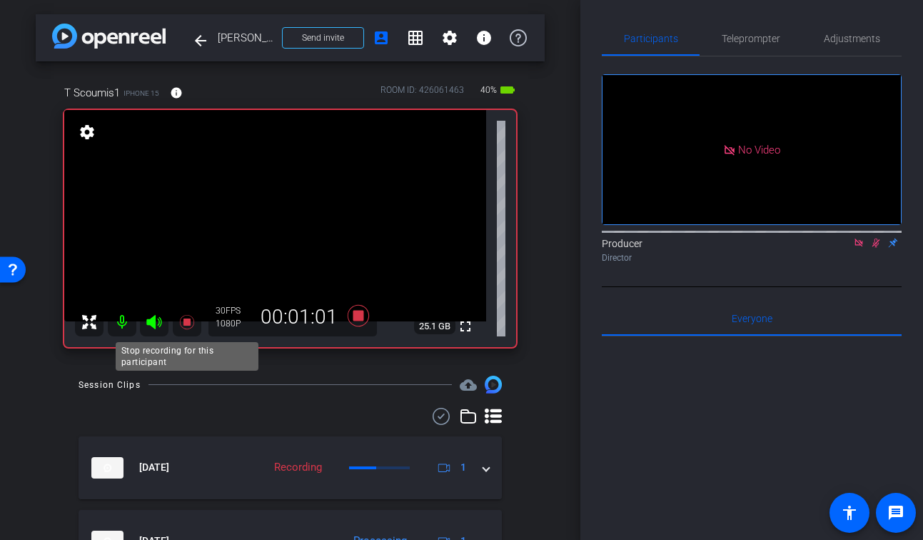
click at [185, 329] on icon at bounding box center [186, 321] width 17 height 17
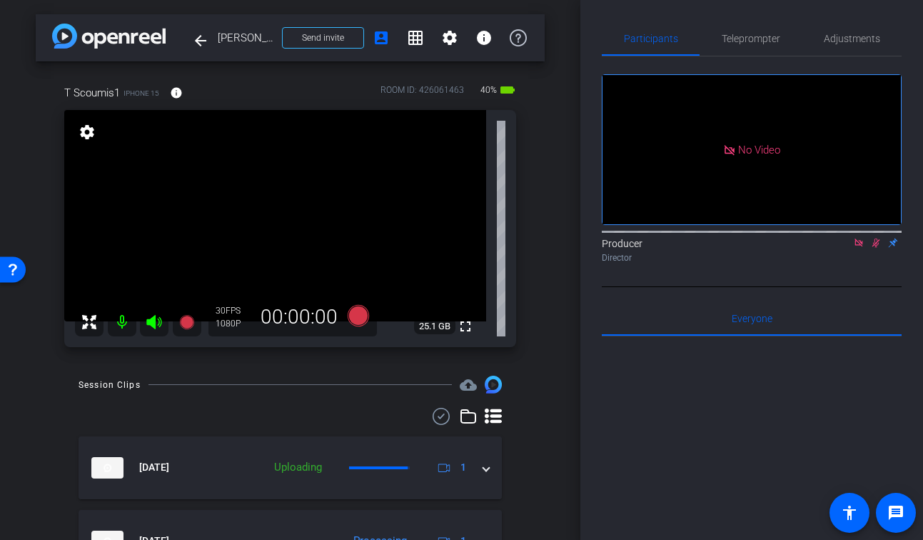
click at [875, 248] on icon at bounding box center [875, 243] width 11 height 10
click at [860, 248] on icon at bounding box center [858, 243] width 11 height 10
click at [466, 334] on mat-icon "fullscreen" at bounding box center [465, 326] width 17 height 17
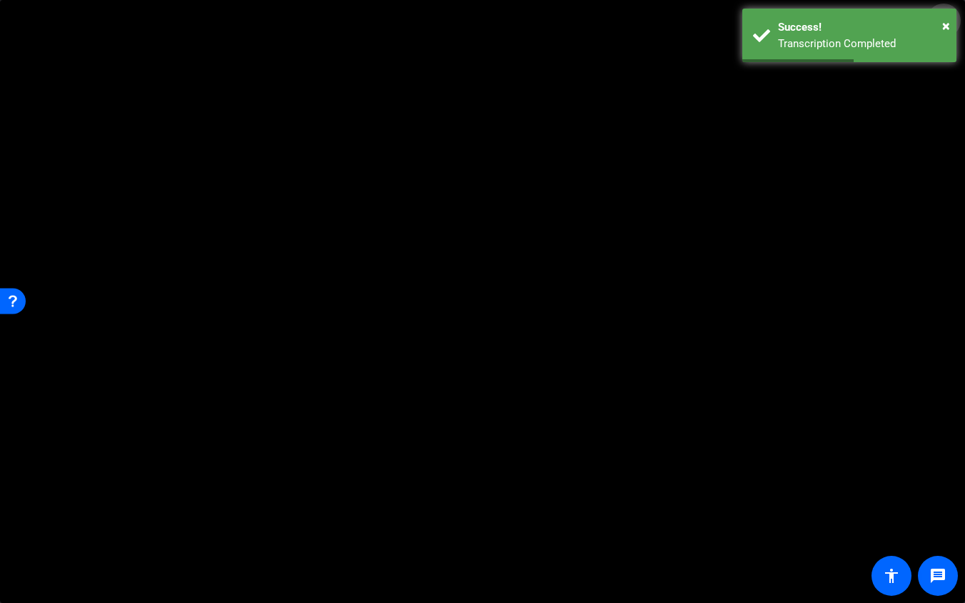
click at [922, 21] on mat-icon "fullscreen_exit" at bounding box center [943, 20] width 17 height 17
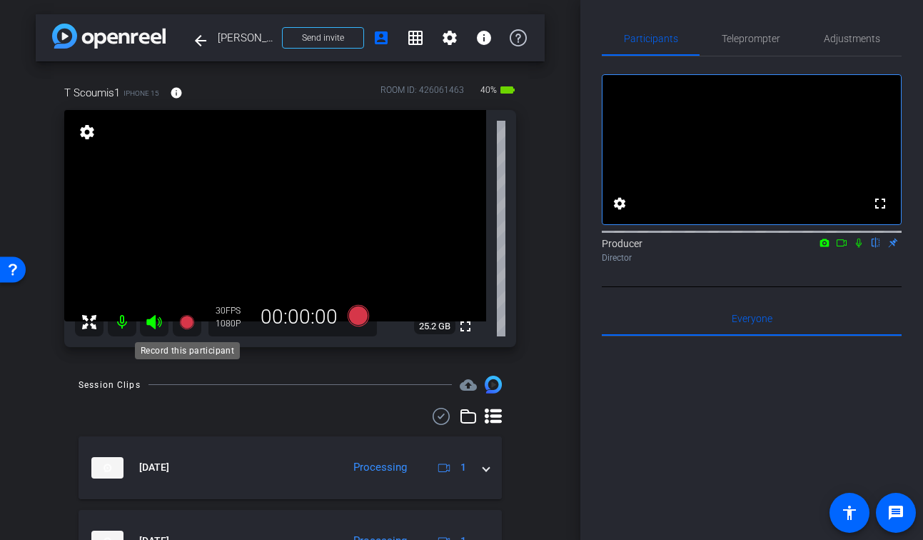
click at [183, 322] on icon at bounding box center [186, 322] width 14 height 14
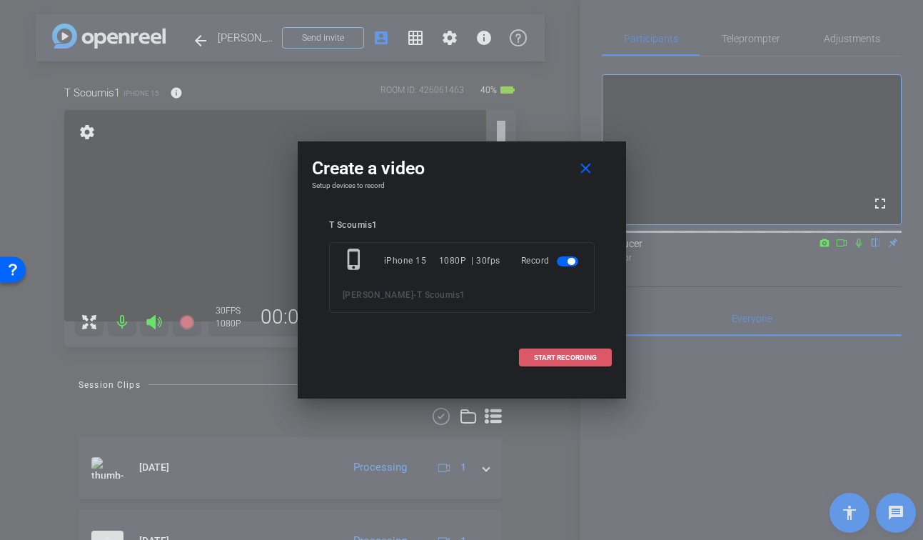
click at [588, 361] on span "START RECORDING" at bounding box center [565, 357] width 63 height 7
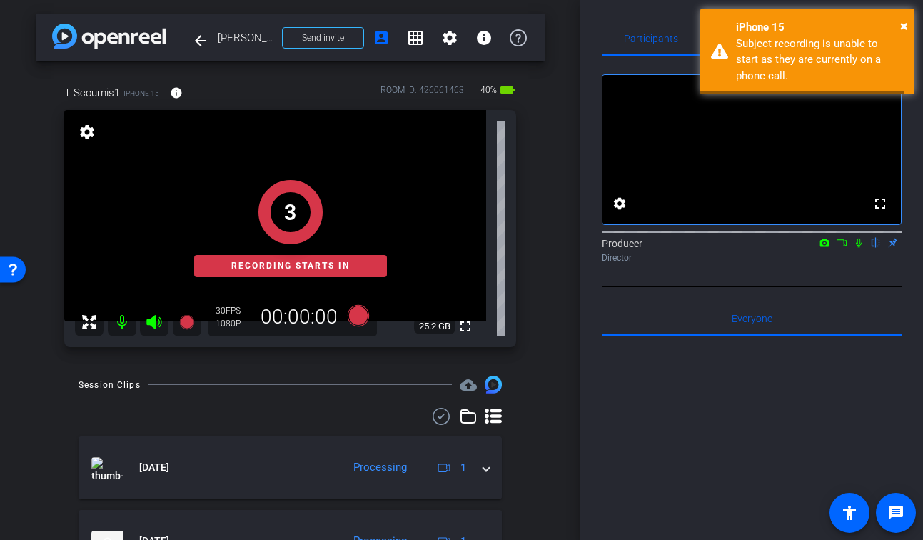
click at [860, 248] on icon at bounding box center [858, 243] width 11 height 10
click at [849, 249] on mat-icon at bounding box center [841, 242] width 17 height 13
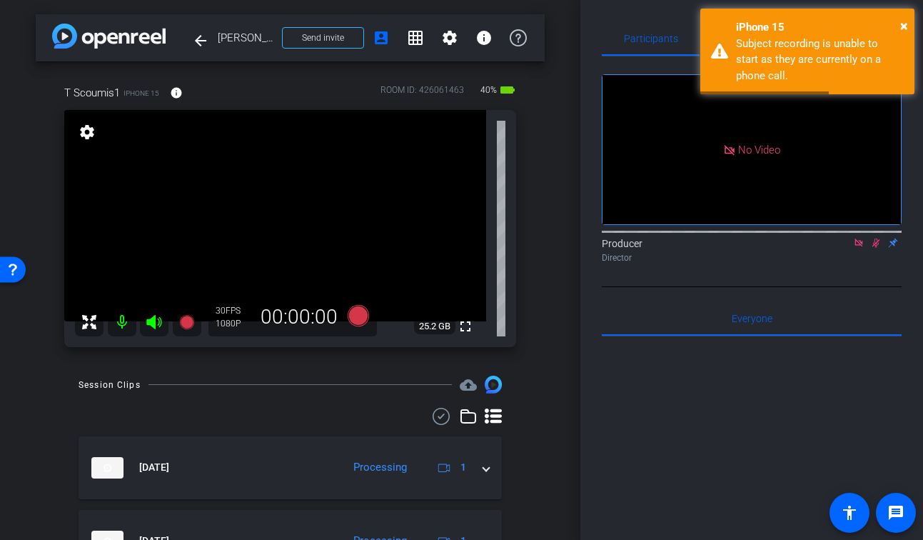
click at [876, 248] on icon at bounding box center [875, 243] width 11 height 10
click at [861, 246] on icon at bounding box center [859, 242] width 8 height 8
click at [467, 331] on mat-icon "fullscreen" at bounding box center [465, 326] width 17 height 17
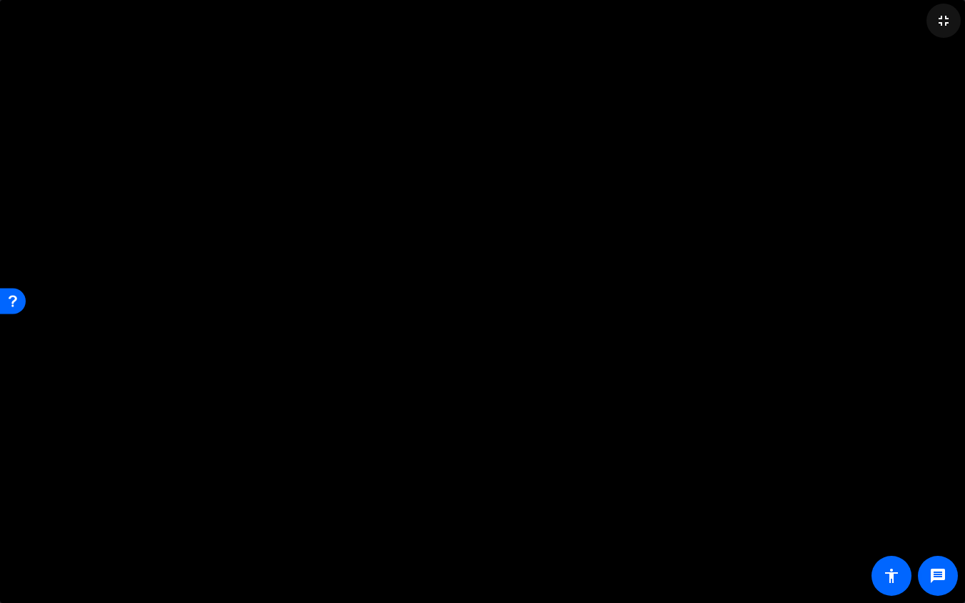
click at [922, 29] on span at bounding box center [944, 21] width 34 height 34
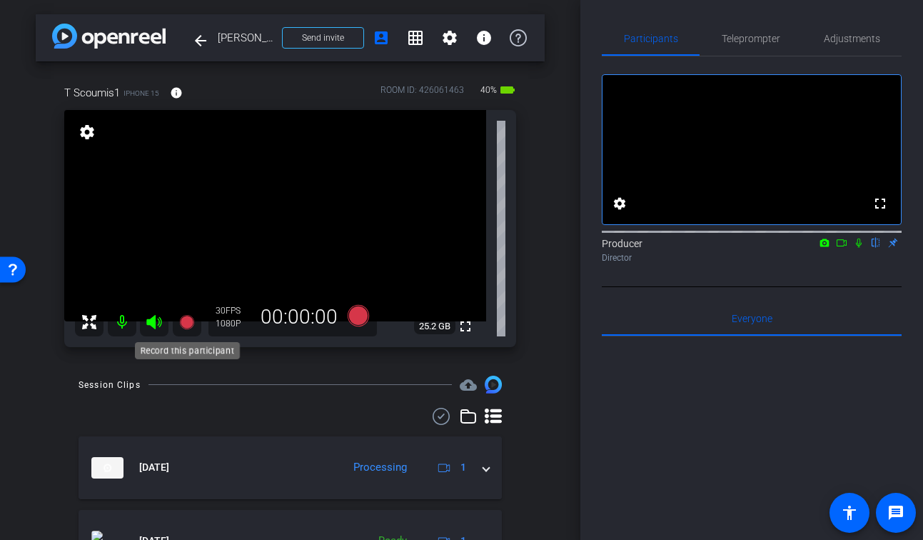
click at [183, 327] on icon at bounding box center [186, 322] width 14 height 14
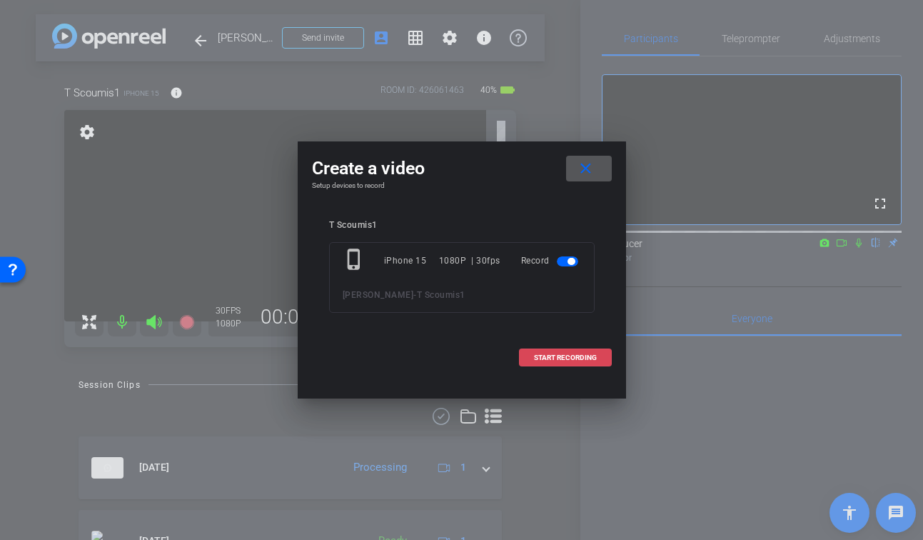
click at [585, 354] on span "START RECORDING" at bounding box center [565, 357] width 63 height 7
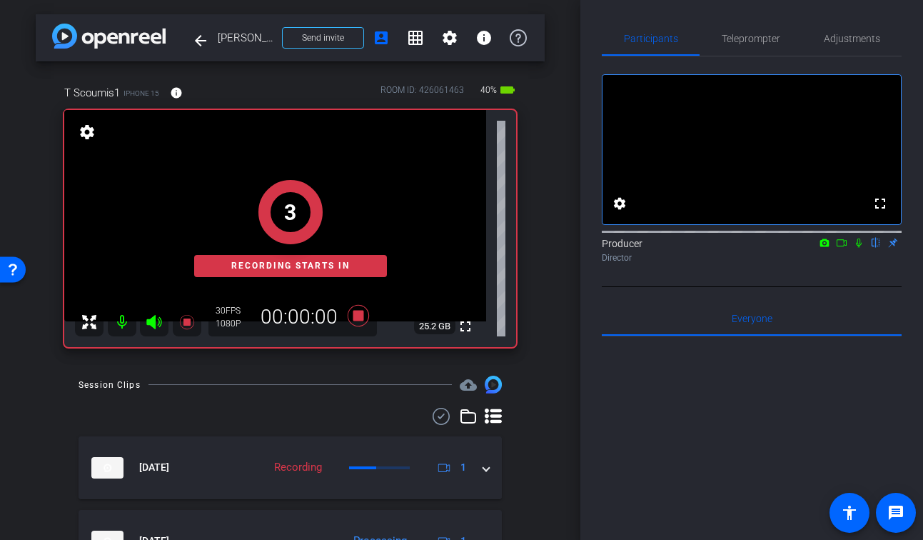
click at [855, 248] on icon at bounding box center [858, 243] width 11 height 10
click at [833, 249] on mat-icon at bounding box center [841, 242] width 17 height 13
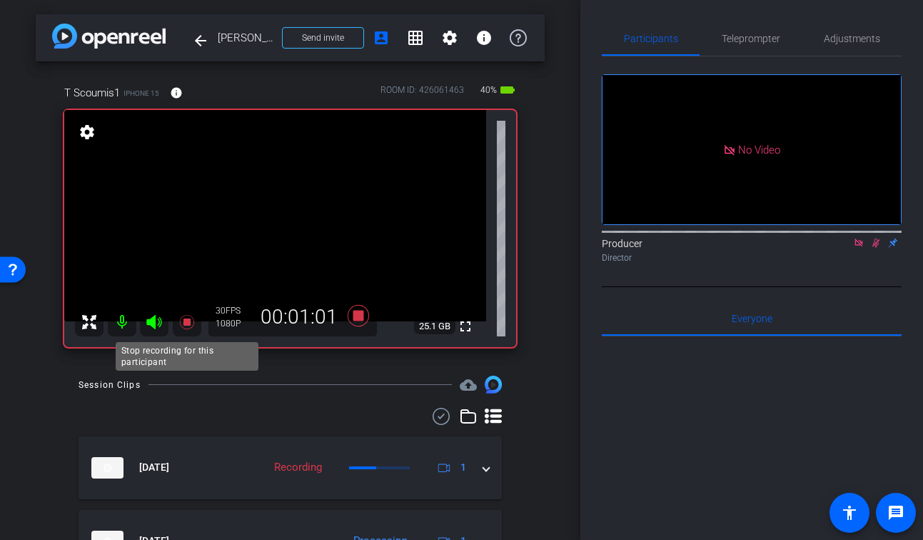
click at [188, 318] on icon at bounding box center [186, 321] width 17 height 17
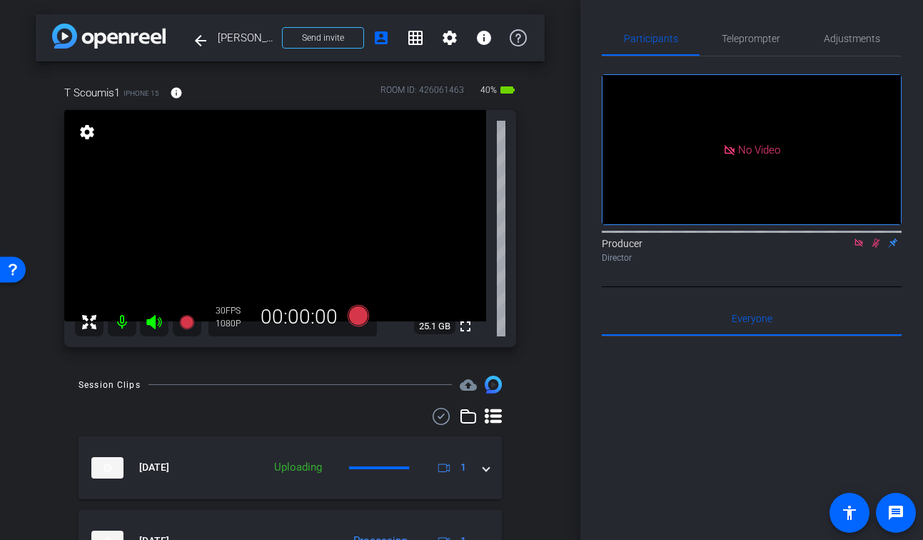
click at [876, 249] on mat-icon at bounding box center [876, 242] width 17 height 13
click at [853, 248] on icon at bounding box center [858, 243] width 11 height 10
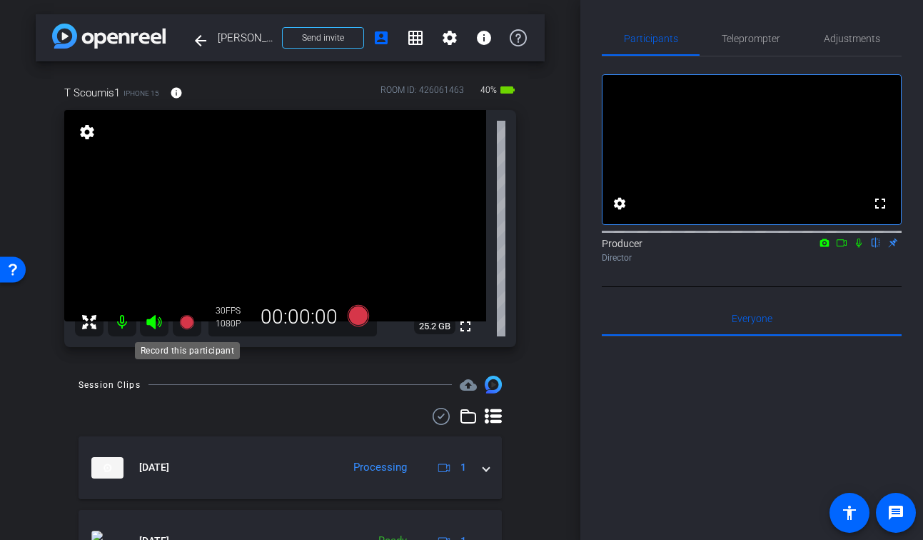
click at [179, 322] on icon at bounding box center [186, 322] width 14 height 14
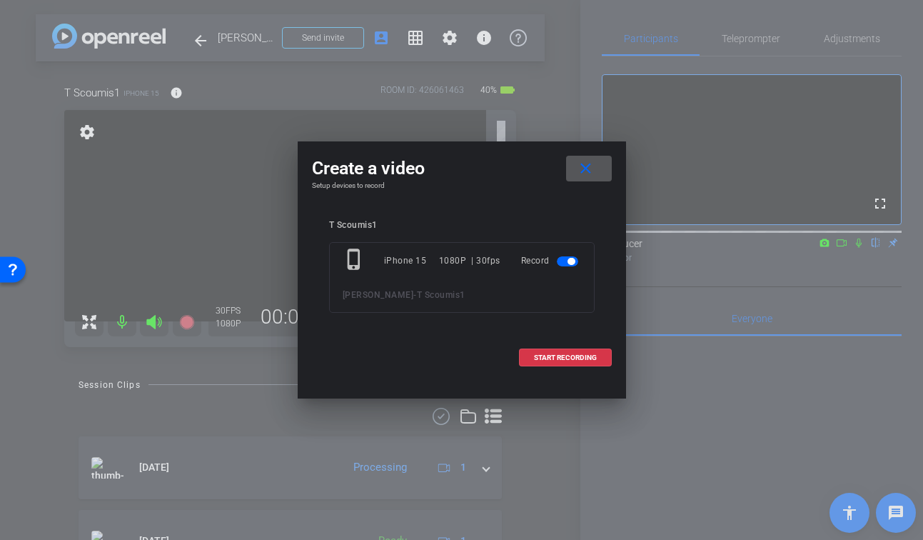
click at [289, 366] on div at bounding box center [461, 270] width 923 height 540
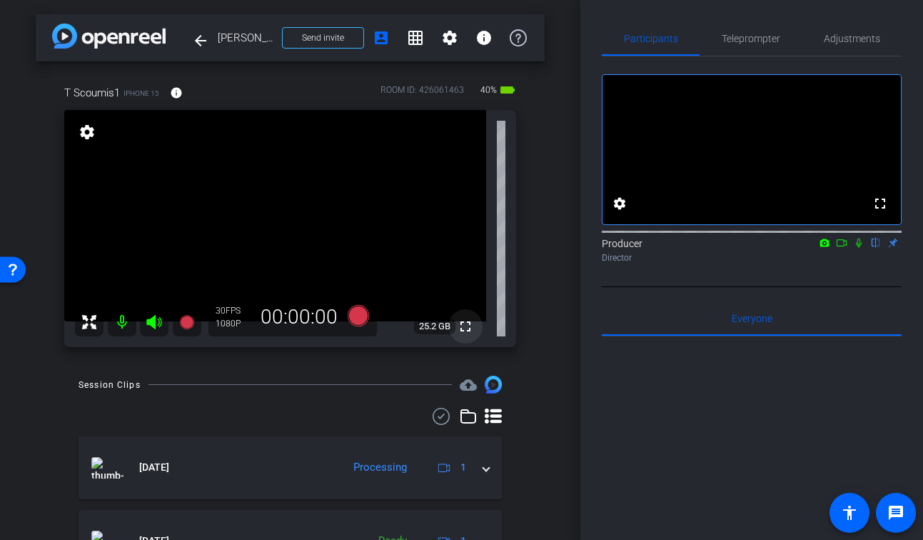
click at [467, 331] on mat-icon "fullscreen" at bounding box center [465, 326] width 17 height 17
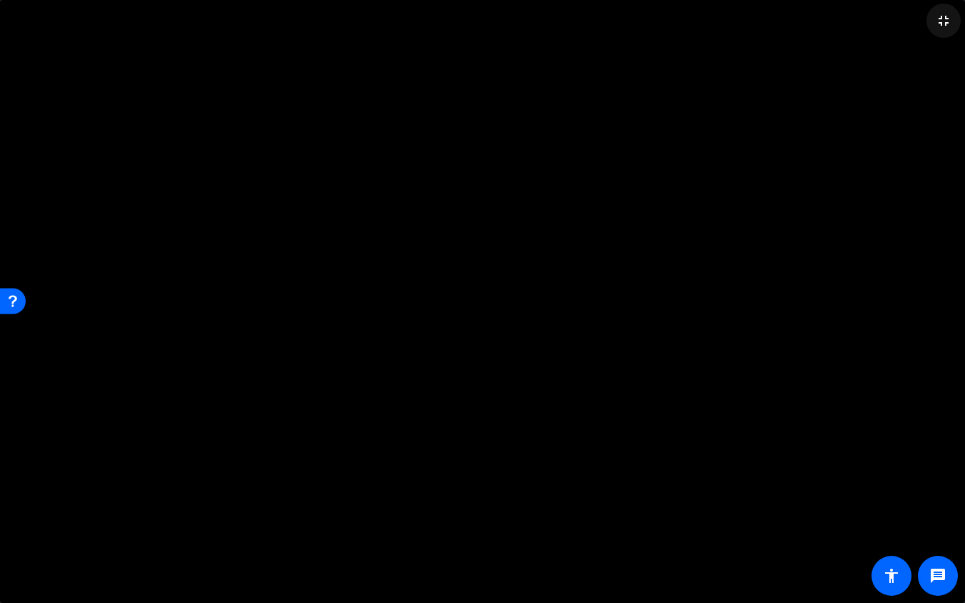
click at [922, 24] on span at bounding box center [944, 21] width 34 height 34
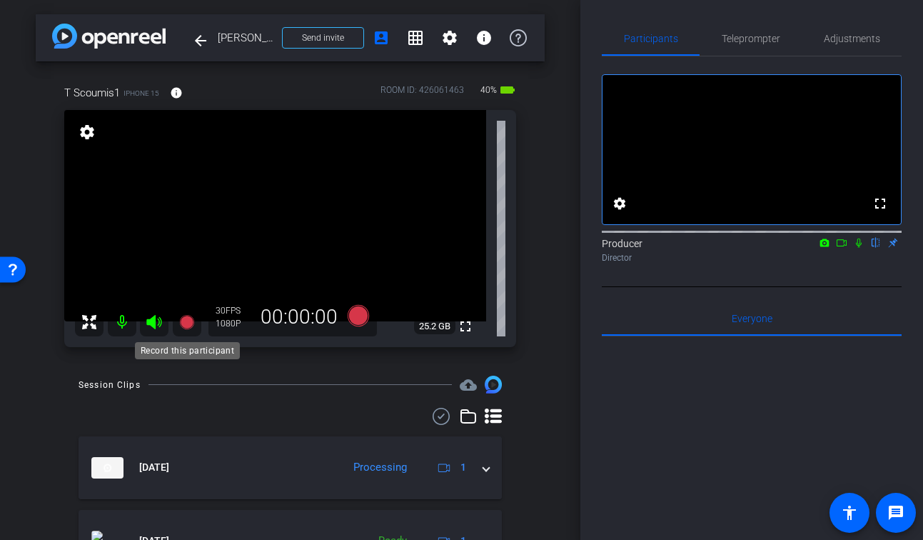
click at [196, 322] on mat-icon at bounding box center [187, 322] width 29 height 29
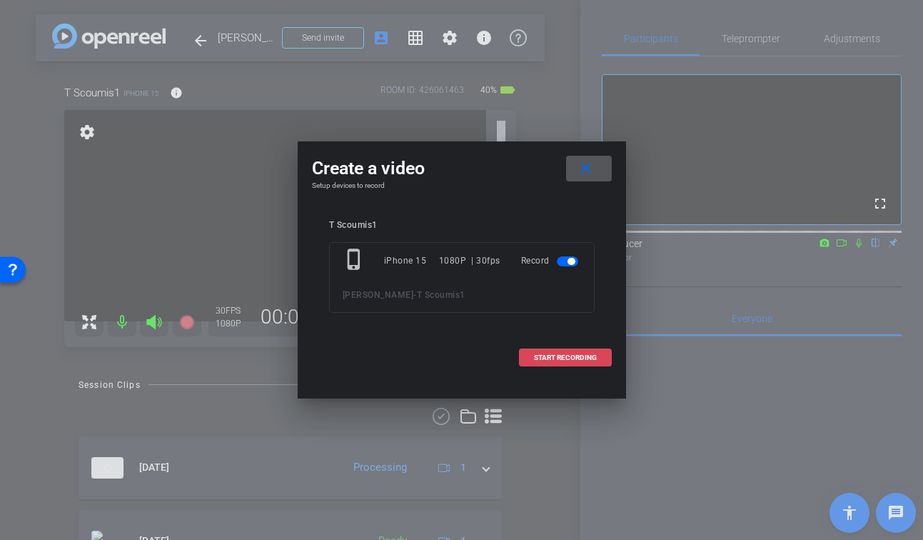
click at [580, 358] on span "START RECORDING" at bounding box center [565, 357] width 63 height 7
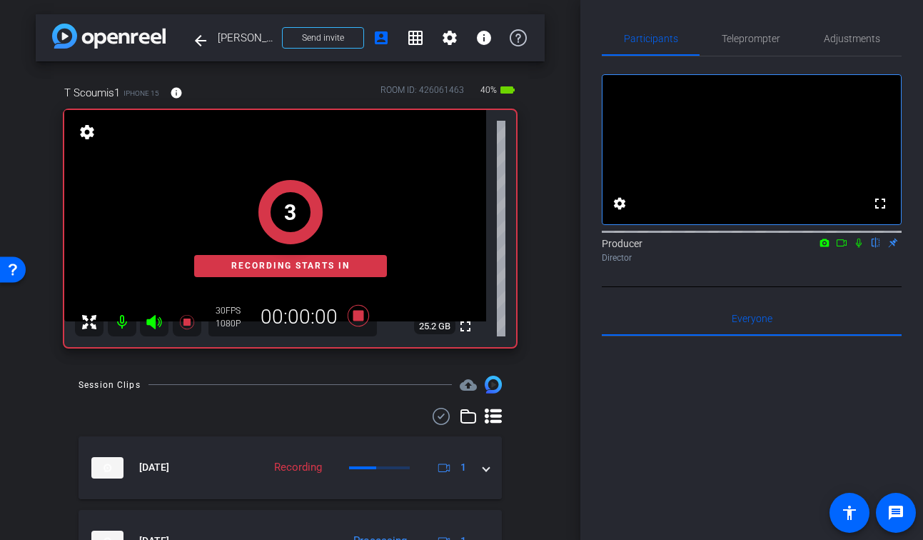
click at [862, 248] on icon at bounding box center [858, 243] width 11 height 10
click at [841, 248] on icon at bounding box center [841, 243] width 11 height 10
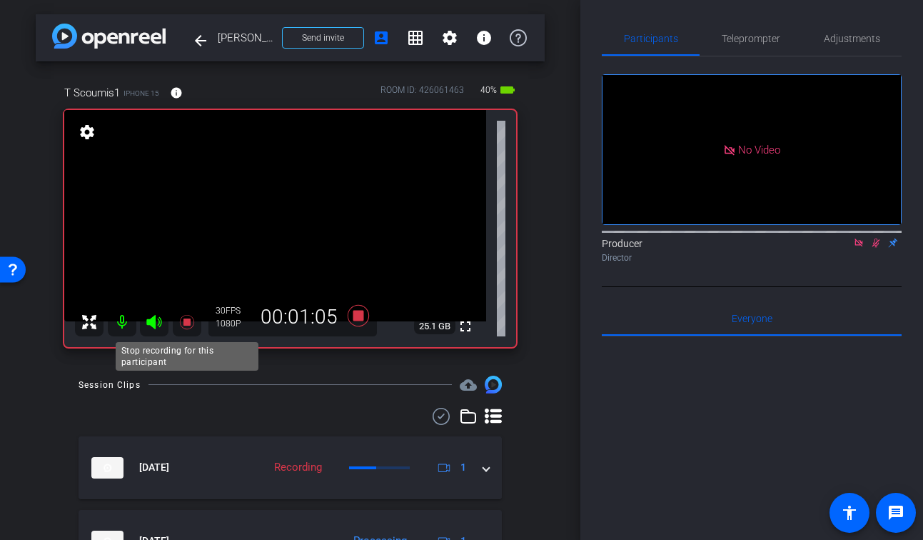
click at [187, 320] on icon at bounding box center [186, 322] width 14 height 14
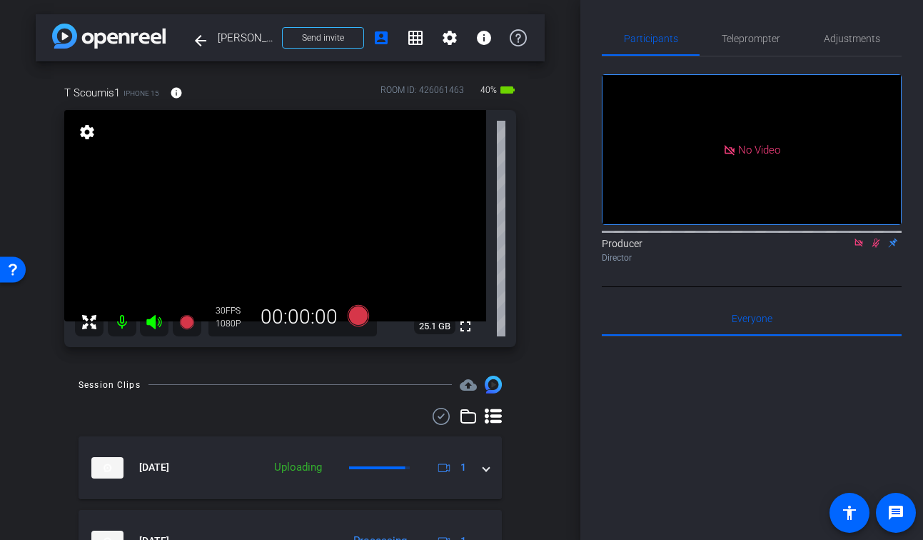
click at [876, 248] on icon at bounding box center [877, 242] width 8 height 9
click at [858, 248] on icon at bounding box center [858, 243] width 11 height 10
click at [549, 302] on div "arrow_back [PERSON_NAME] Back to project Send invite account_box grid_on settin…" at bounding box center [290, 270] width 580 height 540
click at [289, 408] on div at bounding box center [290, 416] width 423 height 17
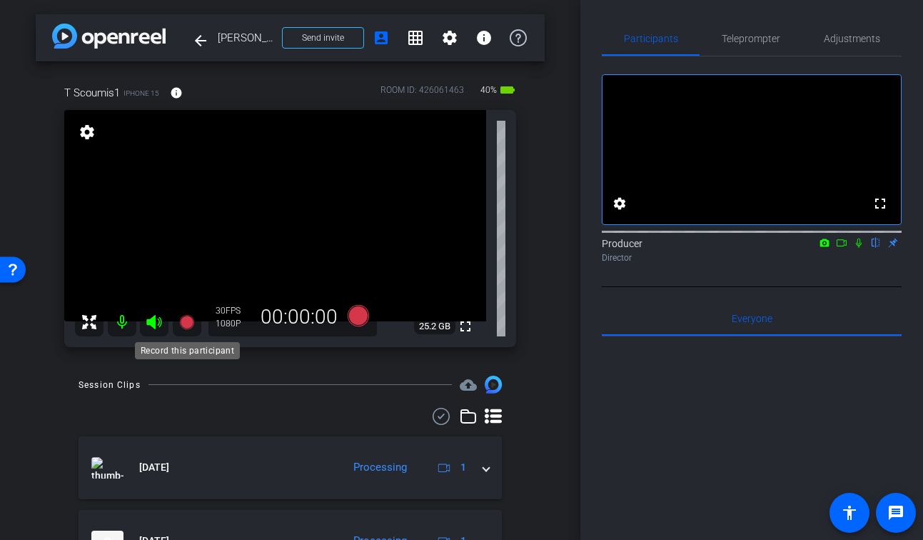
click at [187, 322] on icon at bounding box center [186, 322] width 14 height 14
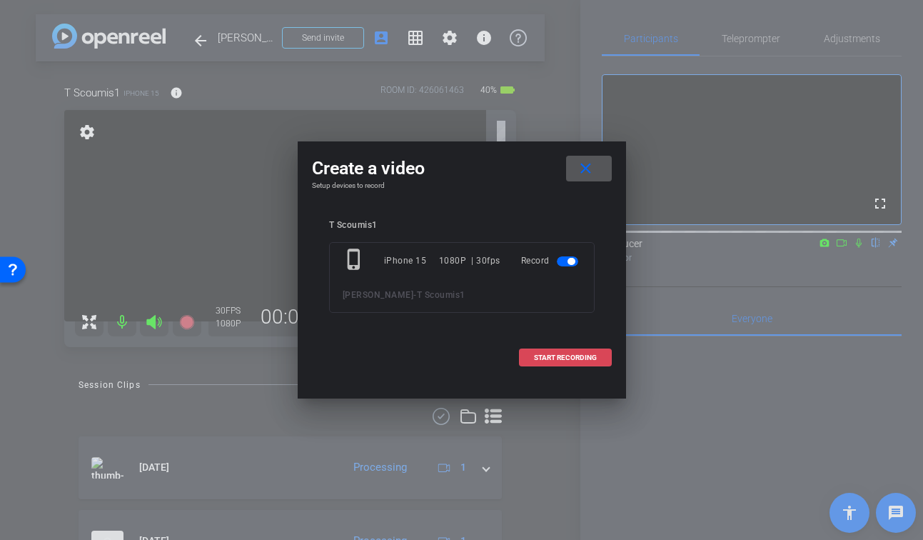
click at [603, 366] on span at bounding box center [565, 358] width 91 height 34
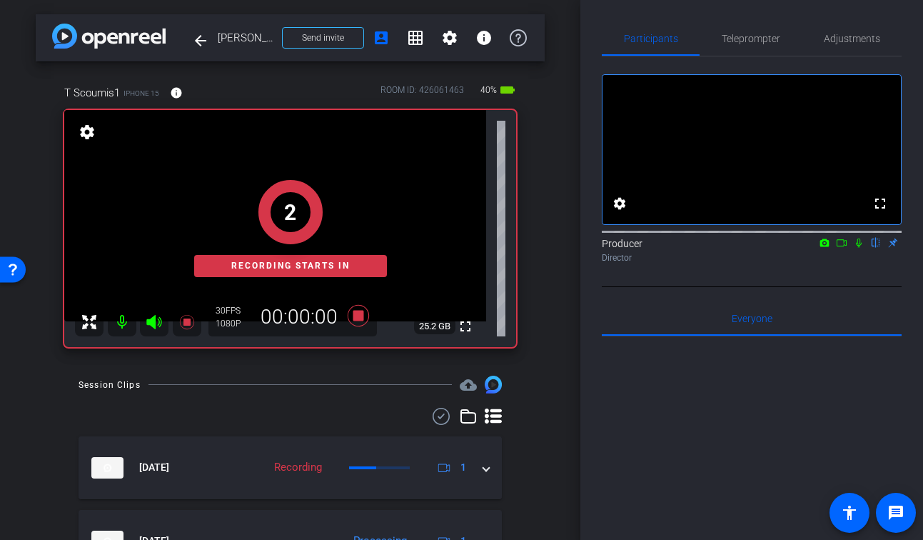
click at [859, 248] on icon at bounding box center [858, 243] width 11 height 10
click at [843, 248] on icon at bounding box center [841, 243] width 11 height 10
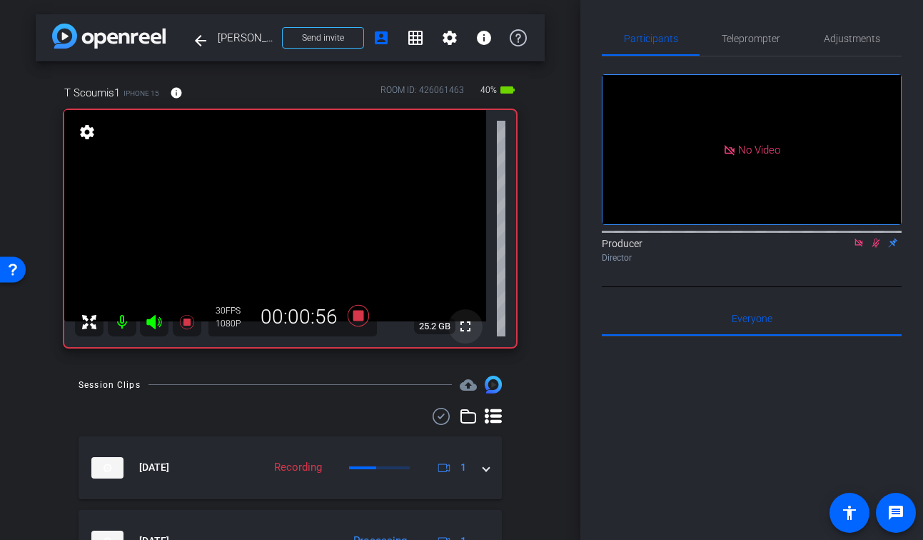
click at [469, 329] on mat-icon "fullscreen" at bounding box center [465, 326] width 17 height 17
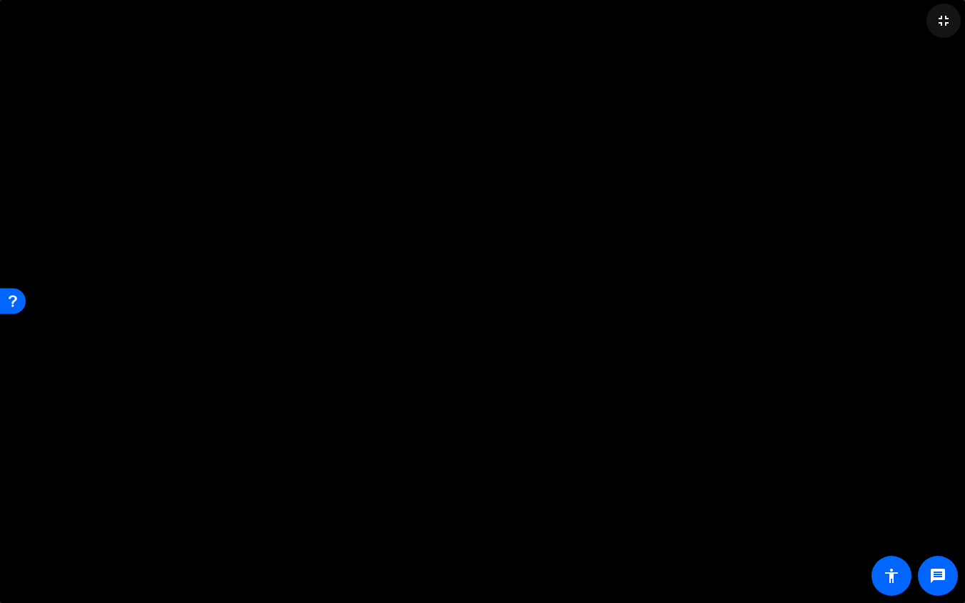
click at [922, 24] on mat-icon "fullscreen_exit" at bounding box center [943, 20] width 17 height 17
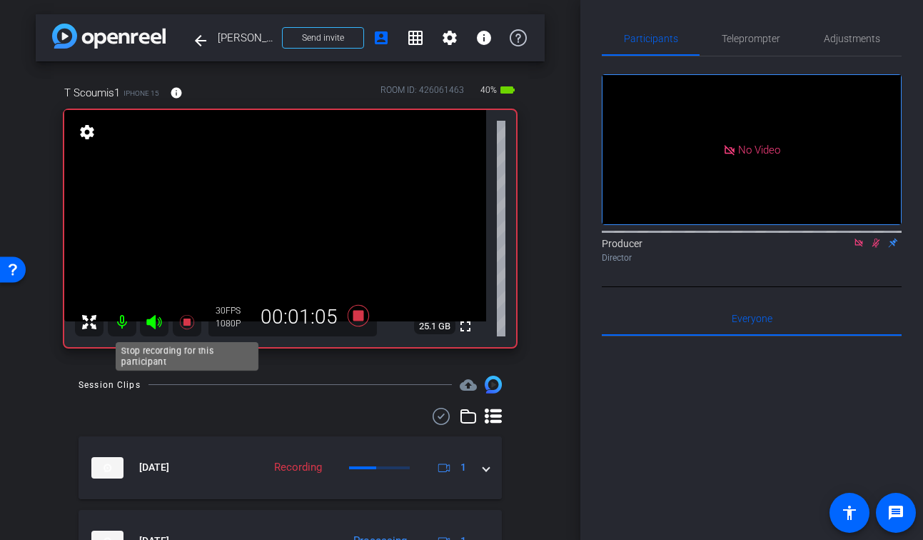
click at [181, 326] on icon at bounding box center [186, 321] width 17 height 17
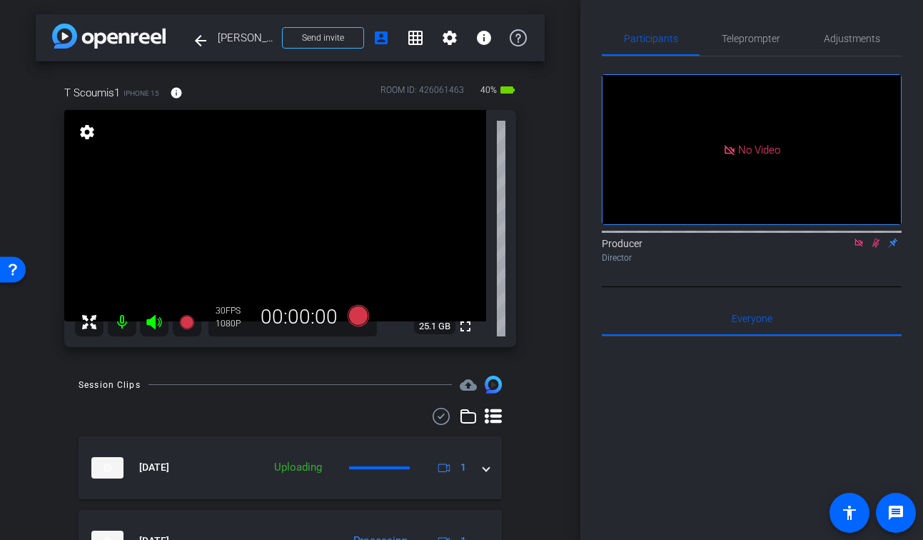
click at [877, 248] on icon at bounding box center [877, 242] width 8 height 9
click at [859, 248] on icon at bounding box center [858, 243] width 11 height 10
click at [188, 328] on icon at bounding box center [186, 322] width 14 height 14
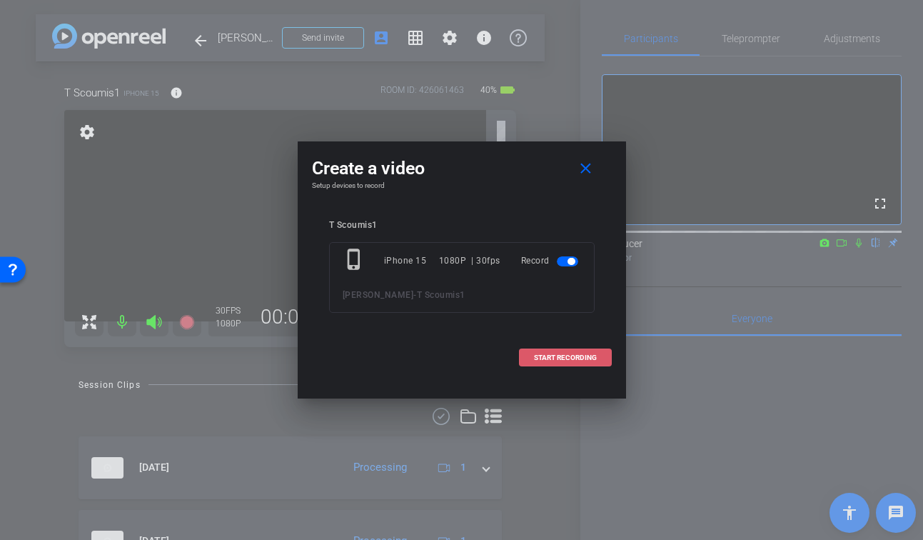
click at [565, 354] on span "START RECORDING" at bounding box center [565, 357] width 63 height 7
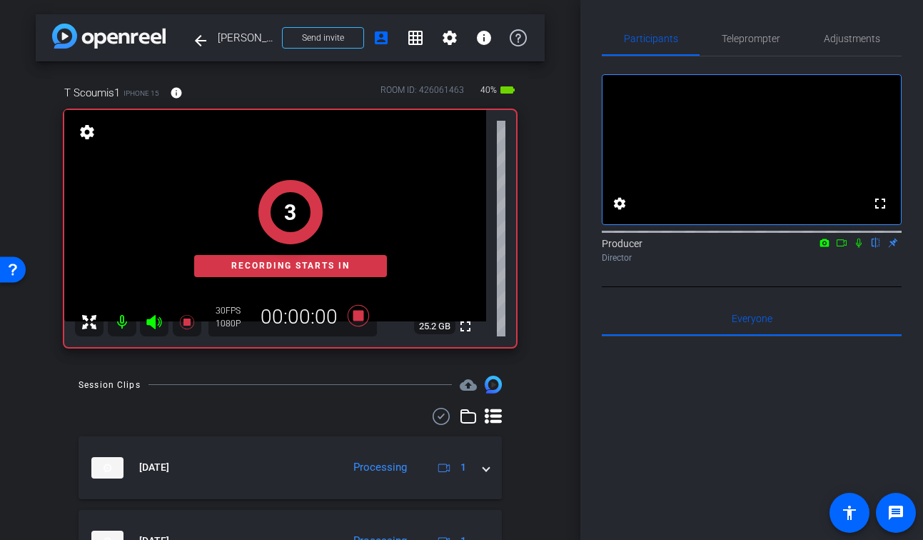
click at [861, 248] on icon at bounding box center [858, 243] width 11 height 10
click at [845, 246] on icon at bounding box center [842, 242] width 10 height 7
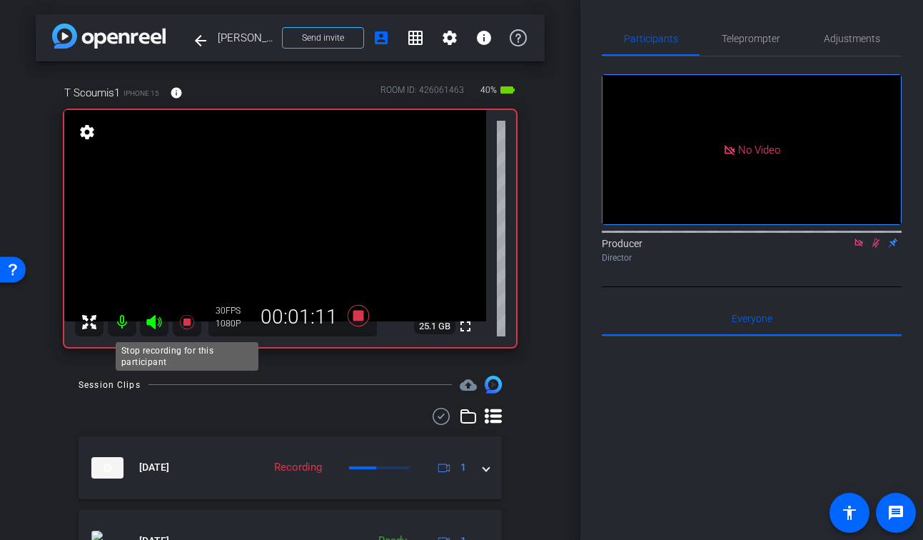
click at [189, 321] on icon at bounding box center [186, 322] width 14 height 14
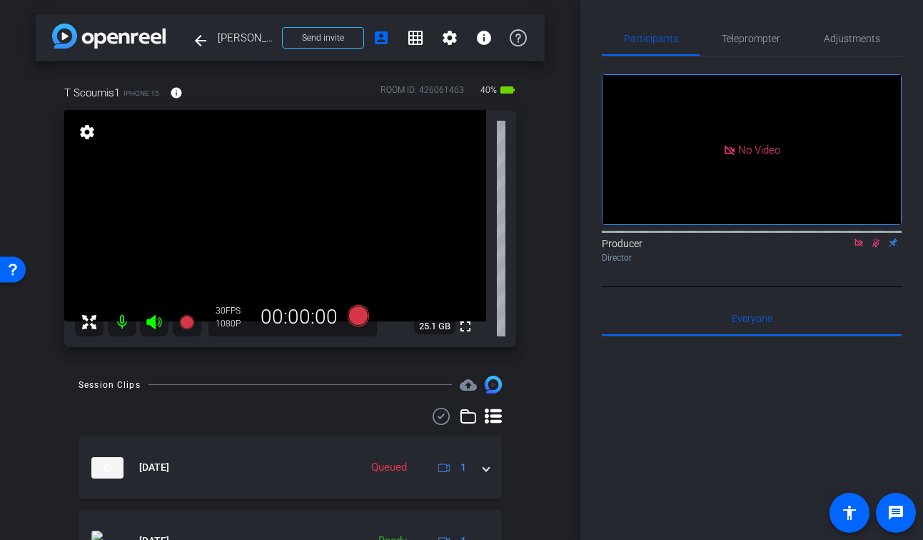
click at [876, 248] on icon at bounding box center [877, 242] width 8 height 9
click at [861, 246] on icon at bounding box center [859, 242] width 8 height 8
click at [184, 326] on icon at bounding box center [186, 322] width 14 height 14
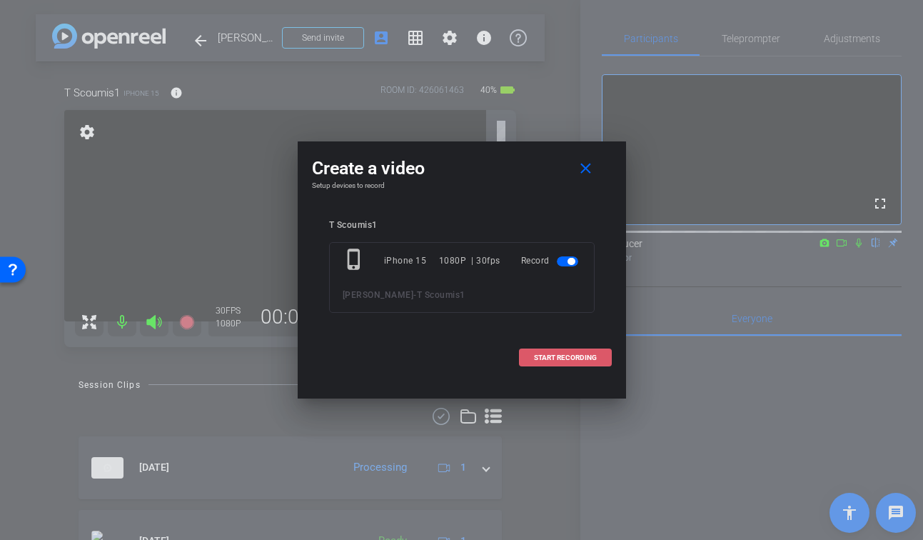
click at [531, 357] on span at bounding box center [565, 358] width 91 height 34
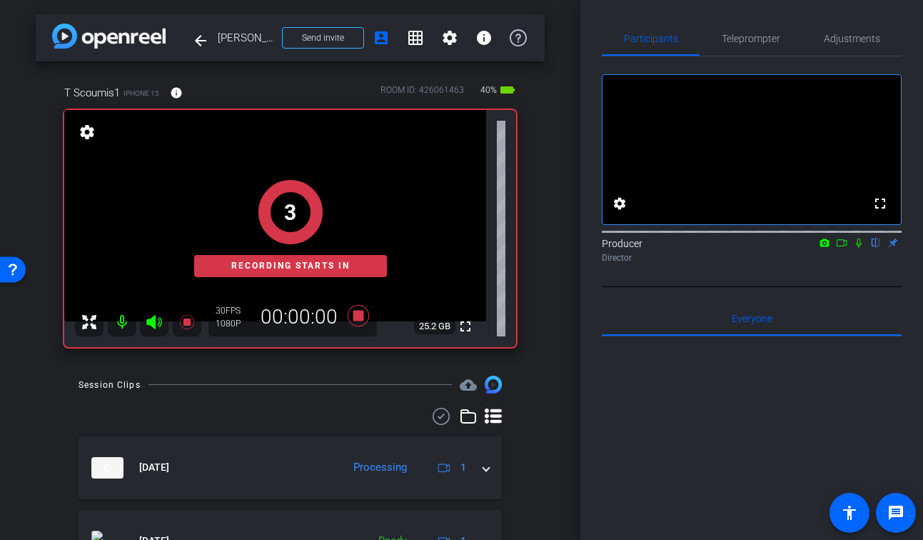
click at [863, 248] on icon at bounding box center [858, 243] width 11 height 10
click at [845, 248] on icon at bounding box center [841, 243] width 11 height 10
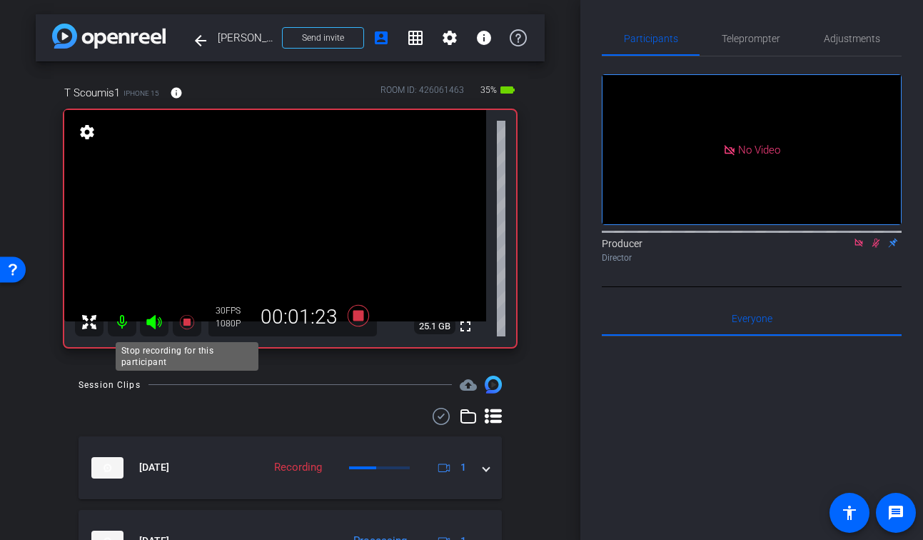
click at [186, 326] on icon at bounding box center [186, 321] width 17 height 17
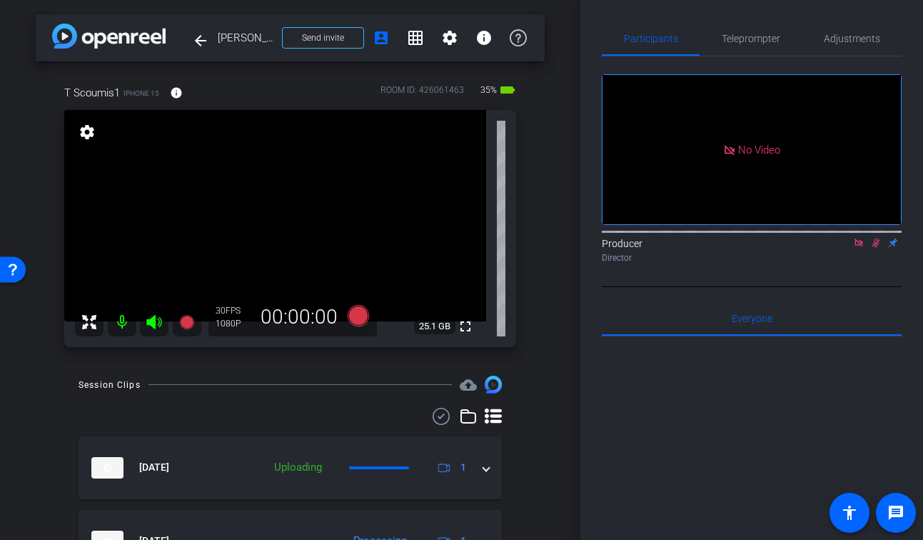
click at [879, 248] on icon at bounding box center [875, 243] width 11 height 10
click at [858, 248] on icon at bounding box center [858, 243] width 11 height 10
click at [471, 326] on mat-icon "fullscreen" at bounding box center [465, 326] width 17 height 17
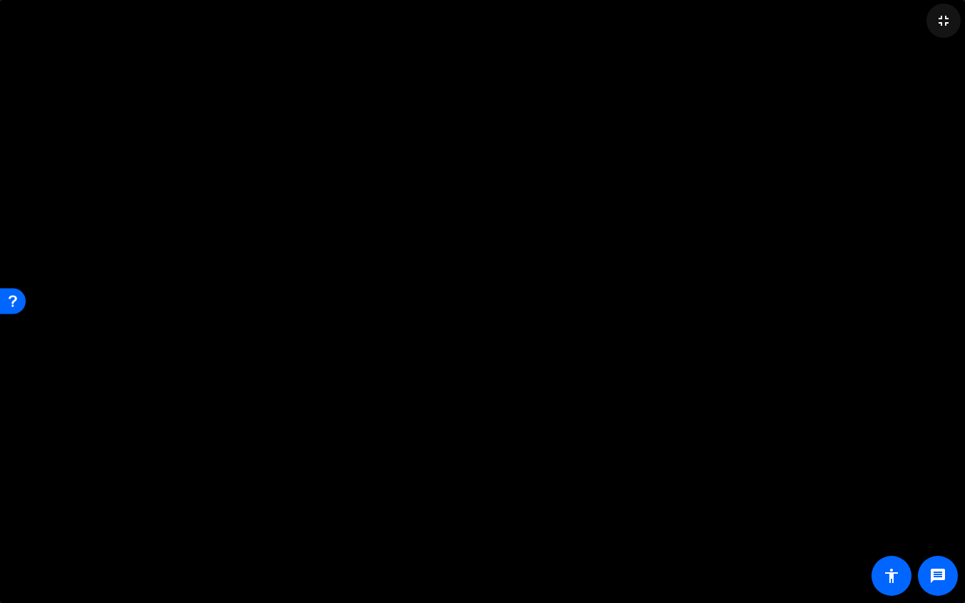
click at [922, 24] on mat-icon "fullscreen_exit" at bounding box center [943, 20] width 17 height 17
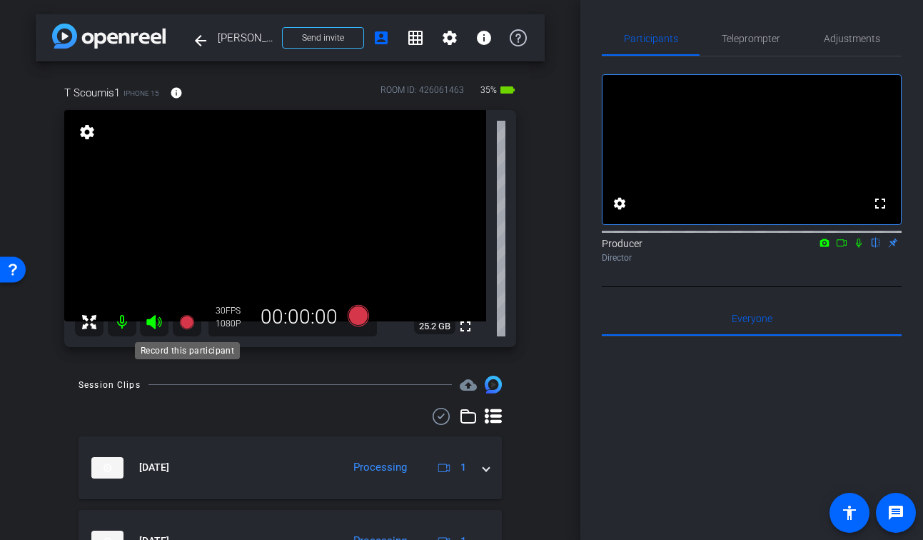
click at [185, 328] on icon at bounding box center [186, 321] width 17 height 17
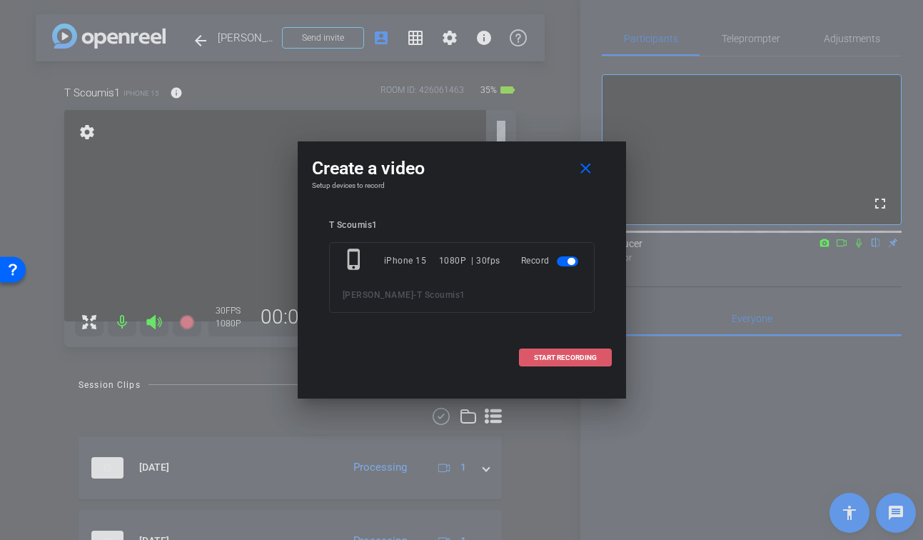
click at [593, 350] on span at bounding box center [565, 358] width 91 height 34
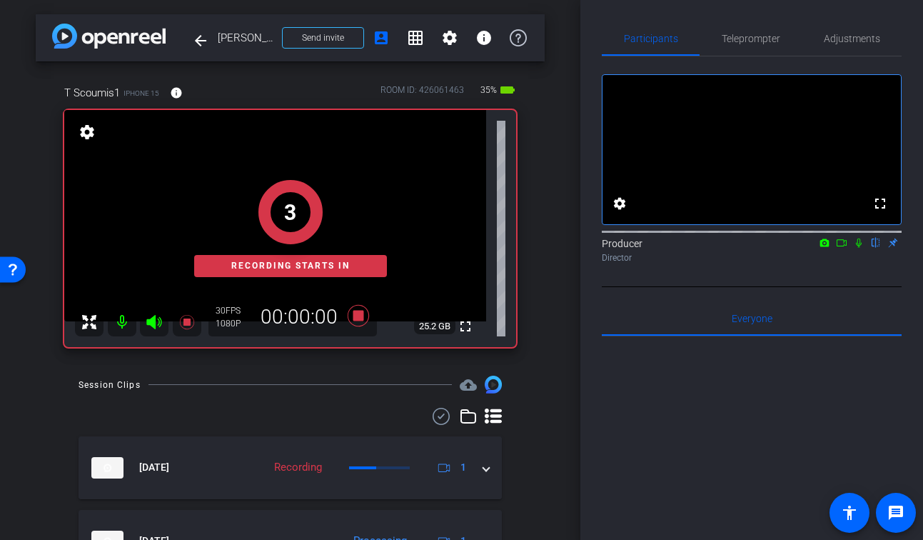
click at [853, 249] on mat-icon at bounding box center [858, 242] width 17 height 13
click at [844, 248] on icon at bounding box center [841, 243] width 11 height 10
click at [471, 325] on div "1 Recording starts in" at bounding box center [290, 228] width 452 height 237
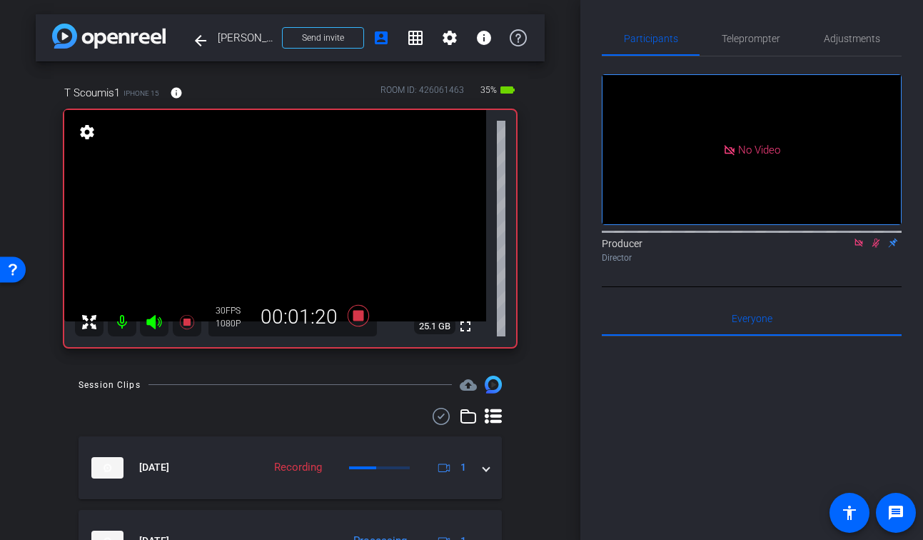
click at [171, 391] on div "Session Clips cloud_upload" at bounding box center [290, 384] width 423 height 17
click at [190, 326] on icon at bounding box center [186, 321] width 17 height 17
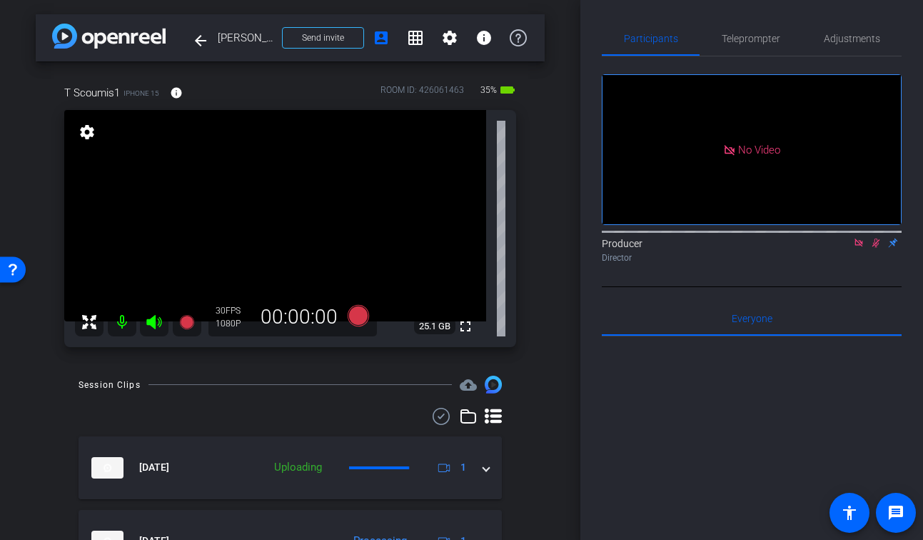
click at [877, 248] on icon at bounding box center [875, 243] width 11 height 10
click at [857, 248] on icon at bounding box center [858, 243] width 11 height 10
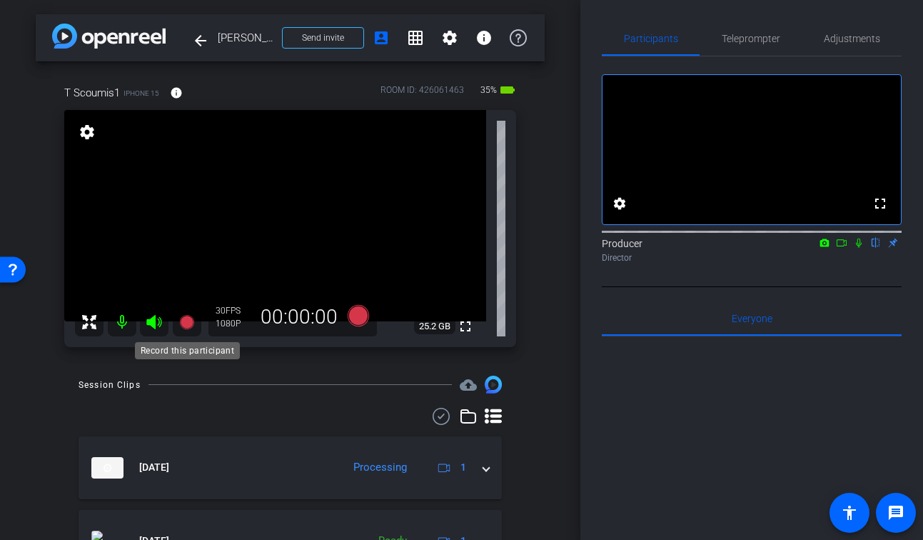
click at [190, 322] on icon at bounding box center [186, 322] width 14 height 14
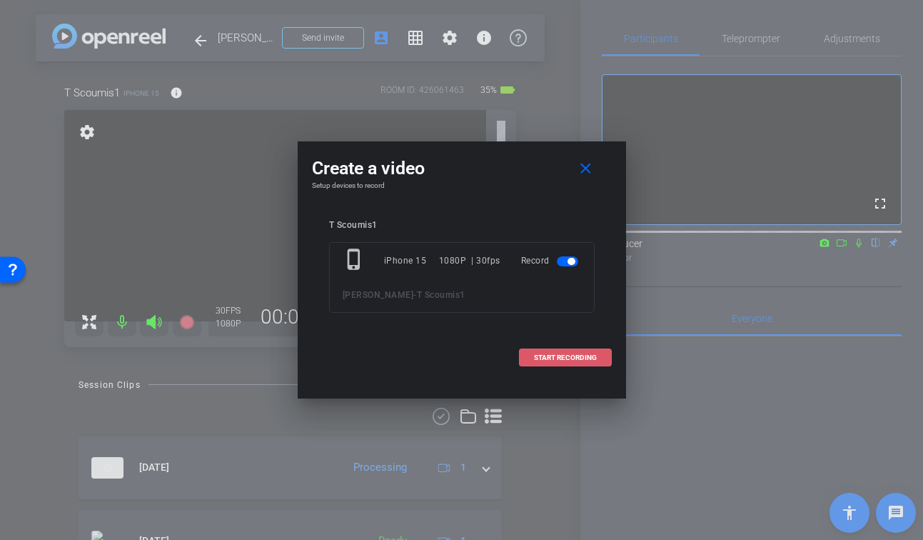
click at [575, 354] on span "START RECORDING" at bounding box center [565, 357] width 63 height 7
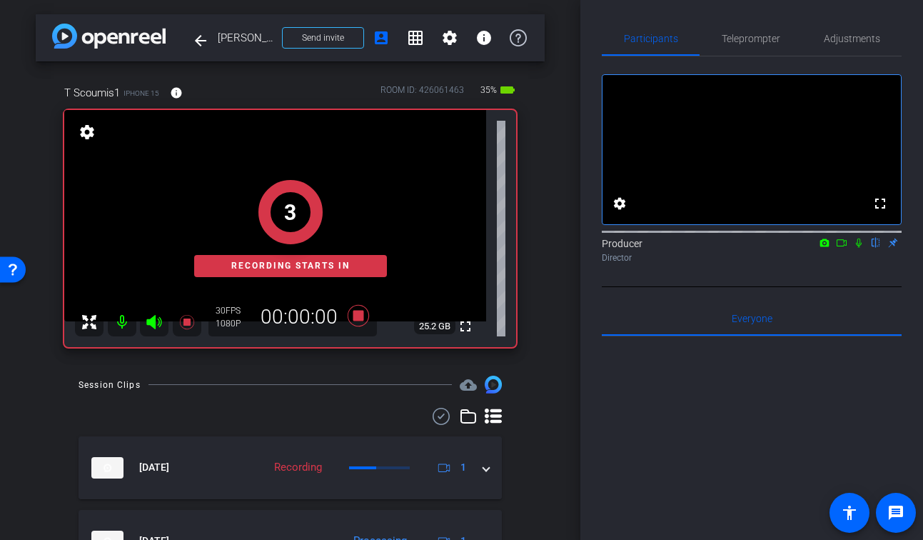
click at [858, 236] on div at bounding box center [752, 230] width 300 height 11
click at [841, 249] on mat-icon at bounding box center [841, 242] width 17 height 13
click at [875, 248] on icon at bounding box center [875, 243] width 11 height 10
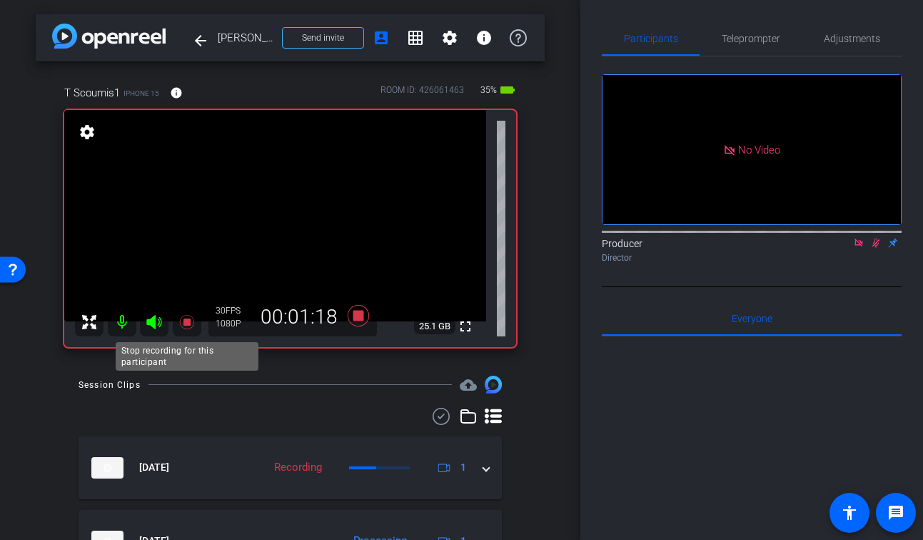
click at [188, 321] on icon at bounding box center [186, 322] width 14 height 14
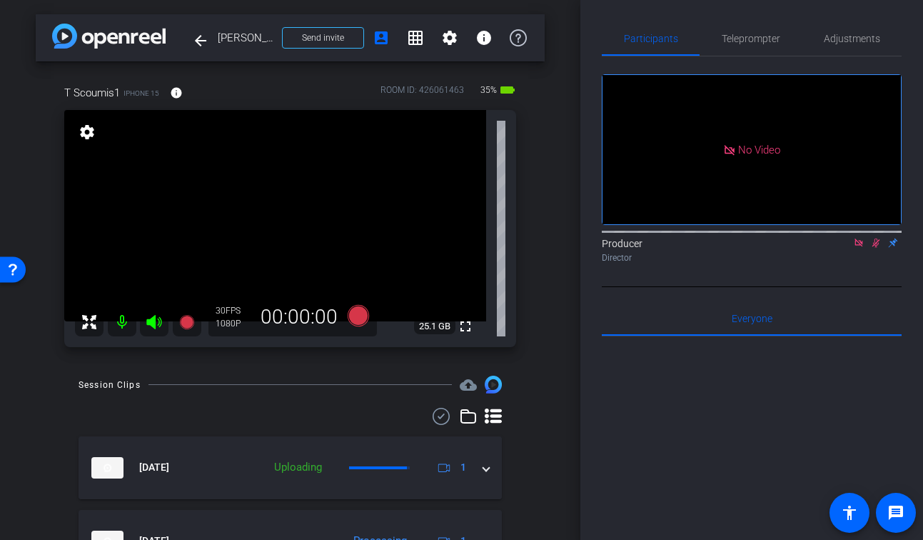
click at [874, 248] on icon at bounding box center [877, 242] width 8 height 9
click at [858, 248] on icon at bounding box center [858, 243] width 11 height 10
click at [862, 248] on icon at bounding box center [858, 243] width 11 height 10
click at [860, 248] on icon at bounding box center [858, 243] width 11 height 10
click at [468, 328] on mat-icon "fullscreen" at bounding box center [465, 326] width 17 height 17
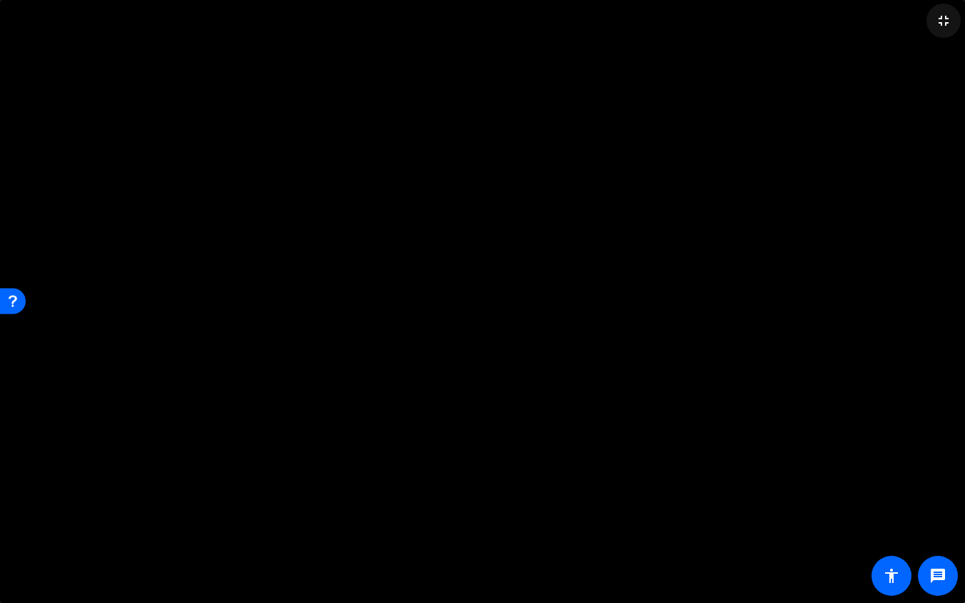
click at [922, 30] on span at bounding box center [944, 21] width 34 height 34
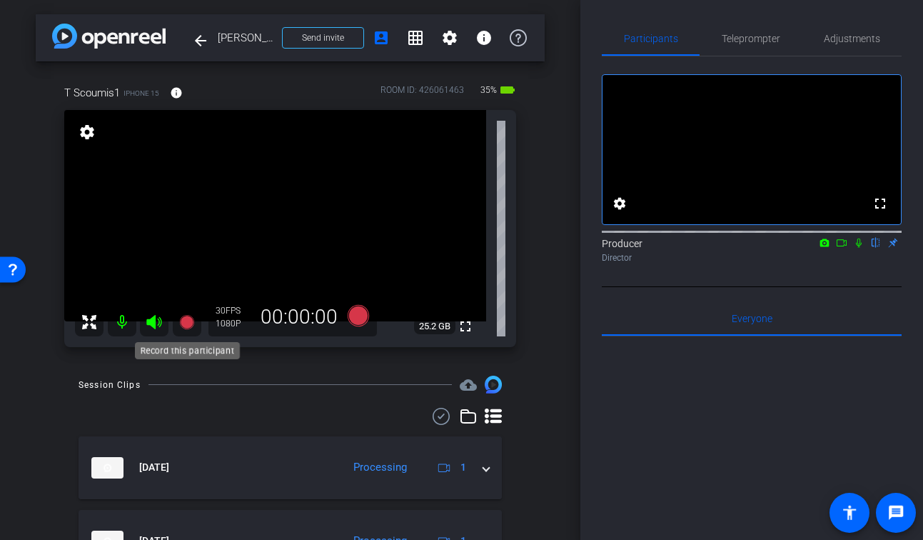
click at [190, 323] on icon at bounding box center [186, 322] width 14 height 14
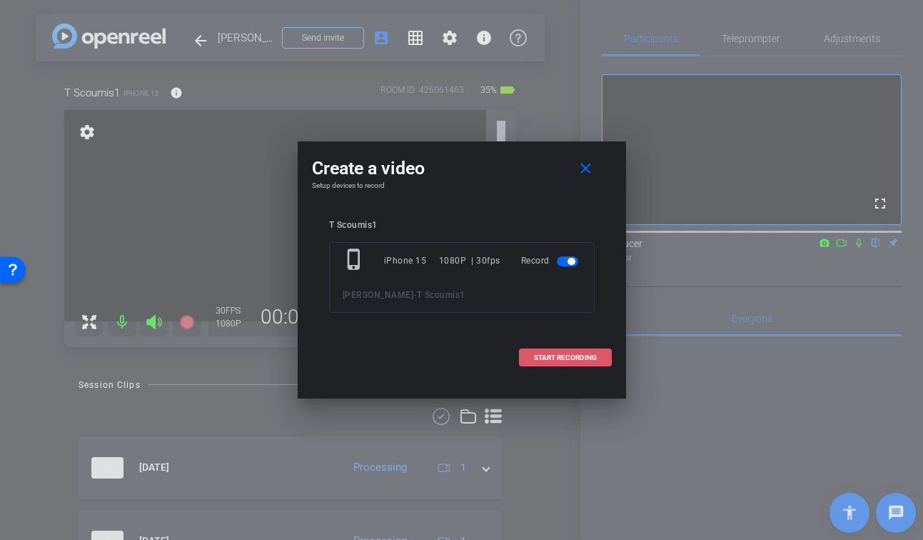
click at [605, 353] on span at bounding box center [565, 358] width 91 height 34
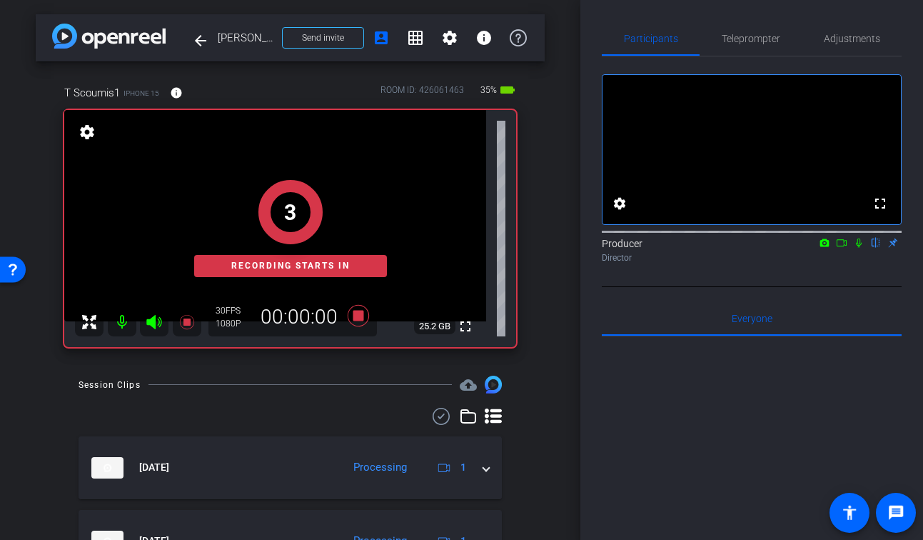
click at [865, 249] on mat-icon at bounding box center [858, 242] width 17 height 13
click at [832, 249] on mat-icon at bounding box center [824, 242] width 17 height 13
click at [845, 264] on div at bounding box center [461, 270] width 923 height 540
click at [845, 248] on icon at bounding box center [841, 243] width 11 height 10
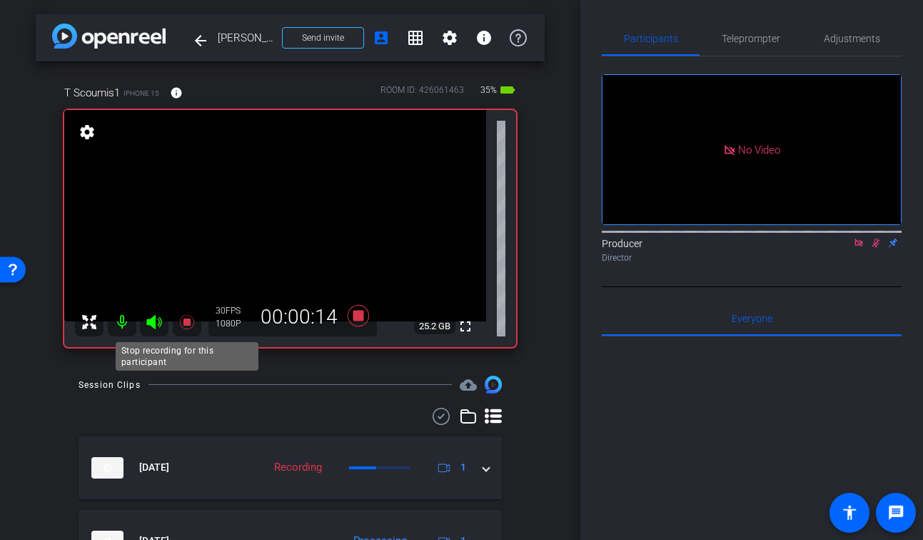
click at [189, 320] on icon at bounding box center [186, 322] width 14 height 14
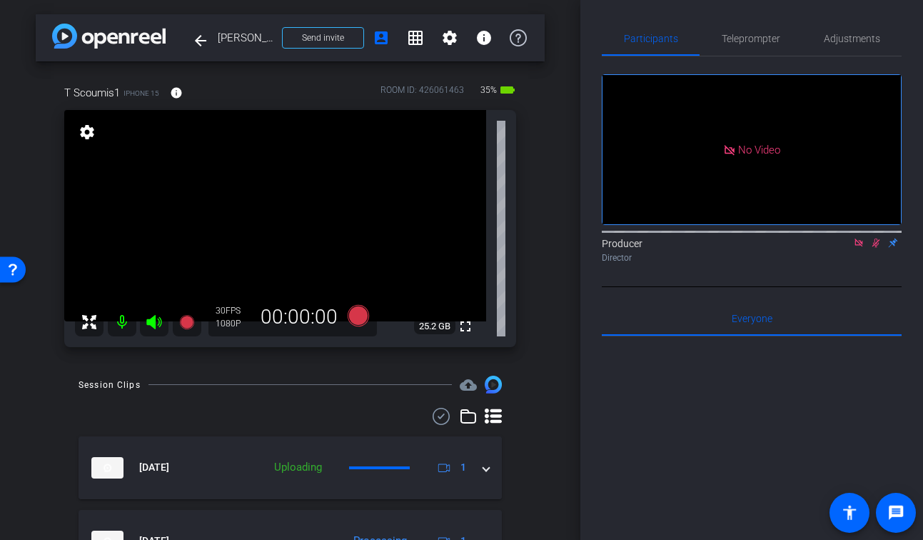
click at [875, 248] on icon at bounding box center [877, 242] width 8 height 9
click at [860, 248] on icon at bounding box center [858, 243] width 11 height 10
click at [188, 323] on icon at bounding box center [186, 322] width 14 height 14
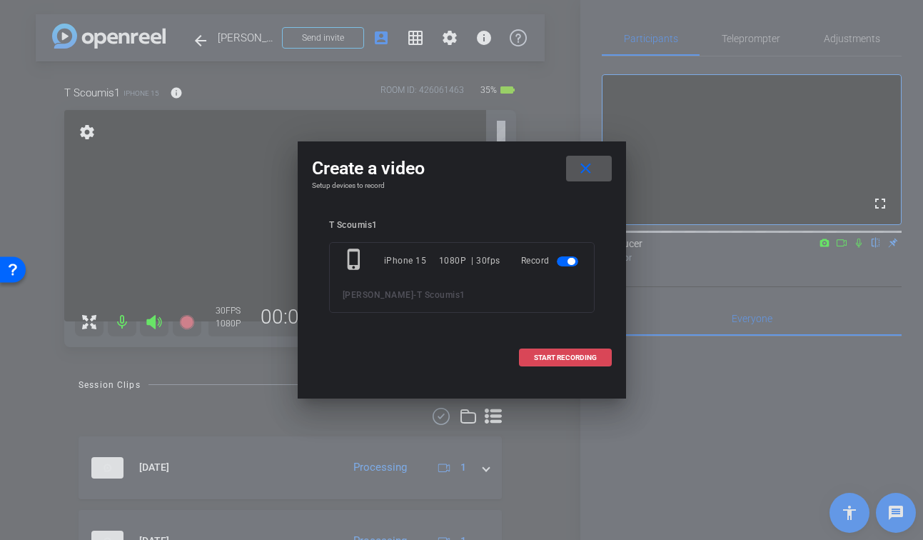
click at [568, 353] on button "START RECORDING" at bounding box center [565, 357] width 93 height 18
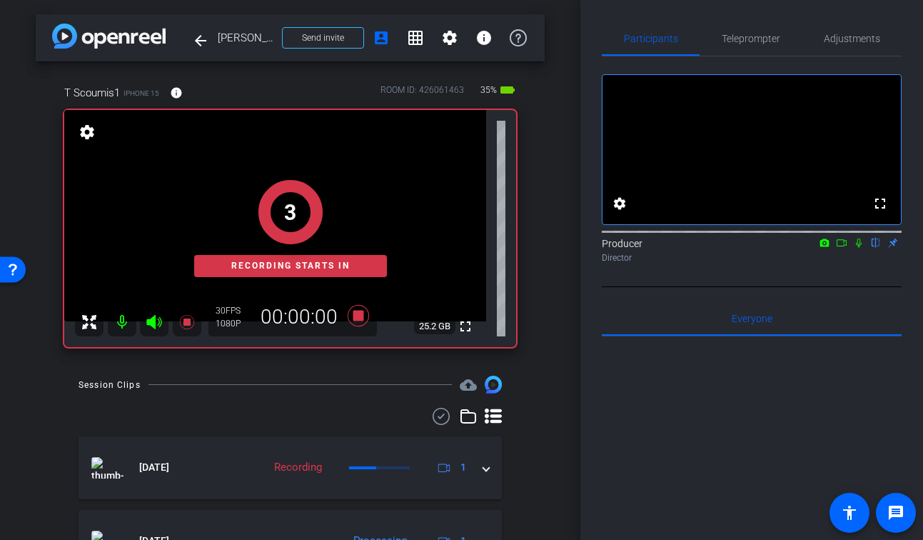
click at [859, 248] on icon at bounding box center [858, 243] width 11 height 10
click at [843, 248] on icon at bounding box center [841, 243] width 11 height 10
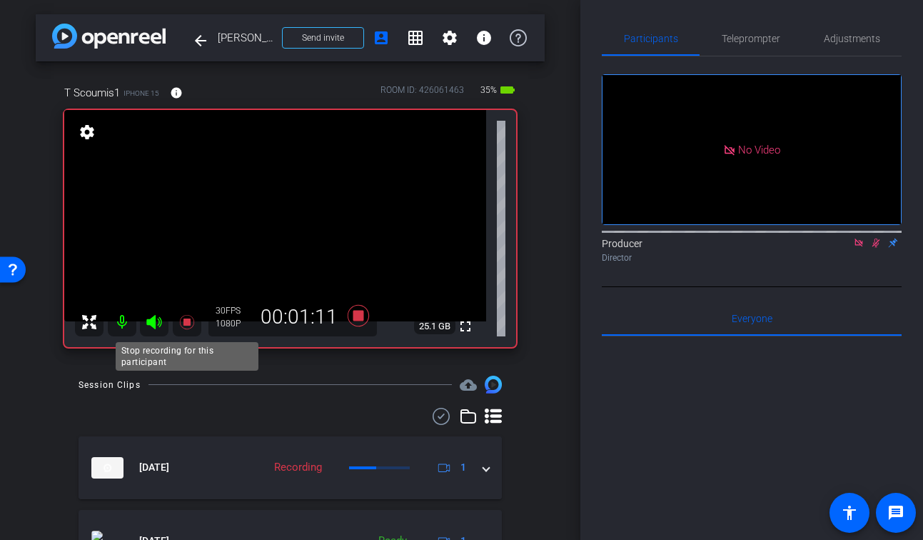
click at [187, 326] on icon at bounding box center [186, 321] width 17 height 17
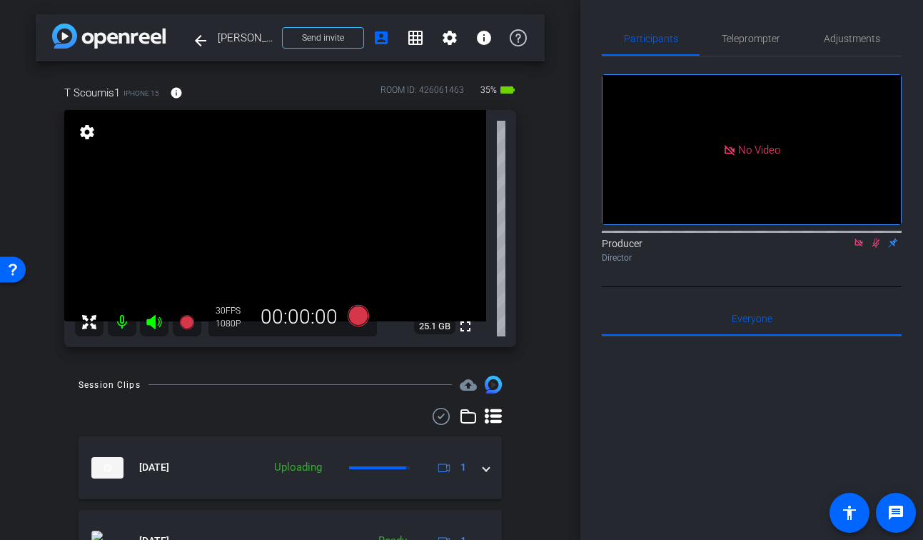
click at [875, 248] on icon at bounding box center [875, 243] width 11 height 10
click at [858, 248] on icon at bounding box center [858, 243] width 11 height 10
click at [341, 387] on div "Session Clips cloud_upload" at bounding box center [290, 384] width 423 height 17
click at [185, 321] on icon at bounding box center [186, 322] width 14 height 14
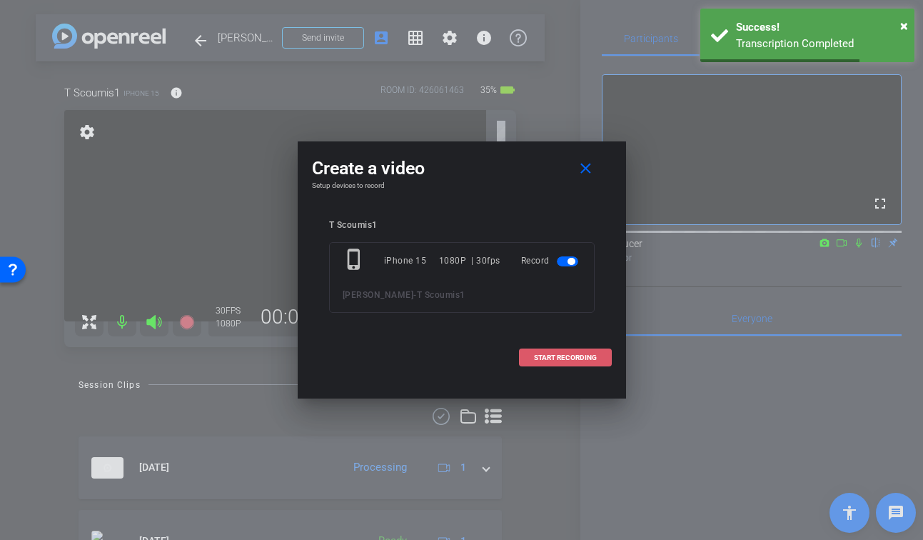
click at [563, 361] on span at bounding box center [565, 358] width 91 height 34
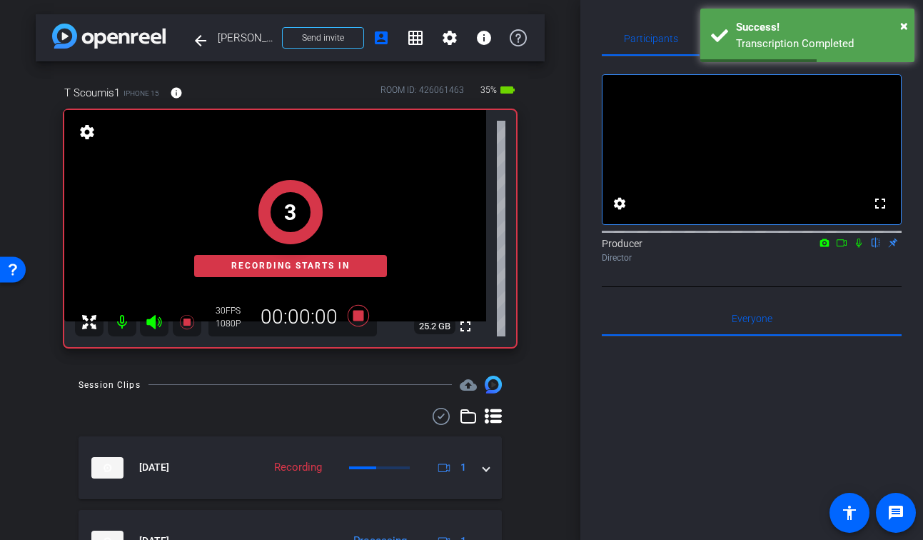
click at [859, 248] on icon at bounding box center [858, 243] width 11 height 10
click at [846, 246] on icon at bounding box center [842, 242] width 10 height 7
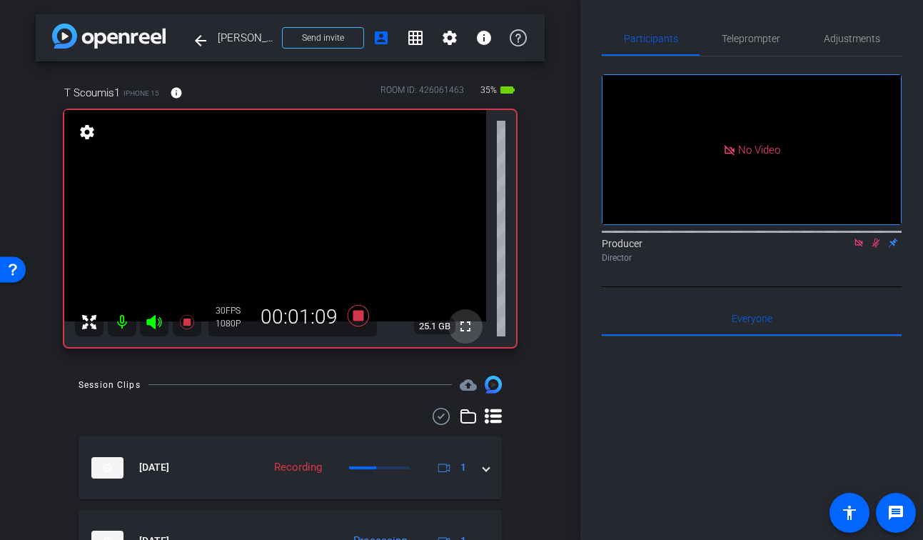
click at [473, 333] on mat-icon "fullscreen" at bounding box center [465, 326] width 17 height 17
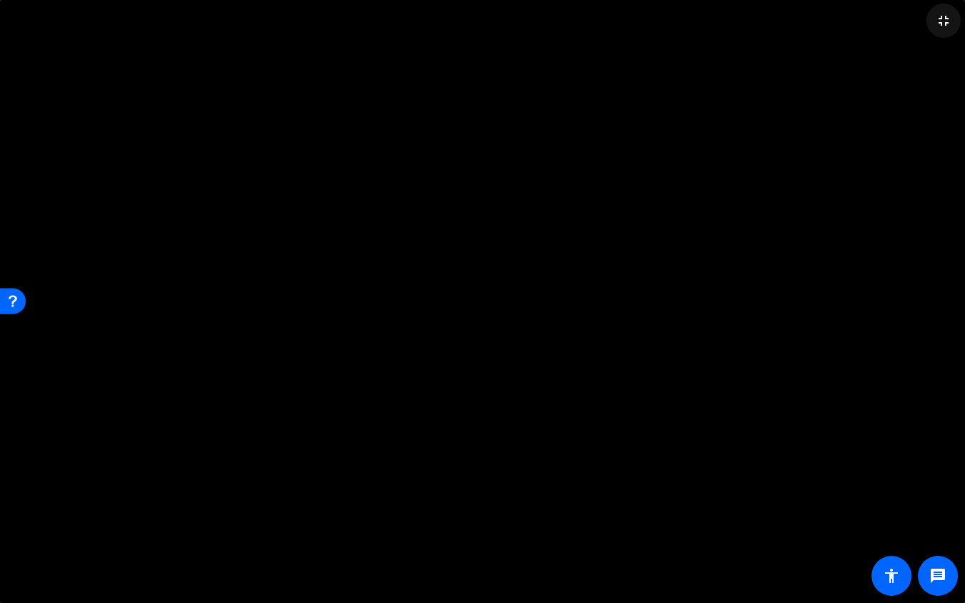
click at [922, 19] on mat-icon "fullscreen_exit" at bounding box center [943, 20] width 17 height 17
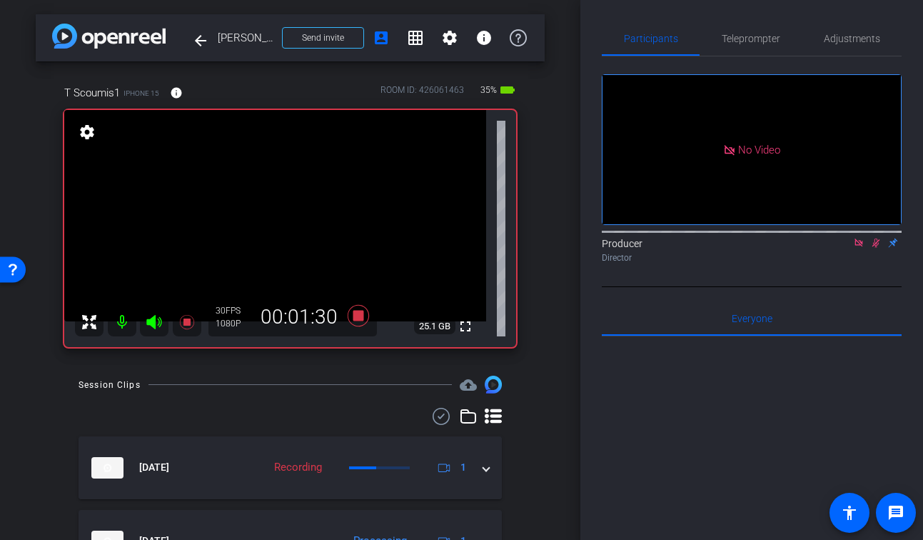
click at [245, 373] on div "arrow_back [PERSON_NAME] Back to project Send invite account_box grid_on settin…" at bounding box center [290, 270] width 580 height 540
click at [187, 320] on icon at bounding box center [186, 322] width 14 height 14
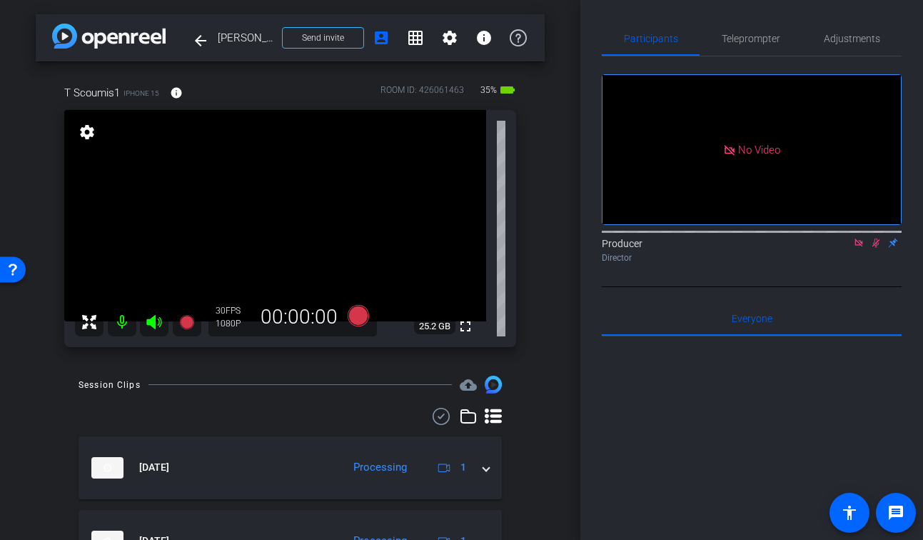
click at [875, 248] on icon at bounding box center [875, 243] width 11 height 10
click at [863, 248] on icon at bounding box center [858, 243] width 11 height 10
click at [269, 390] on div "Session Clips cloud_upload" at bounding box center [290, 384] width 423 height 17
click at [186, 324] on icon at bounding box center [186, 322] width 14 height 14
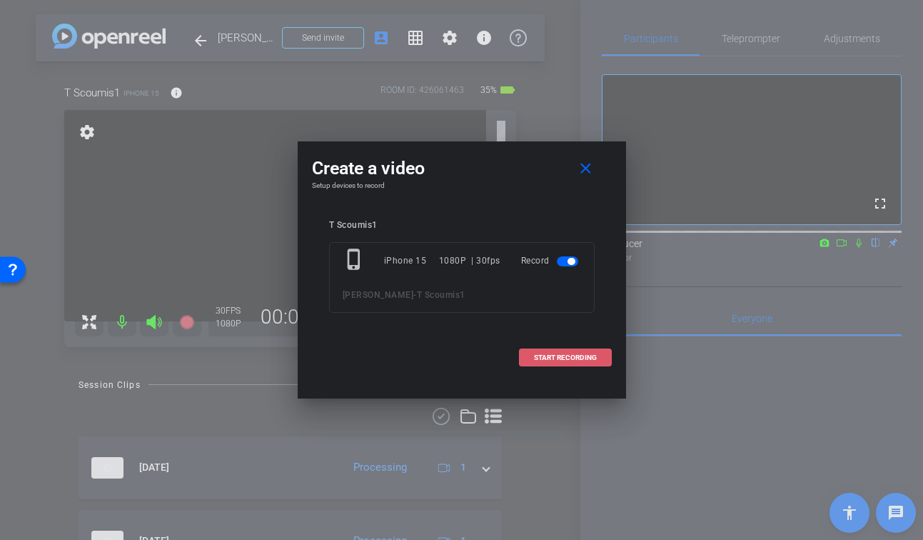
click at [583, 356] on span "START RECORDING" at bounding box center [565, 357] width 63 height 7
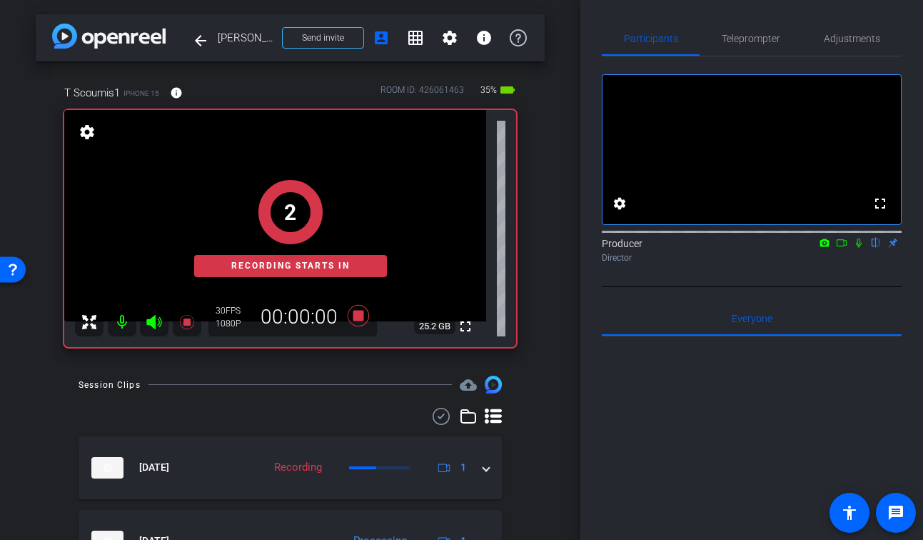
click at [839, 248] on icon at bounding box center [841, 243] width 11 height 10
click at [875, 248] on icon at bounding box center [875, 243] width 11 height 10
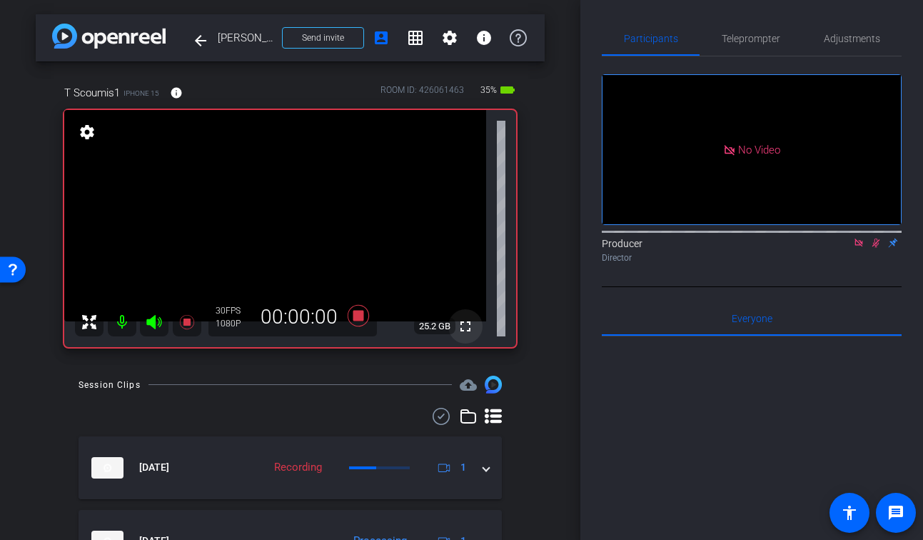
click at [464, 333] on mat-icon "fullscreen" at bounding box center [465, 326] width 17 height 17
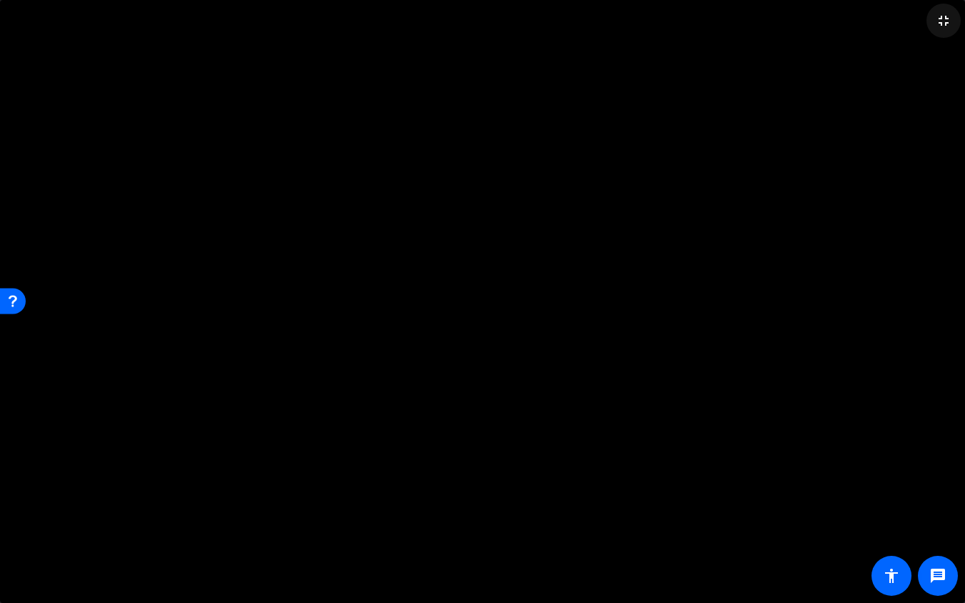
click at [922, 23] on mat-icon "fullscreen_exit" at bounding box center [943, 20] width 17 height 17
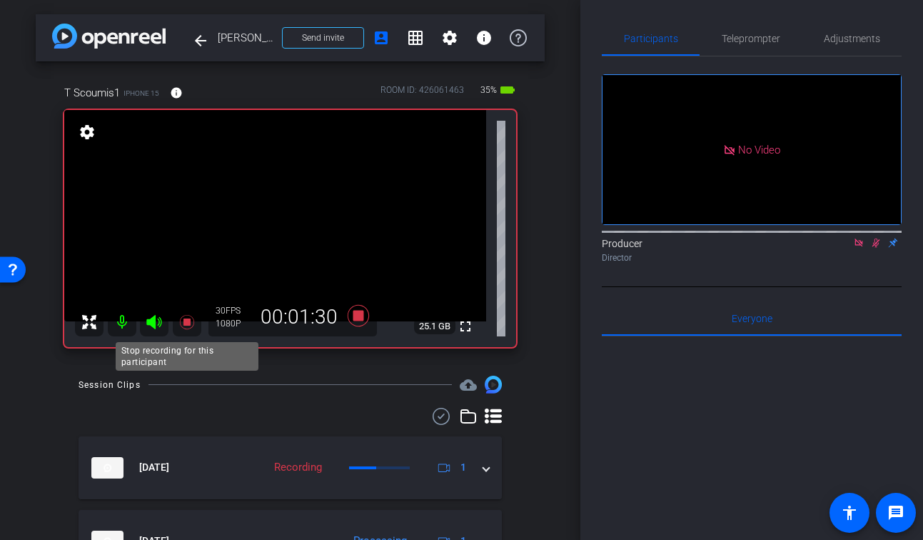
click at [186, 326] on icon at bounding box center [186, 321] width 17 height 17
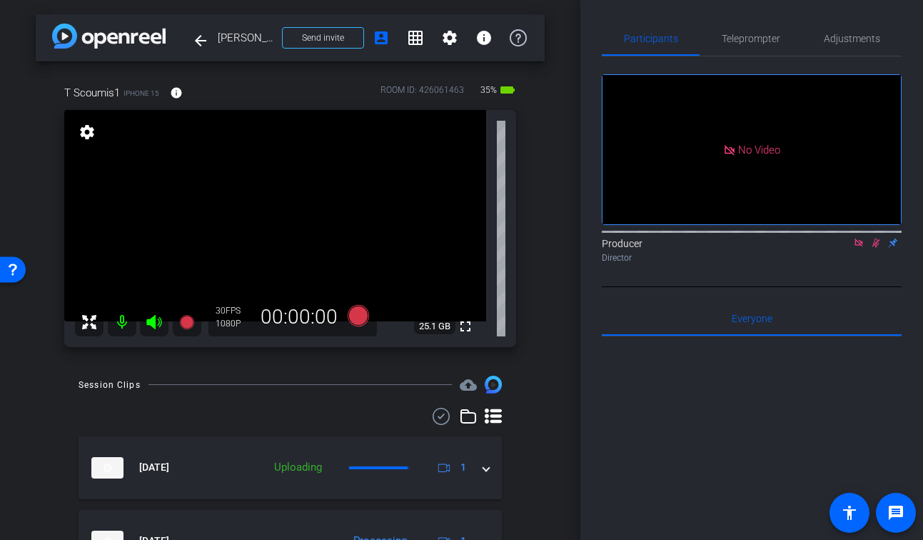
click at [878, 248] on icon at bounding box center [875, 243] width 11 height 10
click at [865, 249] on mat-icon at bounding box center [858, 242] width 17 height 13
click at [182, 413] on div at bounding box center [290, 416] width 423 height 17
click at [312, 421] on div at bounding box center [290, 416] width 423 height 17
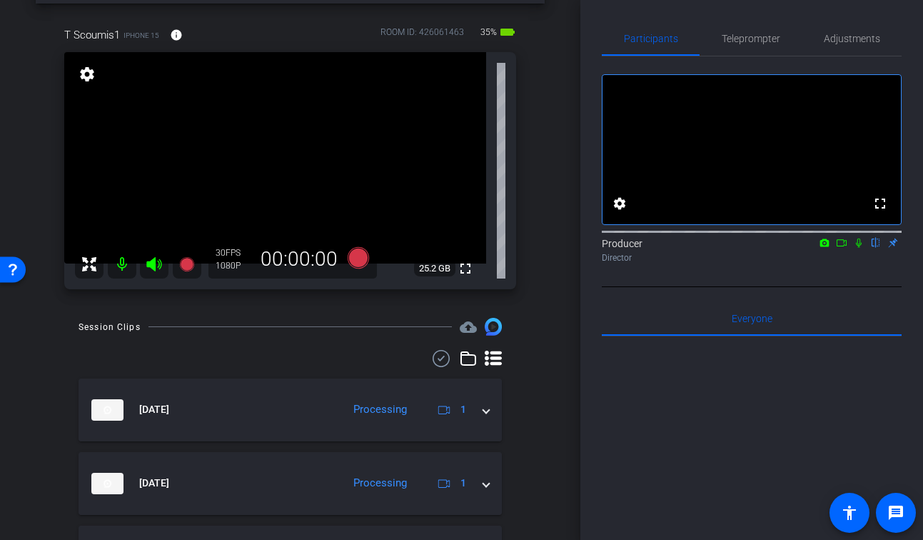
scroll to position [49, 0]
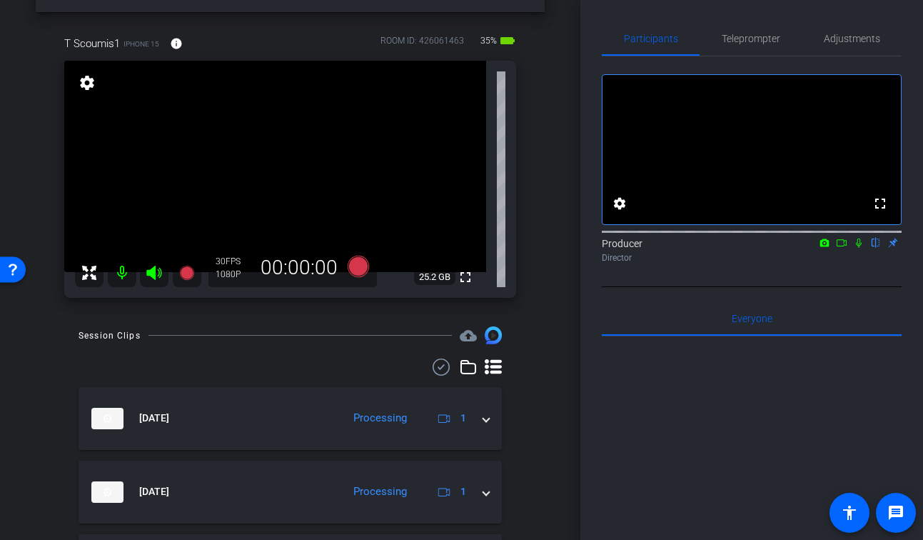
click at [558, 289] on div "arrow_back [PERSON_NAME] Back to project Send invite account_box grid_on settin…" at bounding box center [290, 221] width 580 height 540
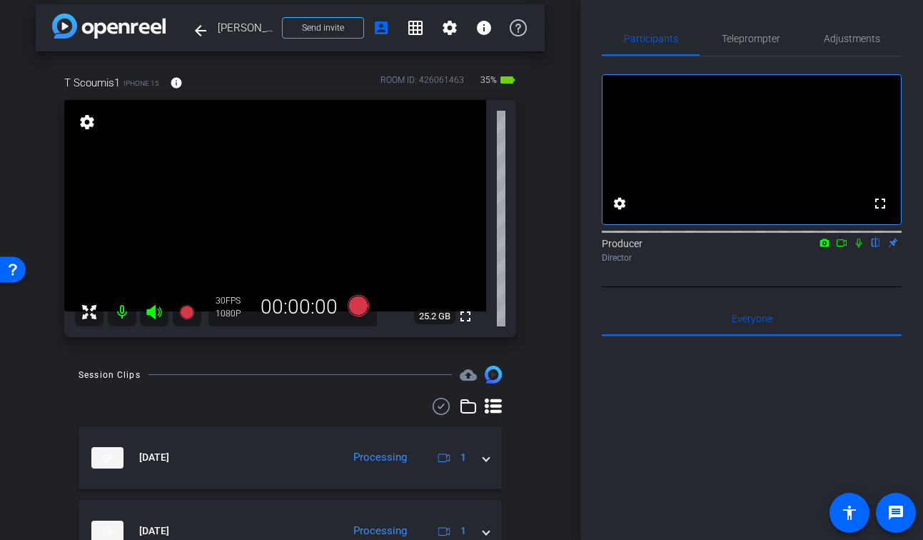
scroll to position [0, 0]
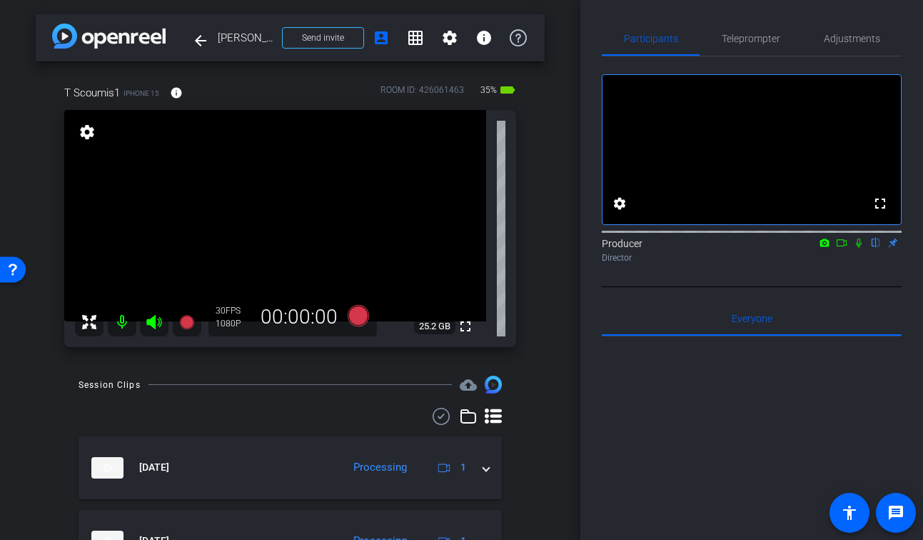
click at [857, 236] on div at bounding box center [752, 230] width 300 height 11
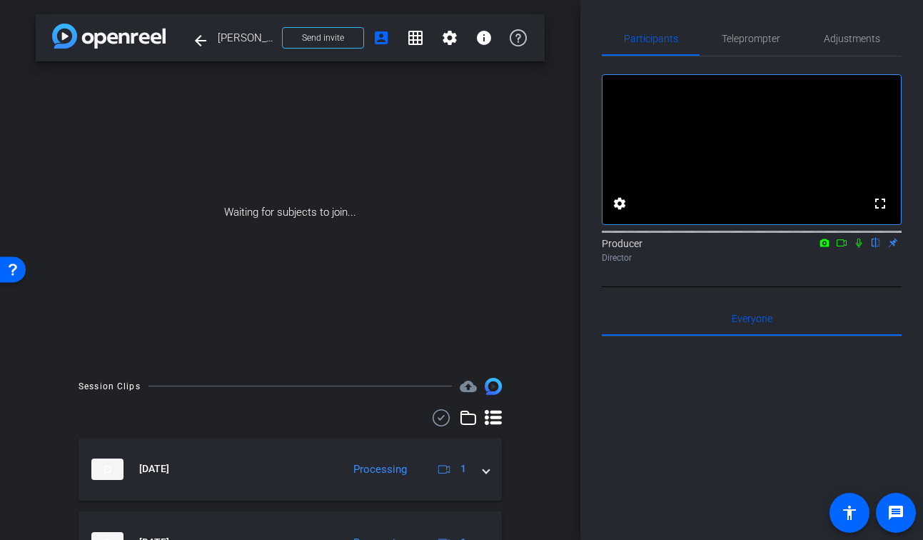
click at [841, 246] on icon at bounding box center [842, 242] width 10 height 7
click at [877, 248] on icon at bounding box center [875, 243] width 11 height 10
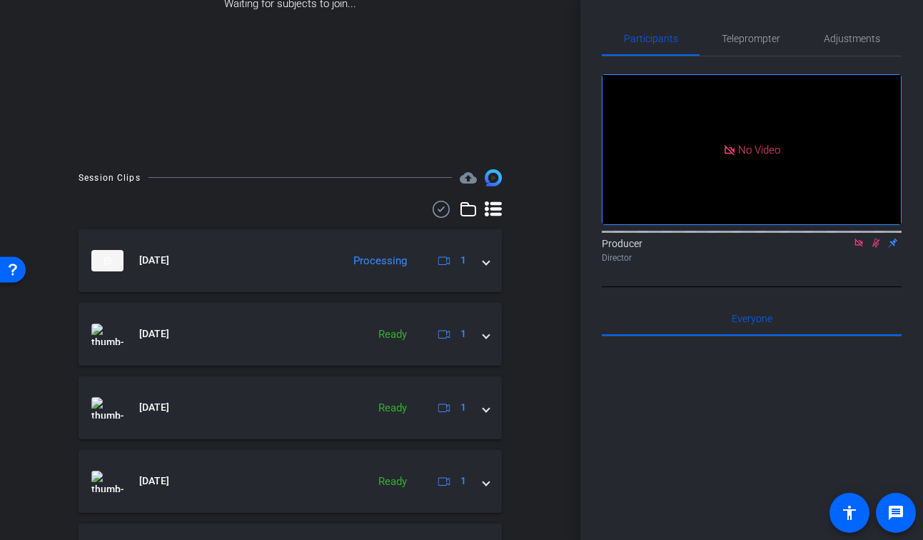
scroll to position [209, 0]
